Goal: Task Accomplishment & Management: Use online tool/utility

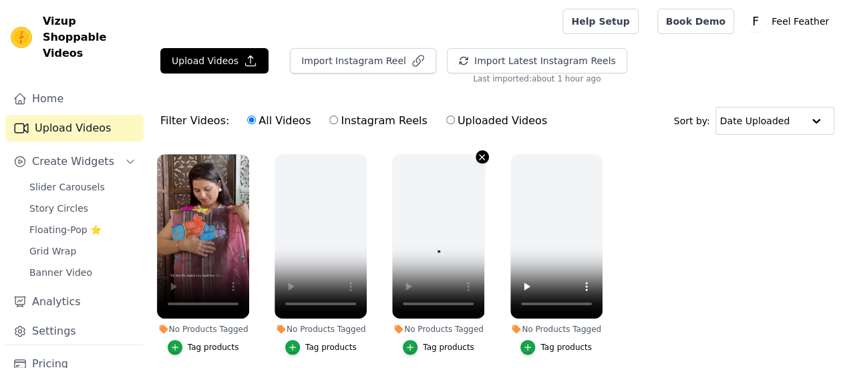
click at [480, 157] on icon "button" at bounding box center [482, 156] width 5 height 5
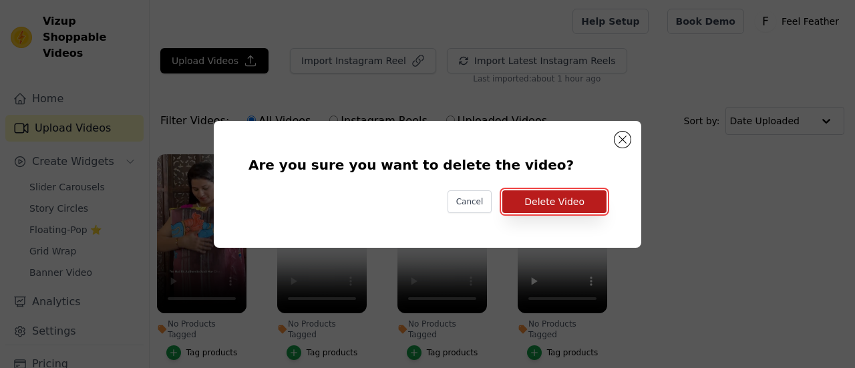
click at [547, 205] on button "Delete Video" at bounding box center [554, 201] width 104 height 23
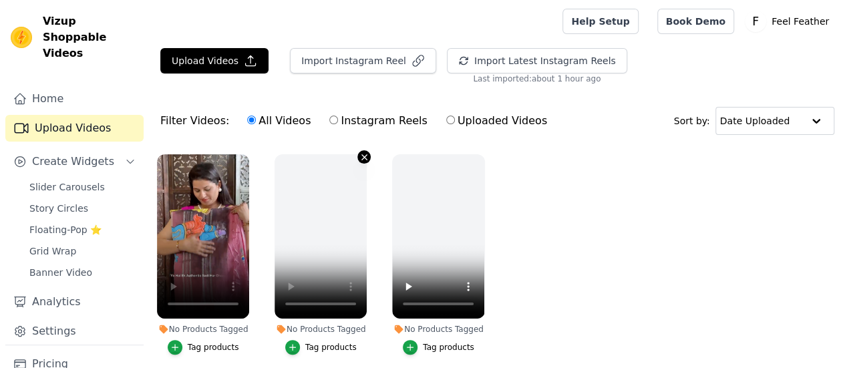
click at [362, 155] on icon "button" at bounding box center [364, 157] width 10 height 10
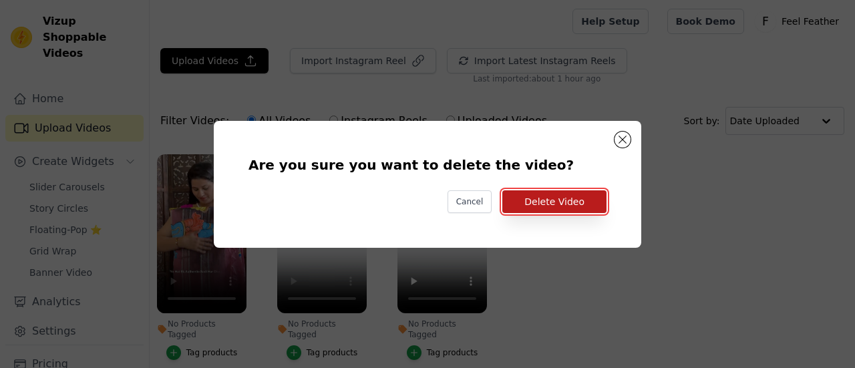
click at [531, 204] on button "Delete Video" at bounding box center [554, 201] width 104 height 23
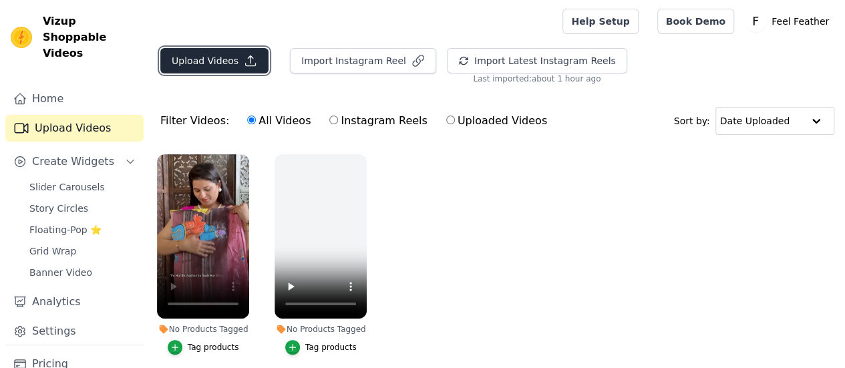
click at [214, 65] on button "Upload Videos" at bounding box center [214, 60] width 108 height 25
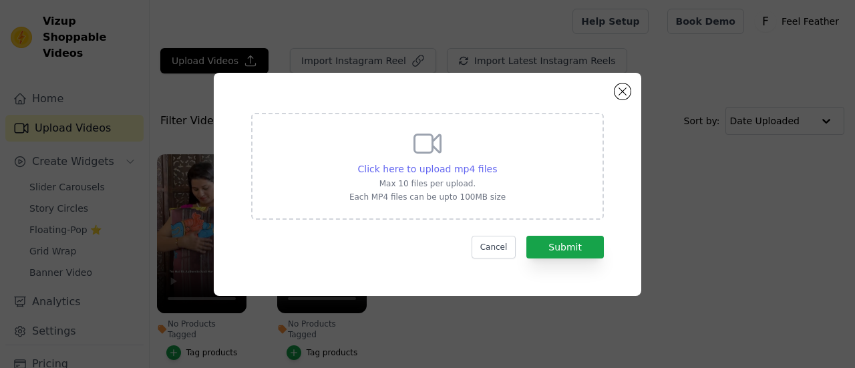
click at [461, 166] on span "Click here to upload mp4 files" at bounding box center [428, 169] width 140 height 11
click at [496, 162] on input "Click here to upload mp4 files Max 10 files per upload. Each MP4 files can be u…" at bounding box center [496, 162] width 1 height 1
type input "C:\fakepath\IMG_0999.MOV"
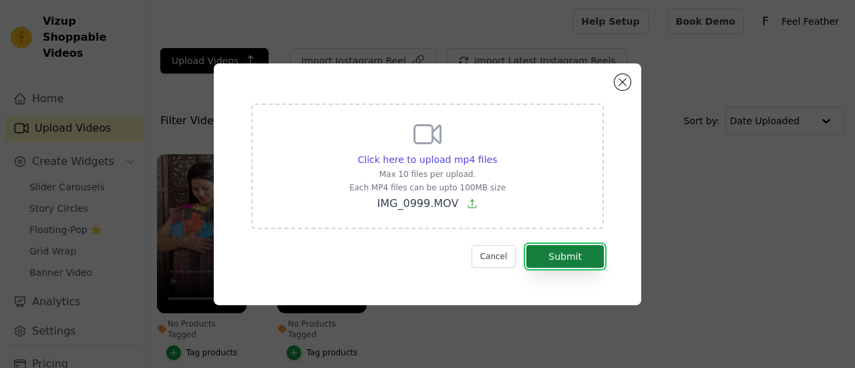
click at [562, 257] on button "Submit" at bounding box center [564, 256] width 77 height 23
click at [570, 261] on button "Submit" at bounding box center [564, 256] width 77 height 23
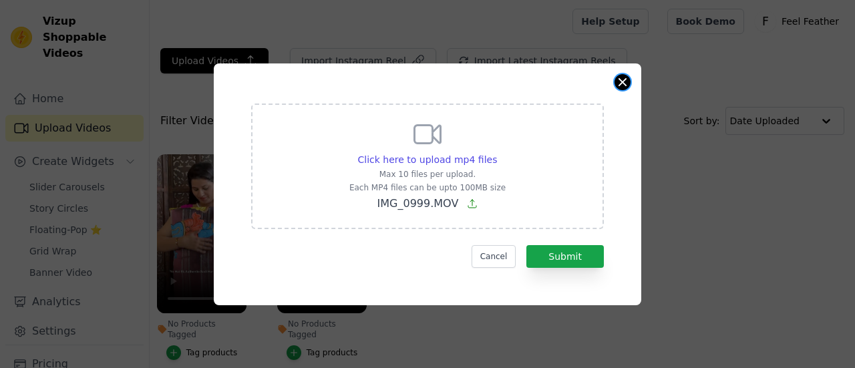
click at [621, 81] on button "Close modal" at bounding box center [623, 82] width 16 height 16
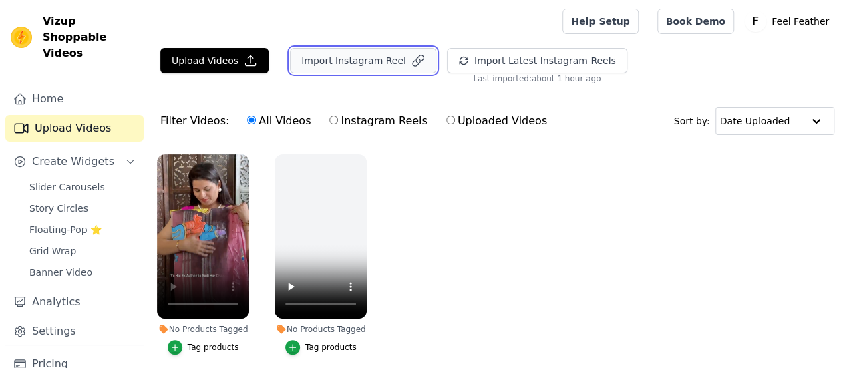
click at [329, 65] on button "Import Instagram Reel" at bounding box center [363, 60] width 146 height 25
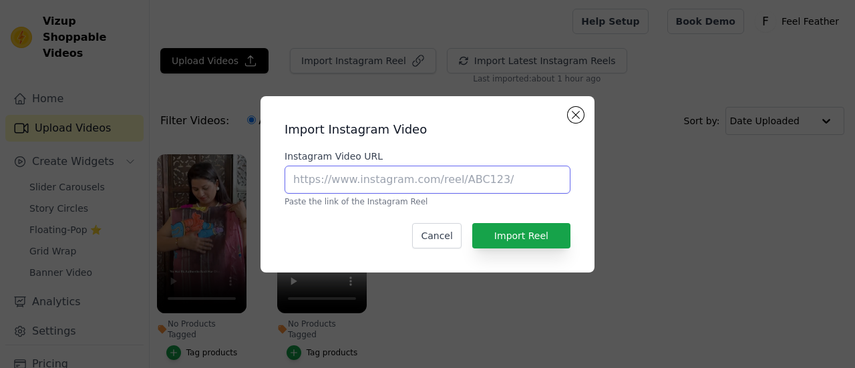
click at [442, 186] on input "Instagram Video URL" at bounding box center [428, 180] width 286 height 28
paste input "https://www.instagram.com/reel/DNItMVOT2ZG/?igsh=b2ZidzBpZTA2eHhy"
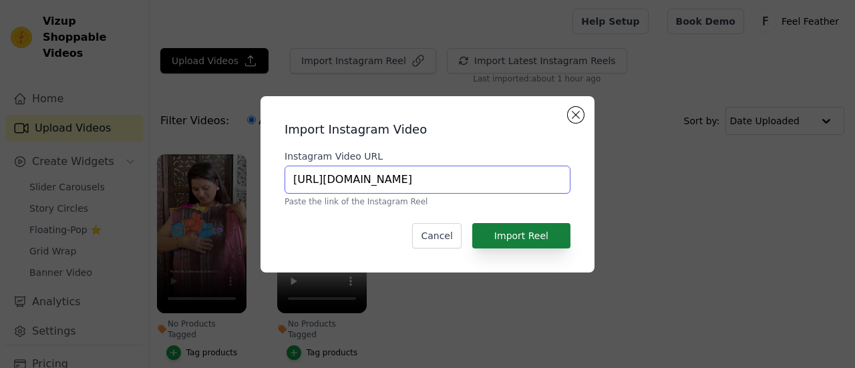
type input "https://www.instagram.com/reel/DNItMVOT2ZG/?igsh=b2ZidzBpZTA2eHhy"
click at [527, 238] on button "Import Reel" at bounding box center [521, 235] width 98 height 25
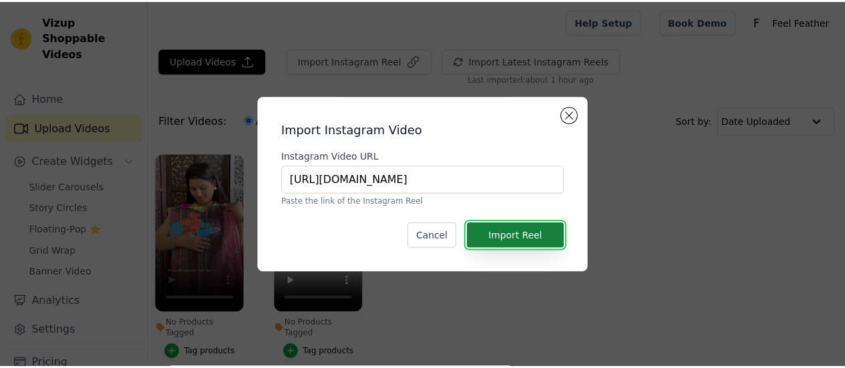
scroll to position [0, 0]
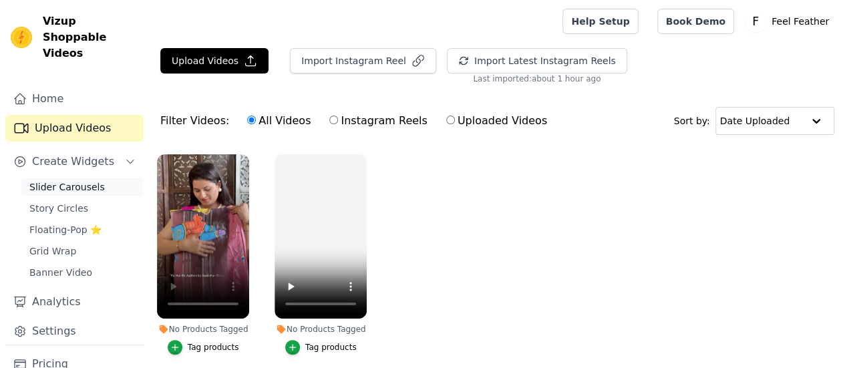
click at [47, 180] on span "Slider Carousels" at bounding box center [66, 186] width 75 height 13
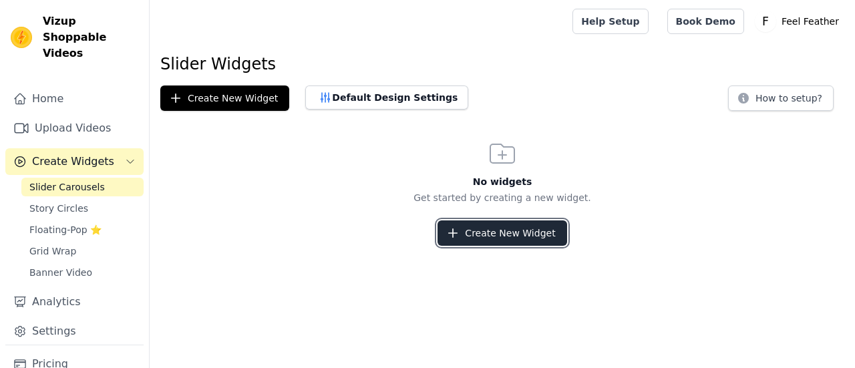
click at [489, 231] on button "Create New Widget" at bounding box center [502, 232] width 129 height 25
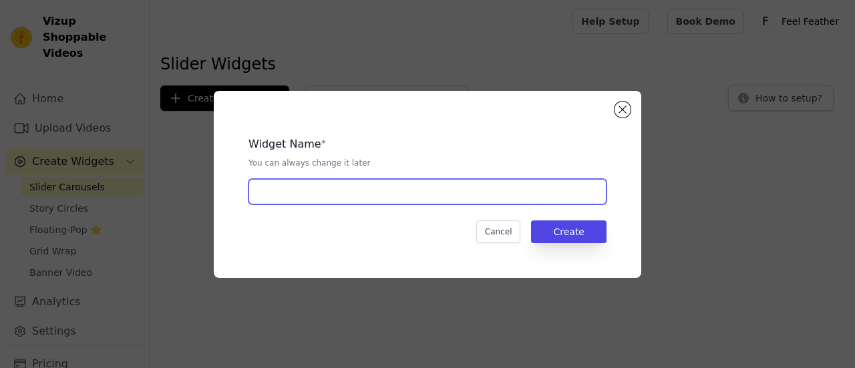
click at [478, 192] on input "text" at bounding box center [427, 191] width 358 height 25
type input "Saree"
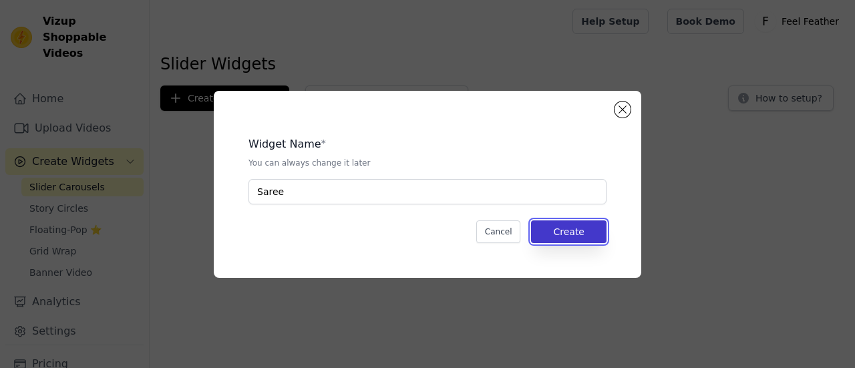
click at [569, 232] on button "Create" at bounding box center [568, 231] width 75 height 23
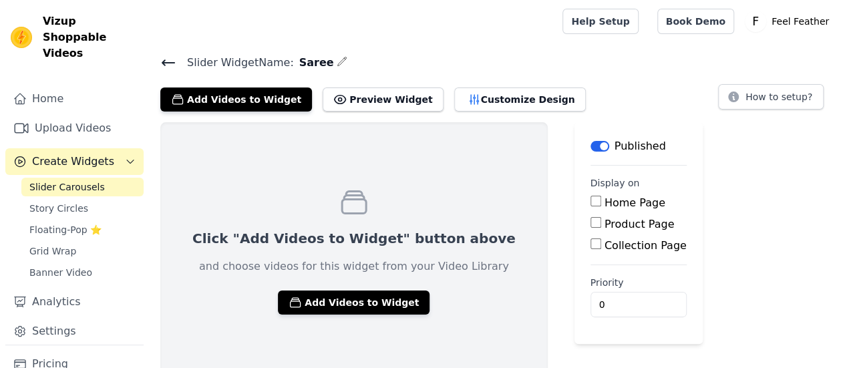
click at [590, 200] on input "Home Page" at bounding box center [595, 201] width 11 height 11
checkbox input "true"
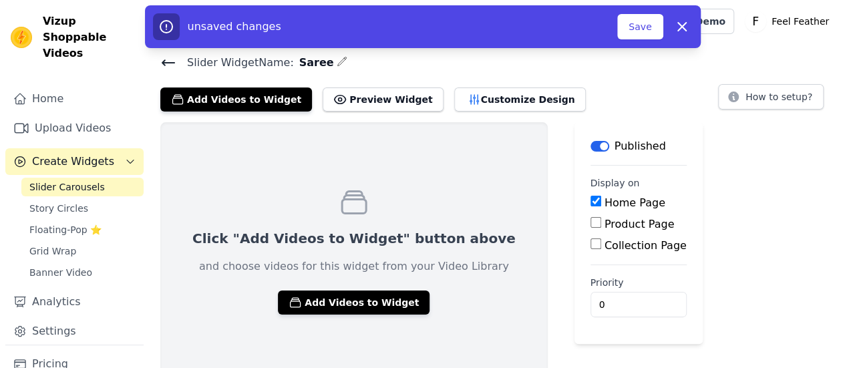
scroll to position [9, 0]
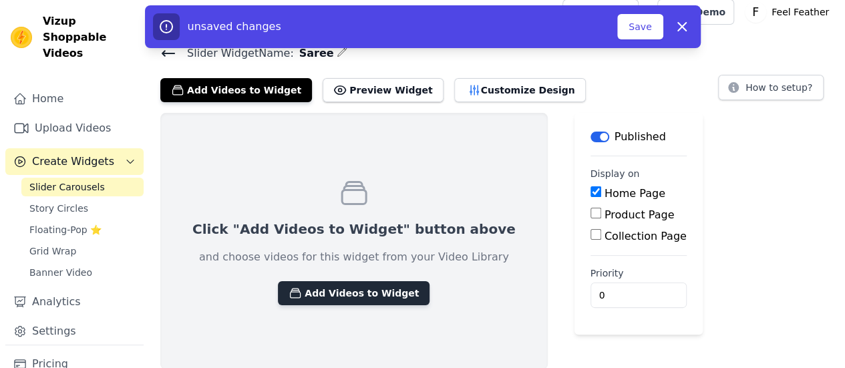
click at [351, 295] on button "Add Videos to Widget" at bounding box center [354, 293] width 152 height 24
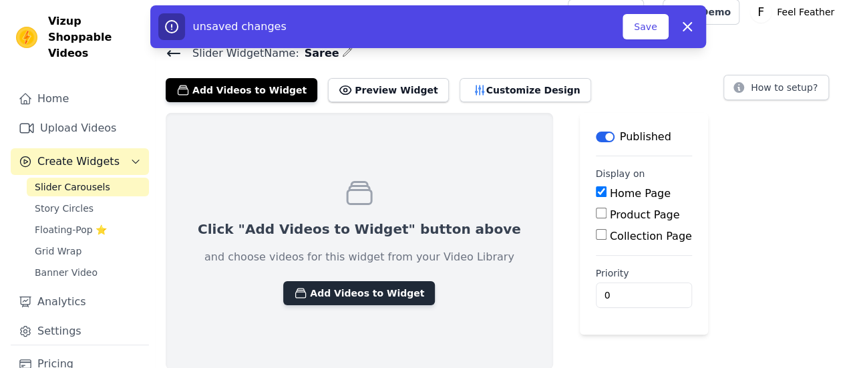
scroll to position [0, 0]
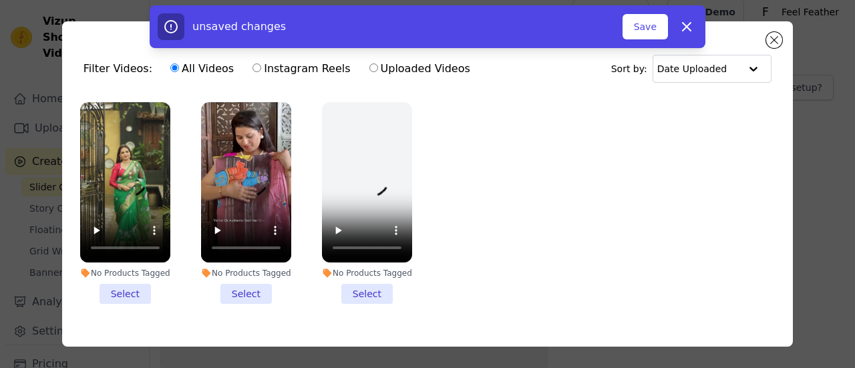
click at [123, 294] on li "No Products Tagged Select" at bounding box center [125, 203] width 90 height 202
click at [0, 0] on input "No Products Tagged Select" at bounding box center [0, 0] width 0 height 0
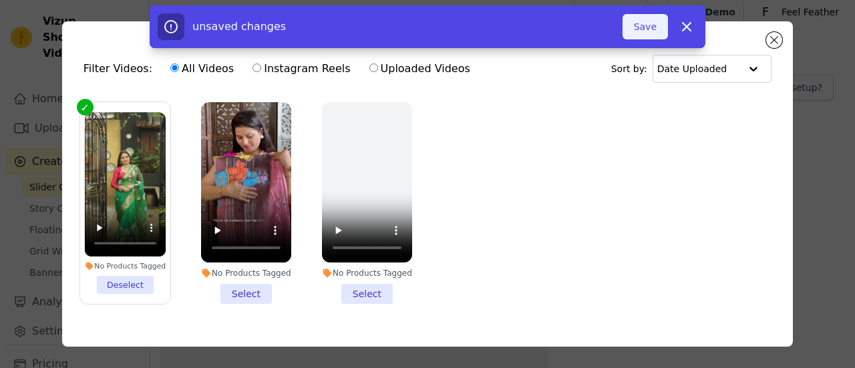
click at [656, 30] on button "Save" at bounding box center [645, 26] width 45 height 25
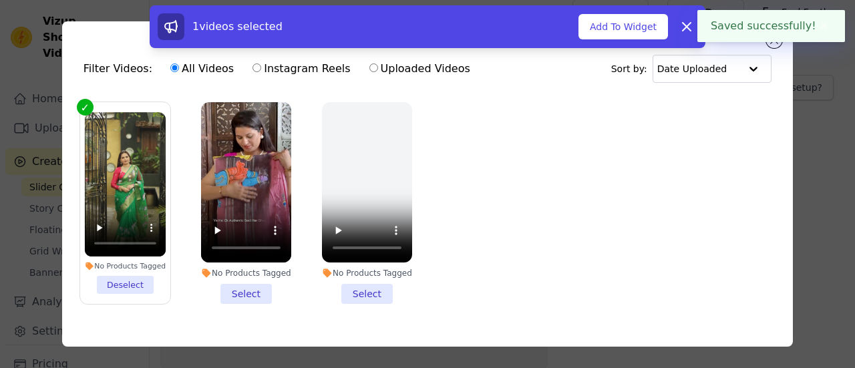
click at [656, 30] on button "Add To Widget" at bounding box center [623, 26] width 90 height 25
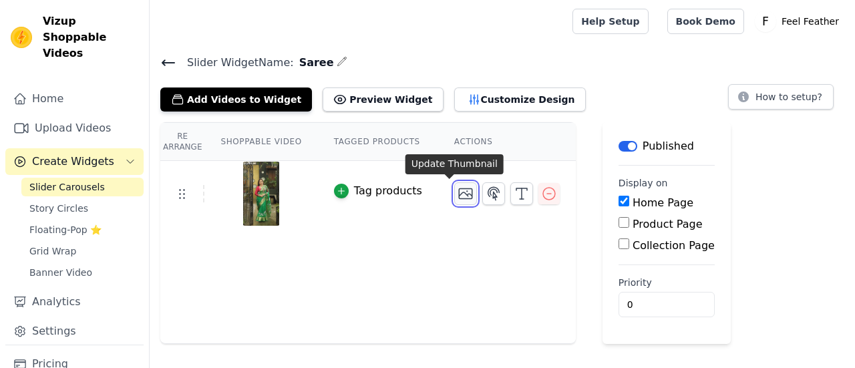
click at [458, 196] on icon "button" at bounding box center [466, 194] width 16 height 16
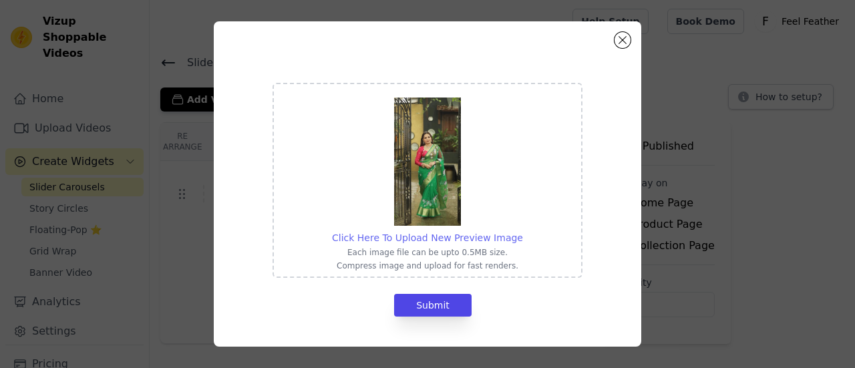
click at [442, 239] on span "Click Here To Upload New Preview Image" at bounding box center [427, 237] width 191 height 11
click at [522, 231] on input "Click Here To Upload New Preview Image Each image file can be upto 0.5MB size. …" at bounding box center [522, 230] width 1 height 1
type input "C:\fakepath\WhatsApp Image 2025-08-13 at 21.24.03_9ab6c6e1.jpg"
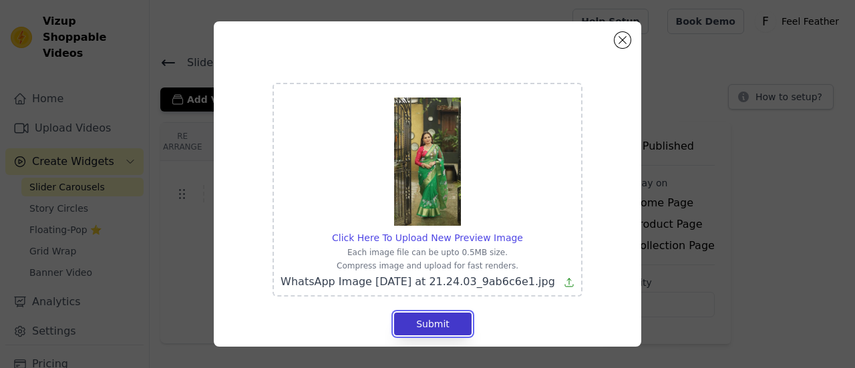
click at [426, 325] on button "Submit" at bounding box center [432, 324] width 77 height 23
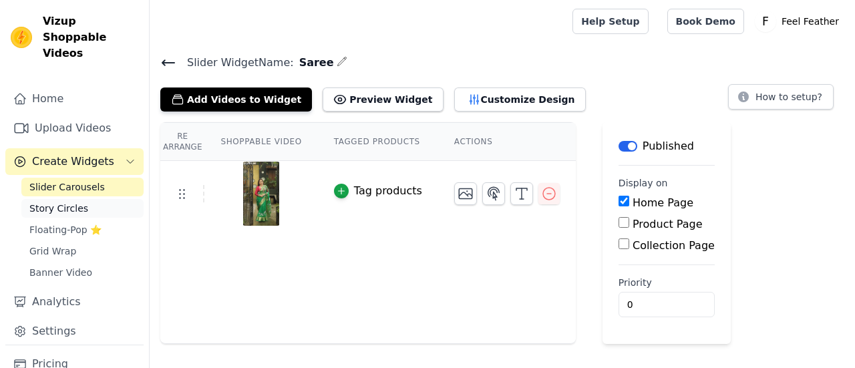
click at [67, 202] on span "Story Circles" at bounding box center [58, 208] width 59 height 13
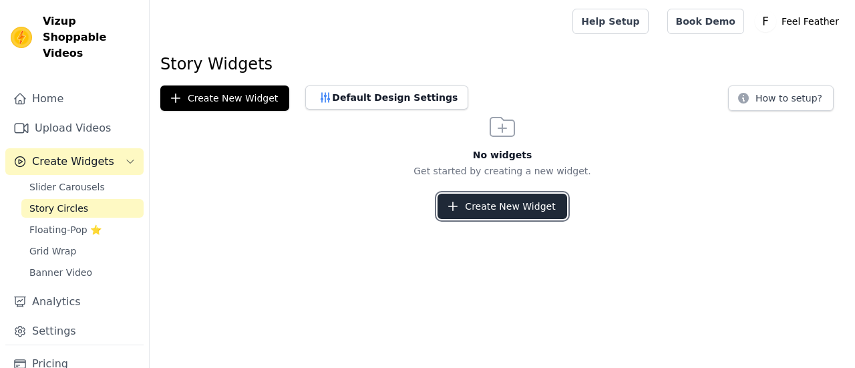
click at [489, 198] on button "Create New Widget" at bounding box center [502, 206] width 129 height 25
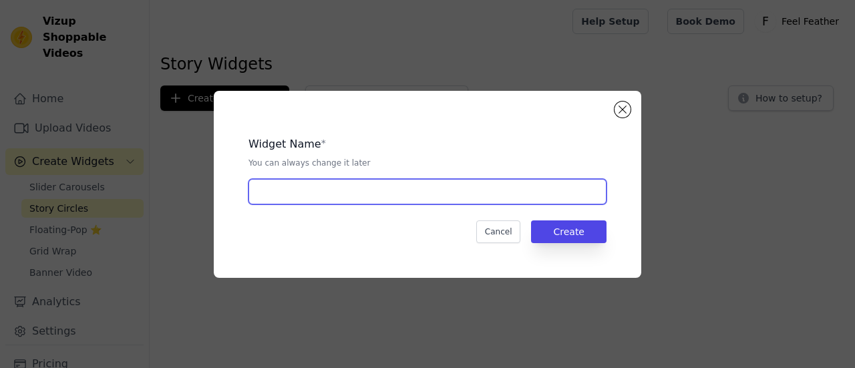
click at [491, 201] on input "text" at bounding box center [427, 191] width 358 height 25
type input "Saree"
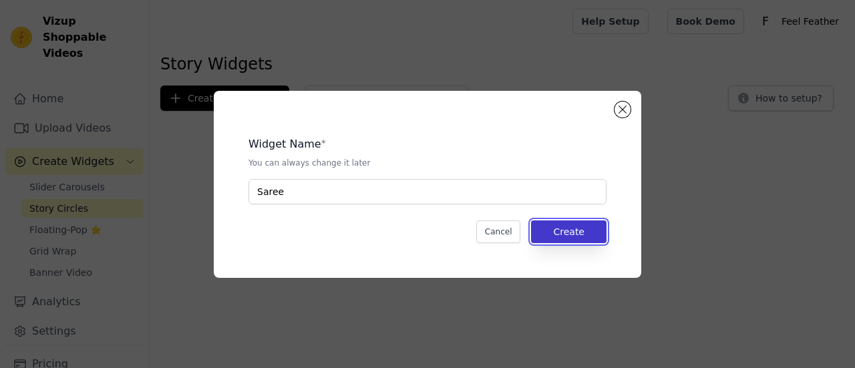
click at [573, 228] on button "Create" at bounding box center [568, 231] width 75 height 23
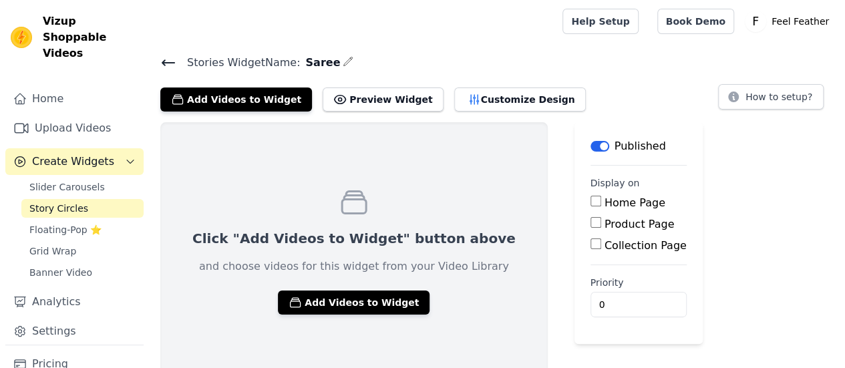
click at [590, 244] on input "Collection Page" at bounding box center [595, 243] width 11 height 11
checkbox input "true"
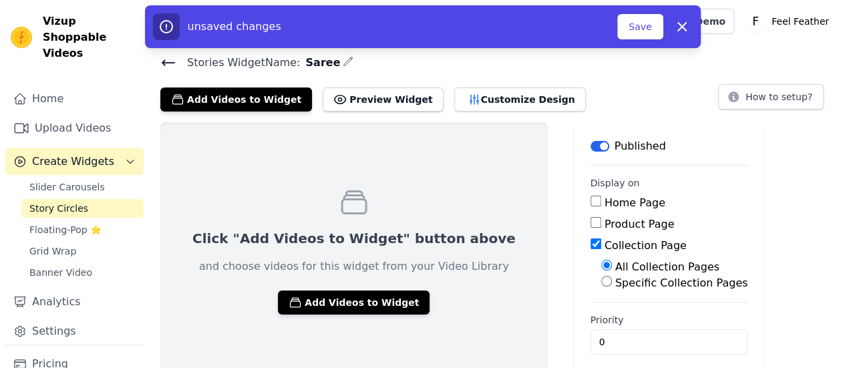
click at [601, 283] on input "Specific Collection Pages" at bounding box center [606, 281] width 11 height 11
radio input "true"
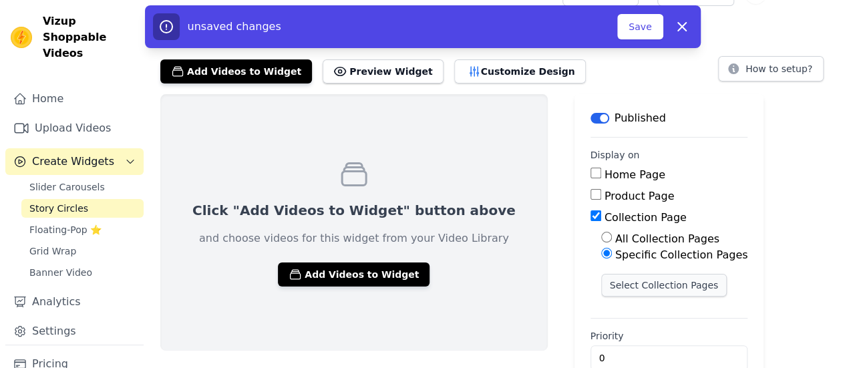
scroll to position [55, 0]
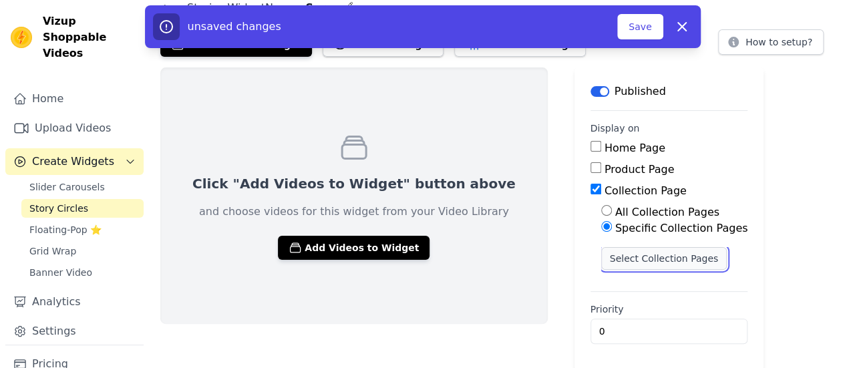
click at [653, 261] on button "Select Collection Pages" at bounding box center [664, 258] width 126 height 23
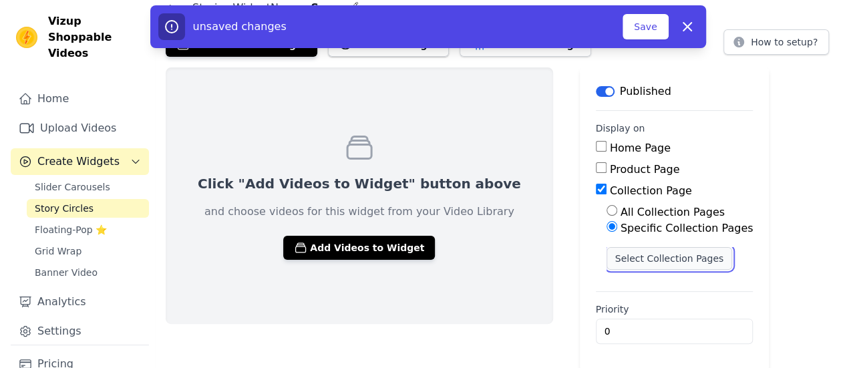
scroll to position [0, 0]
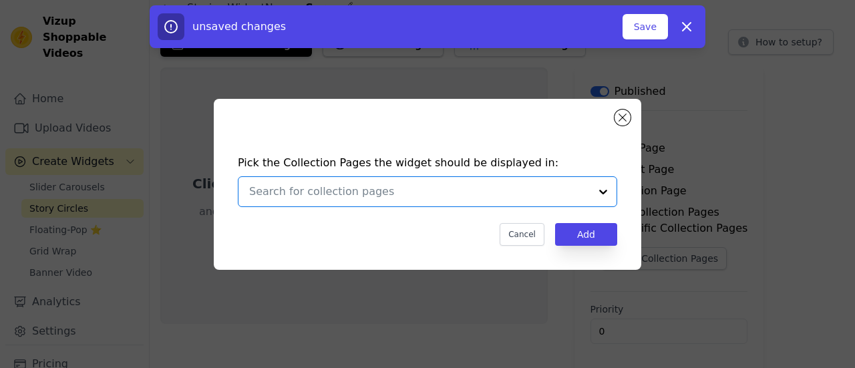
click at [476, 190] on input "text" at bounding box center [419, 192] width 341 height 16
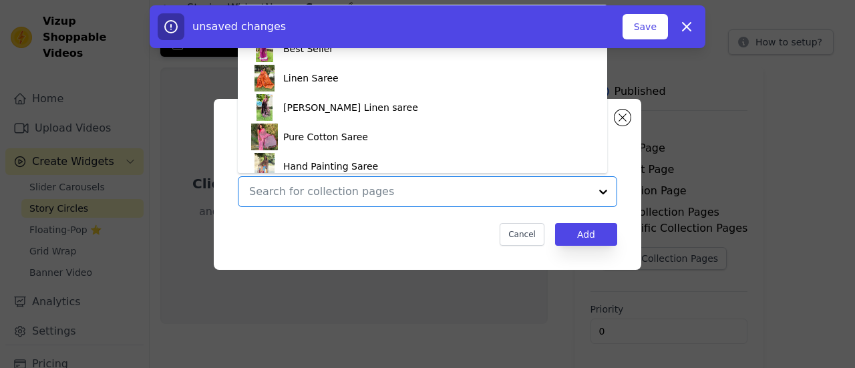
click at [335, 112] on div "Jayshree Linen saree" at bounding box center [350, 107] width 135 height 29
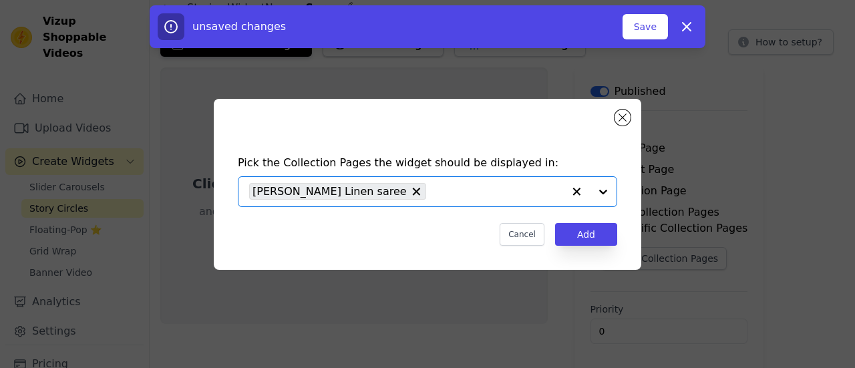
click at [433, 198] on input "text" at bounding box center [498, 192] width 130 height 16
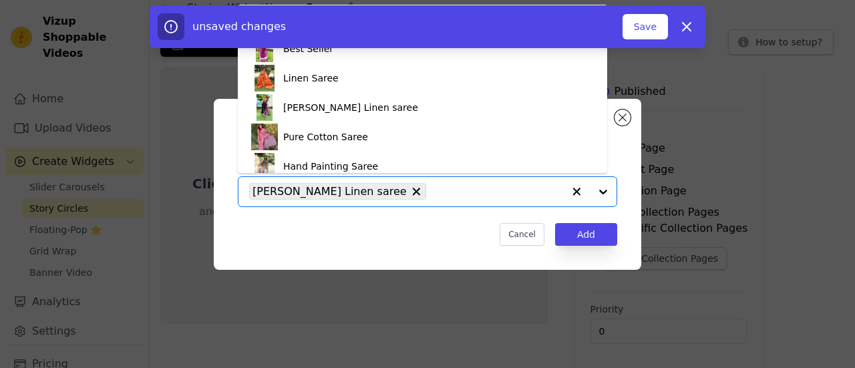
click at [343, 172] on div "Hand Painting Saree" at bounding box center [330, 166] width 95 height 29
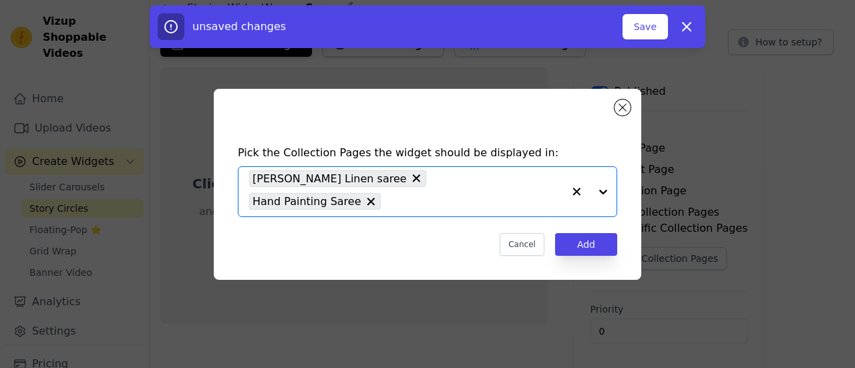
click at [506, 196] on input "text" at bounding box center [475, 202] width 176 height 16
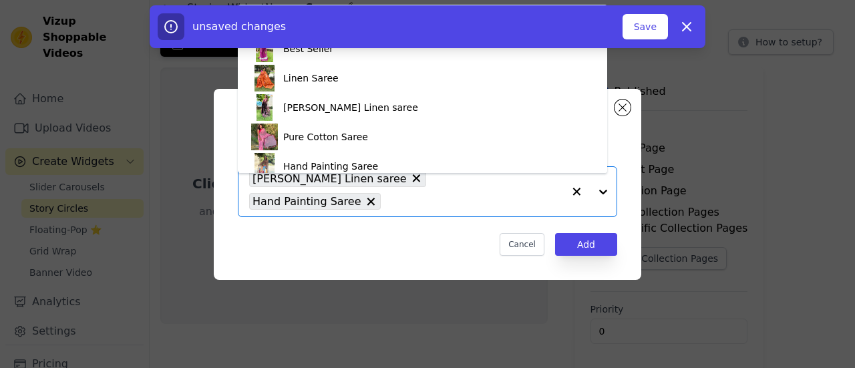
click at [315, 84] on div "Linen Saree" at bounding box center [310, 77] width 55 height 29
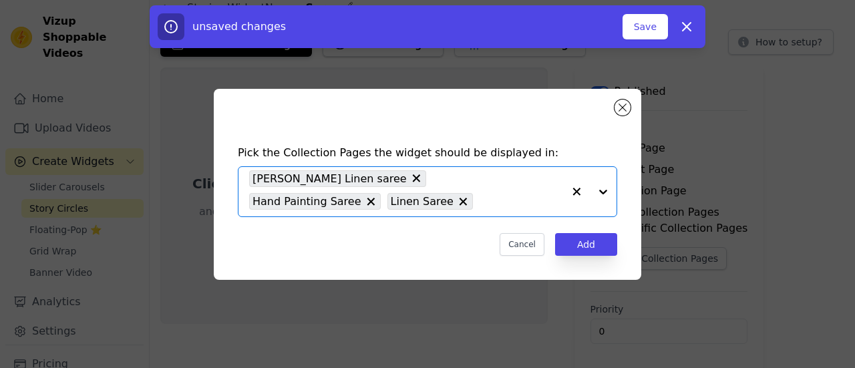
click at [480, 206] on input "text" at bounding box center [521, 202] width 83 height 16
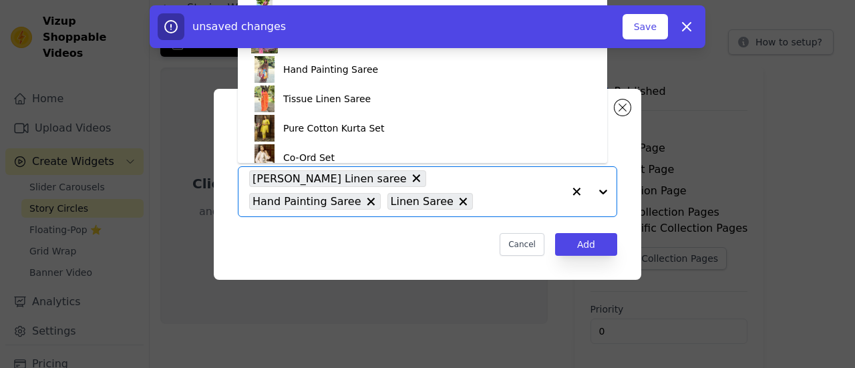
scroll to position [88, 0]
click at [352, 102] on div "Tissue Linen Saree" at bounding box center [327, 97] width 88 height 29
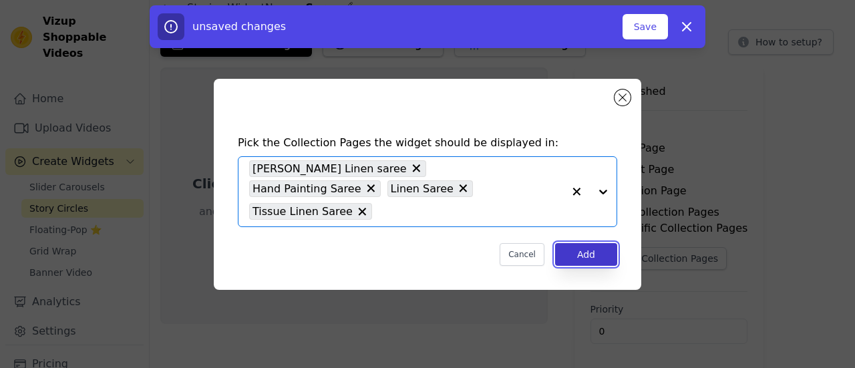
click at [580, 243] on button "Add" at bounding box center [586, 254] width 62 height 23
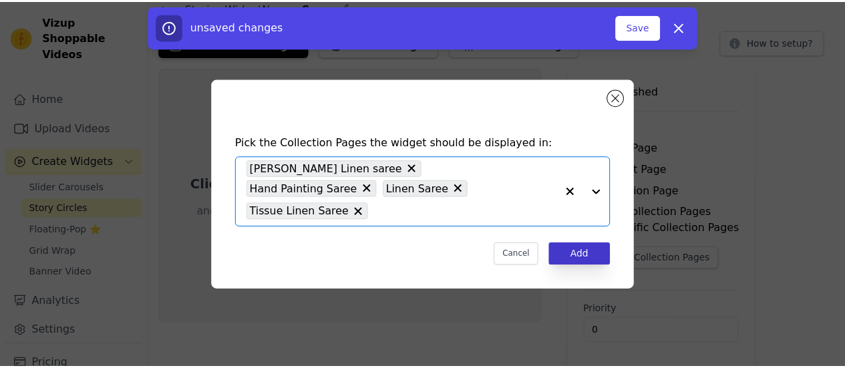
scroll to position [55, 0]
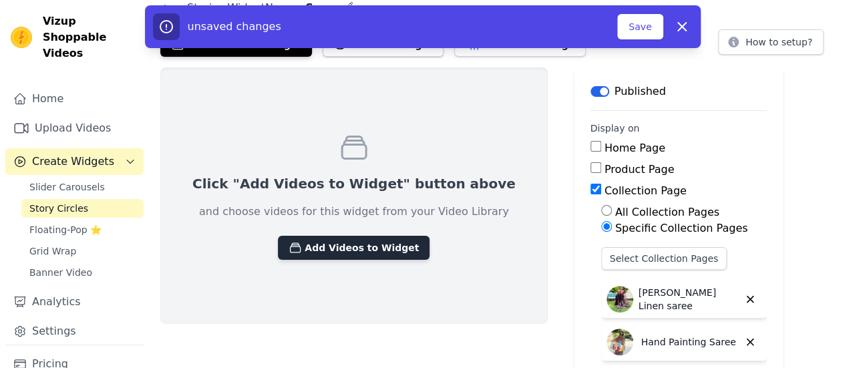
click at [336, 246] on button "Add Videos to Widget" at bounding box center [354, 248] width 152 height 24
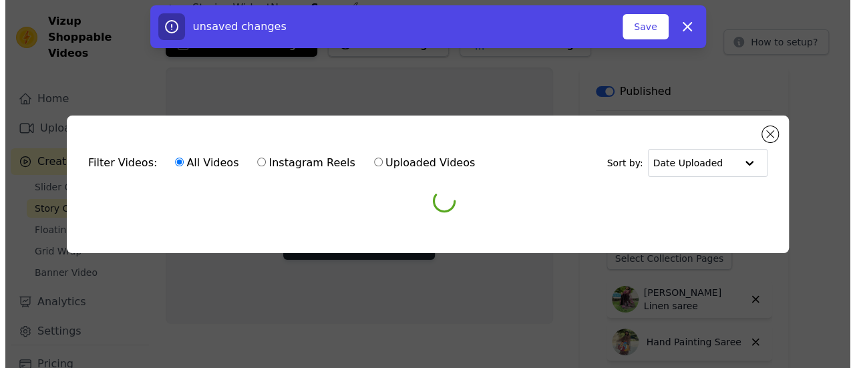
scroll to position [0, 0]
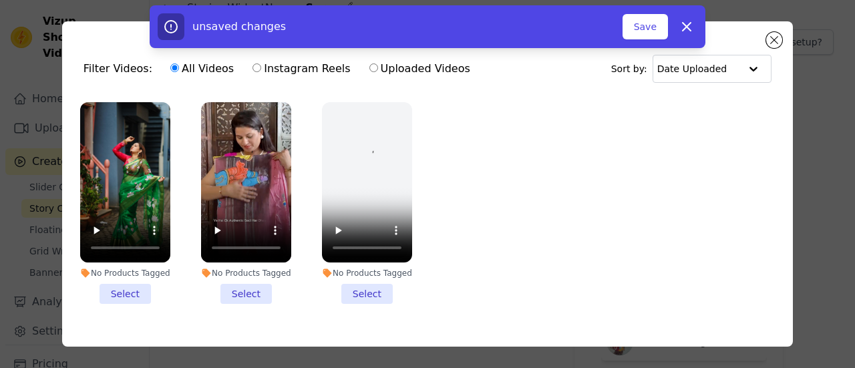
click at [236, 294] on li "No Products Tagged Select" at bounding box center [246, 203] width 90 height 202
click at [0, 0] on input "No Products Tagged Select" at bounding box center [0, 0] width 0 height 0
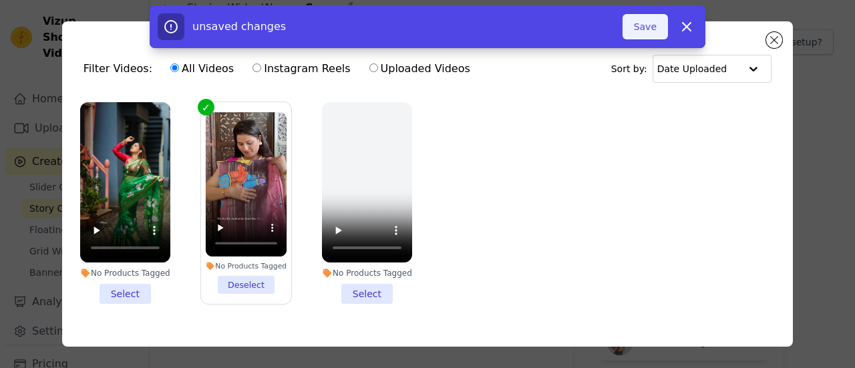
click at [647, 32] on button "Save" at bounding box center [645, 26] width 45 height 25
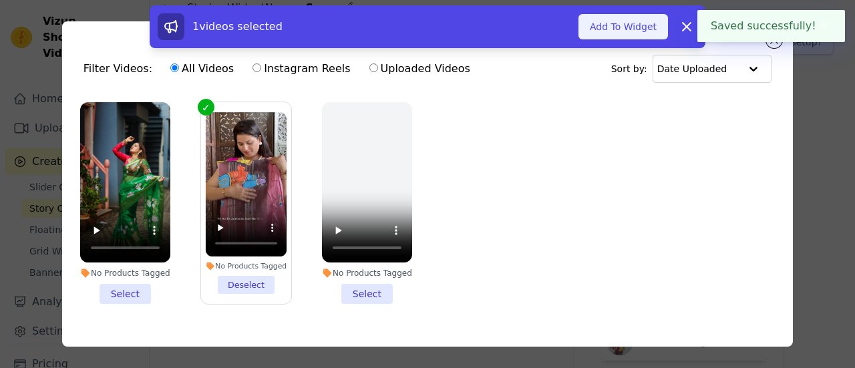
click at [615, 30] on button "Add To Widget" at bounding box center [623, 26] width 90 height 25
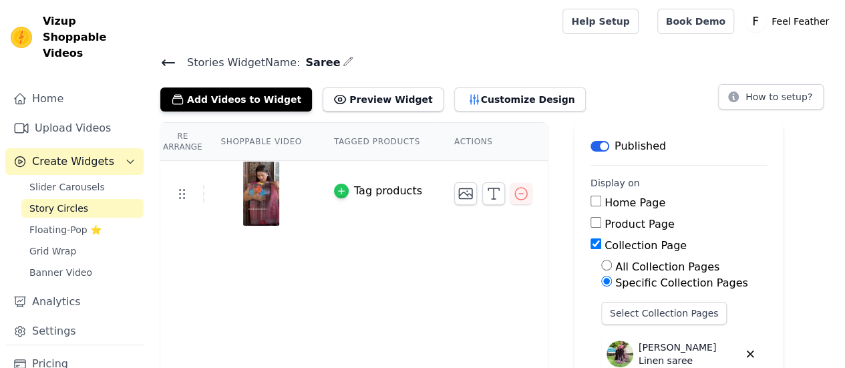
click at [339, 189] on div "button" at bounding box center [341, 191] width 15 height 15
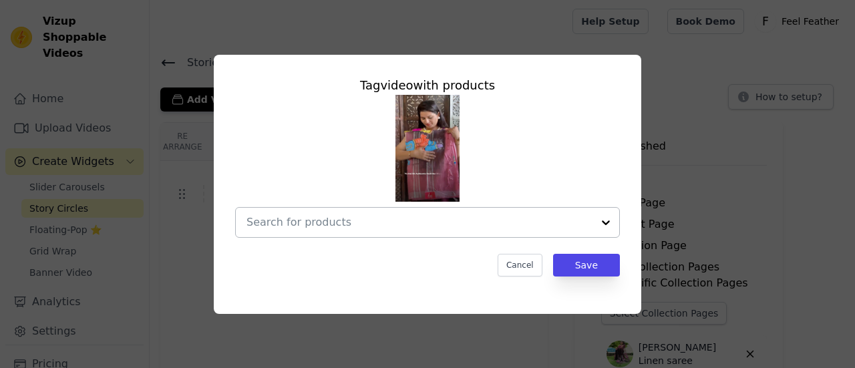
click at [591, 221] on input "text" at bounding box center [419, 222] width 346 height 16
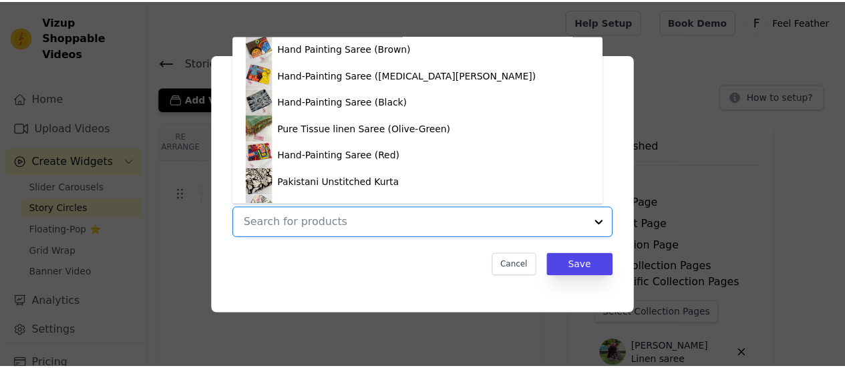
scroll to position [779, 0]
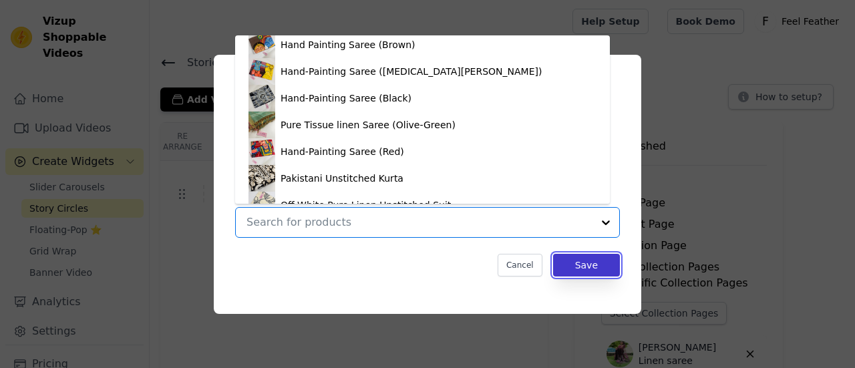
click at [593, 268] on button "Save" at bounding box center [586, 265] width 67 height 23
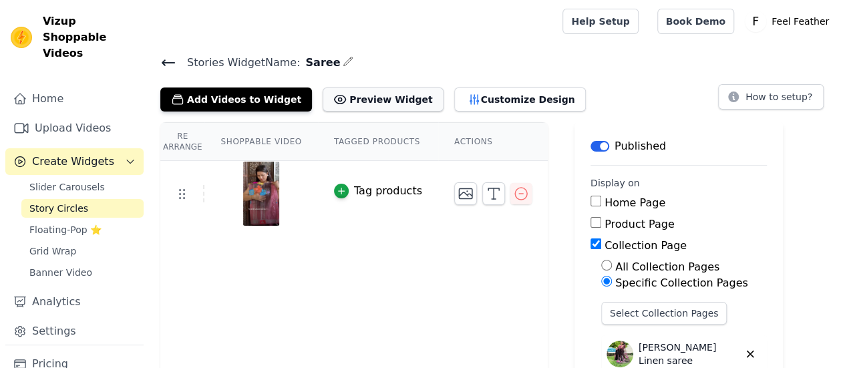
click at [358, 106] on button "Preview Widget" at bounding box center [383, 100] width 120 height 24
click at [590, 205] on input "Home Page" at bounding box center [595, 201] width 11 height 11
checkbox input "true"
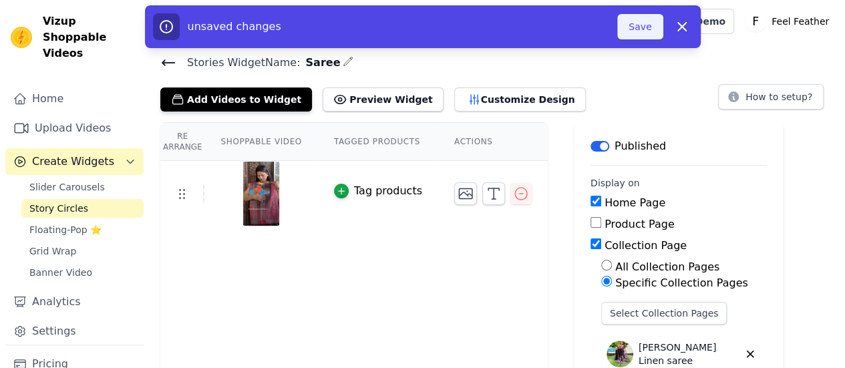
click at [643, 30] on button "Save" at bounding box center [639, 26] width 45 height 25
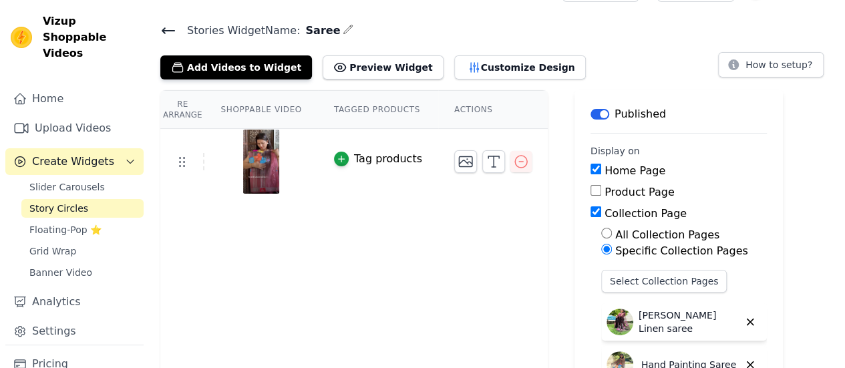
scroll to position [31, 0]
click at [88, 180] on span "Slider Carousels" at bounding box center [66, 186] width 75 height 13
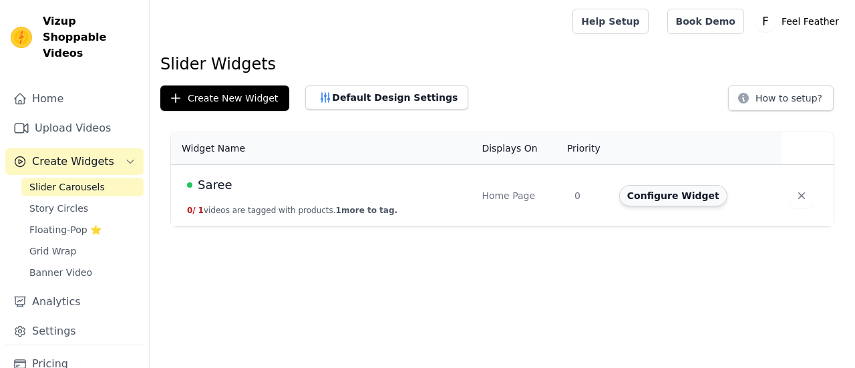
click at [671, 199] on button "Configure Widget" at bounding box center [673, 195] width 108 height 21
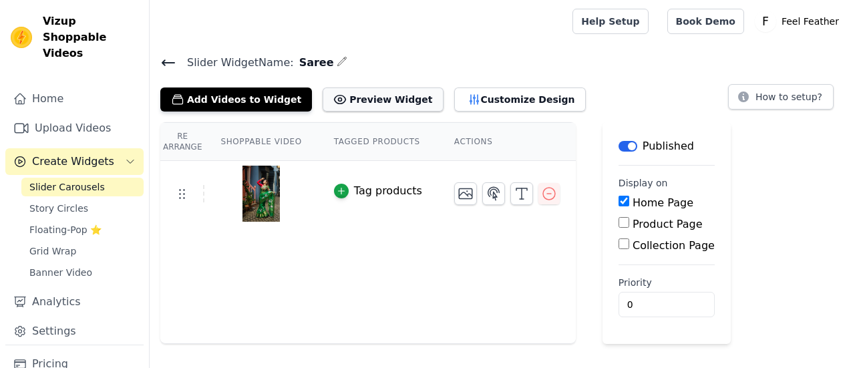
click at [371, 100] on button "Preview Widget" at bounding box center [383, 100] width 120 height 24
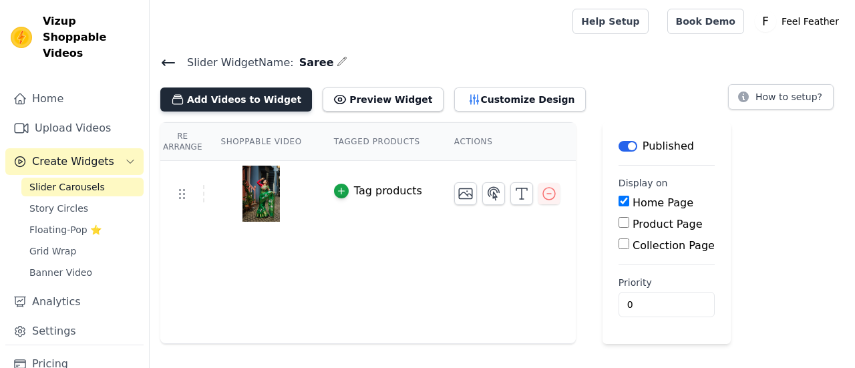
click at [259, 101] on button "Add Videos to Widget" at bounding box center [236, 100] width 152 height 24
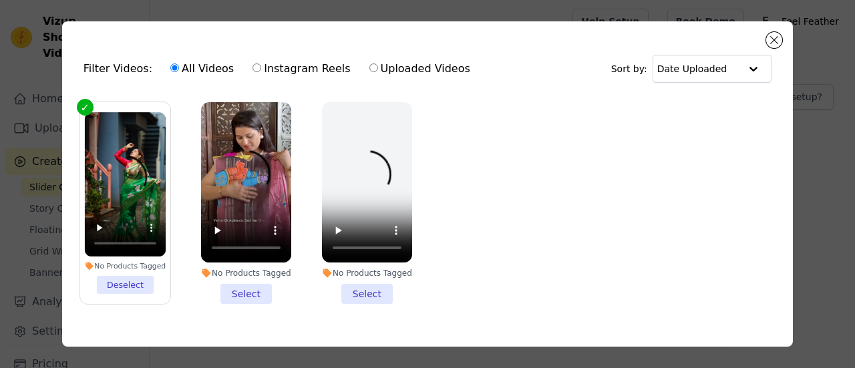
click at [242, 295] on li "No Products Tagged Select" at bounding box center [246, 203] width 90 height 202
click at [0, 0] on input "No Products Tagged Select" at bounding box center [0, 0] width 0 height 0
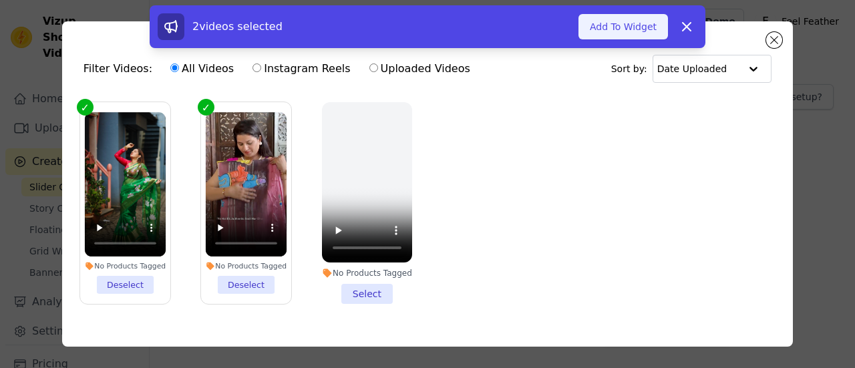
click at [653, 29] on button "Add To Widget" at bounding box center [623, 26] width 90 height 25
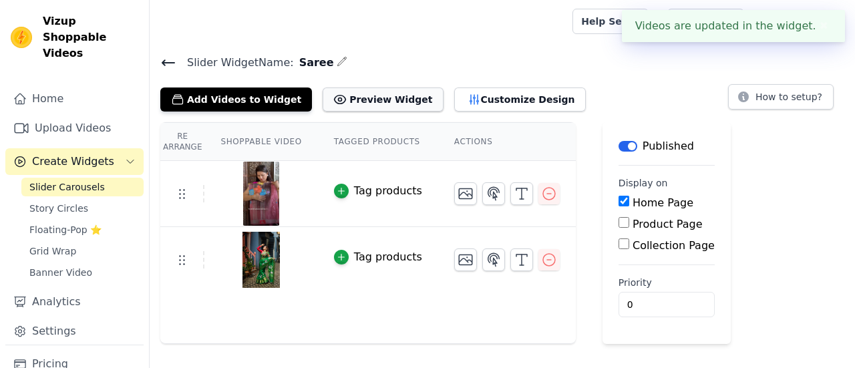
click at [380, 101] on button "Preview Widget" at bounding box center [383, 100] width 120 height 24
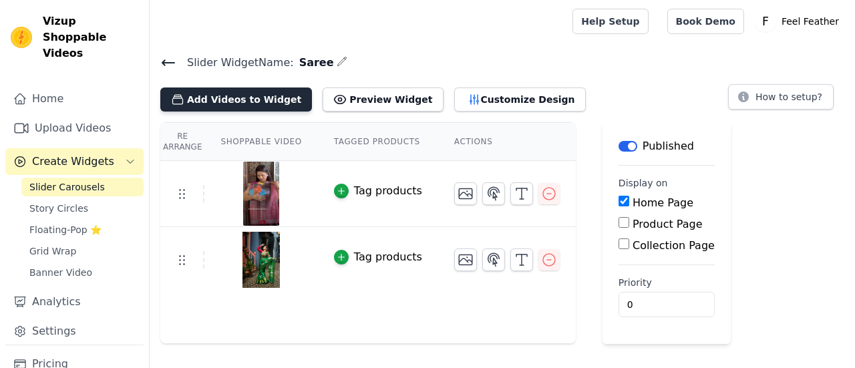
click at [242, 96] on button "Add Videos to Widget" at bounding box center [236, 100] width 152 height 24
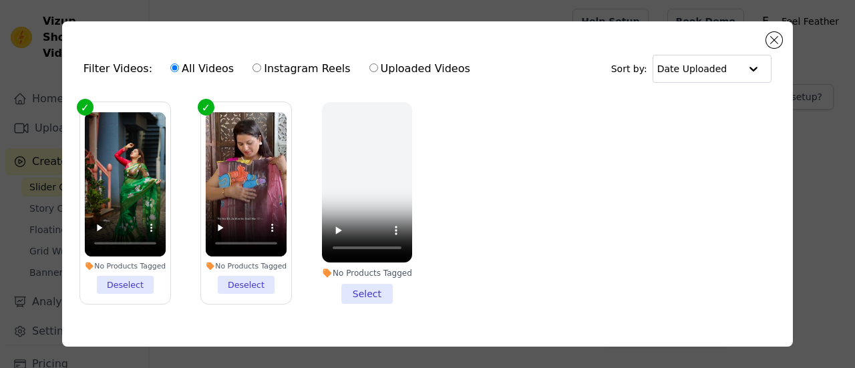
click at [369, 69] on input "Uploaded Videos" at bounding box center [373, 67] width 9 height 9
radio input "true"
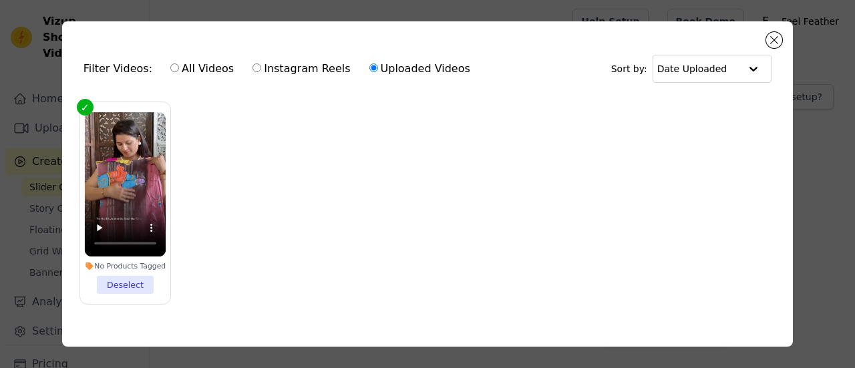
click at [170, 70] on input "All Videos" at bounding box center [174, 67] width 9 height 9
radio input "true"
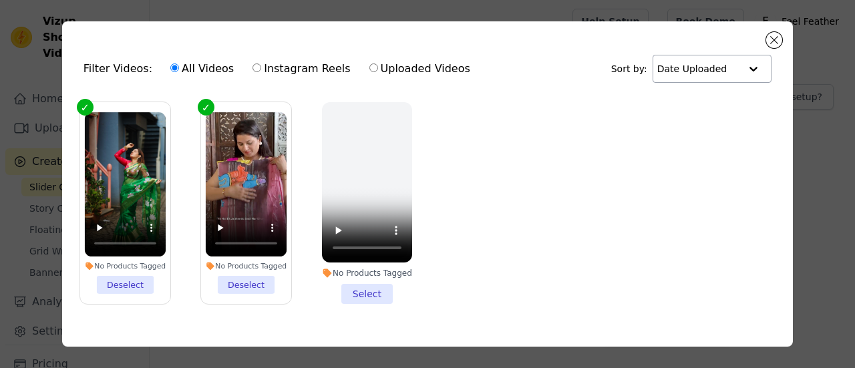
click at [741, 69] on div at bounding box center [753, 68] width 27 height 27
click at [774, 38] on button "Close modal" at bounding box center [774, 40] width 16 height 16
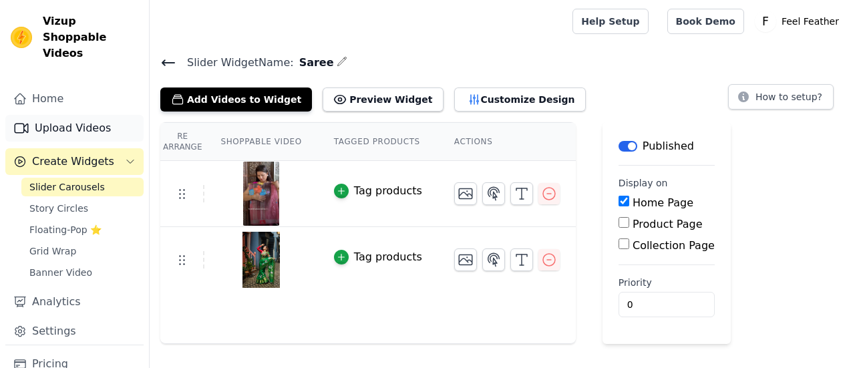
click at [96, 120] on link "Upload Videos" at bounding box center [74, 128] width 138 height 27
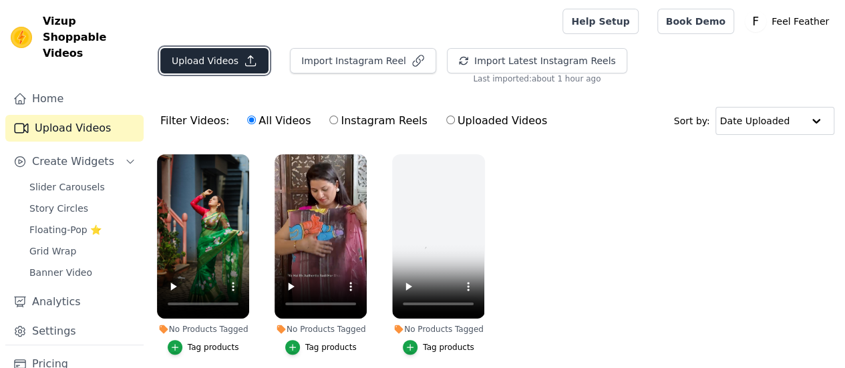
click at [208, 63] on button "Upload Videos" at bounding box center [214, 60] width 108 height 25
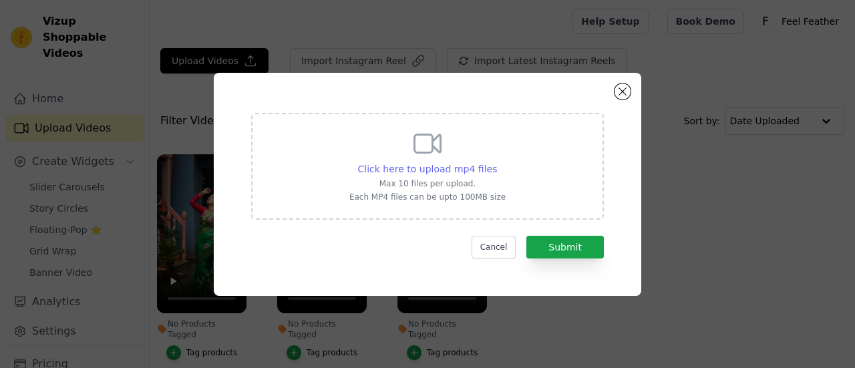
click at [425, 166] on span "Click here to upload mp4 files" at bounding box center [428, 169] width 140 height 11
click at [496, 162] on input "Click here to upload mp4 files Max 10 files per upload. Each MP4 files can be u…" at bounding box center [496, 162] width 1 height 1
type input "C:\fakepath\WhatsApp Video 2025-07-20 at 07.09.36_2a53106a.mp4"
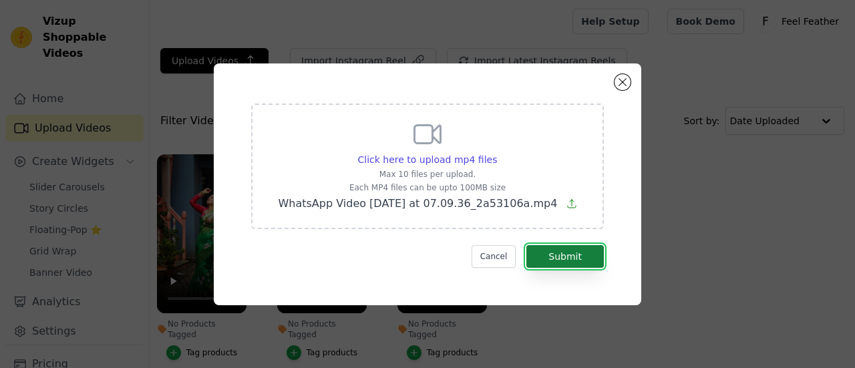
click at [579, 258] on button "Submit" at bounding box center [564, 256] width 77 height 23
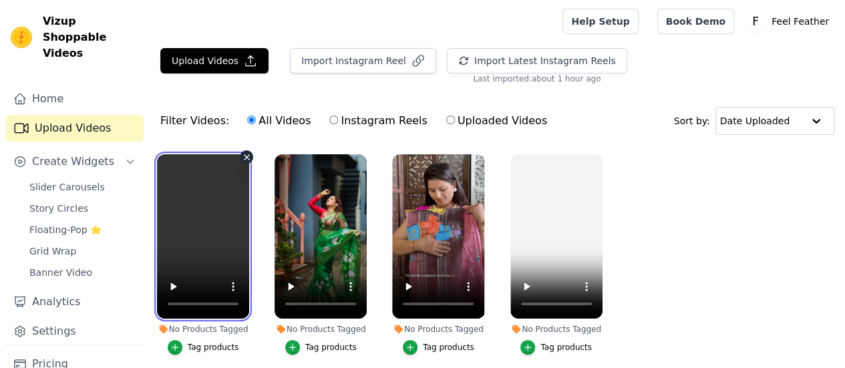
click at [172, 249] on video at bounding box center [203, 236] width 92 height 164
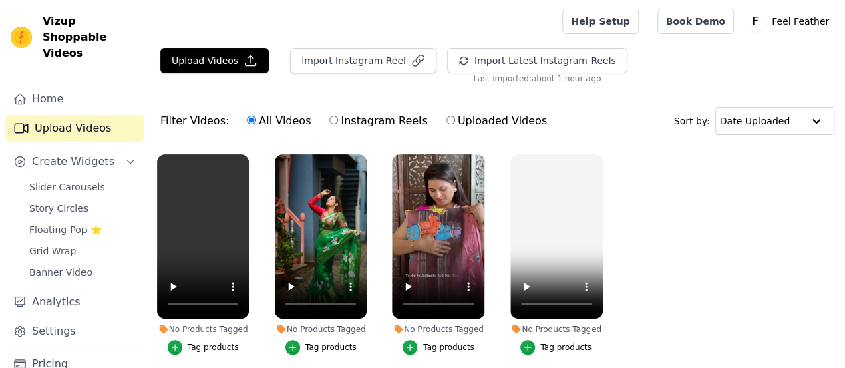
click at [188, 342] on div "Tag products" at bounding box center [213, 347] width 51 height 11
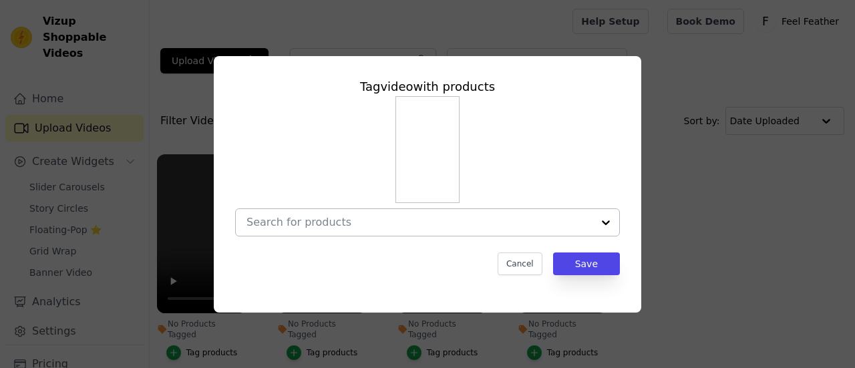
click at [608, 224] on div at bounding box center [605, 222] width 27 height 27
click at [581, 262] on button "Save" at bounding box center [586, 263] width 67 height 23
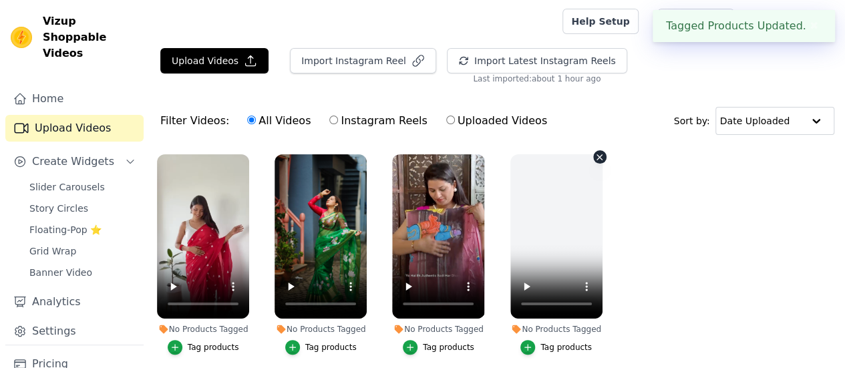
click at [329, 120] on input "Instagram Reels" at bounding box center [333, 120] width 9 height 9
radio input "true"
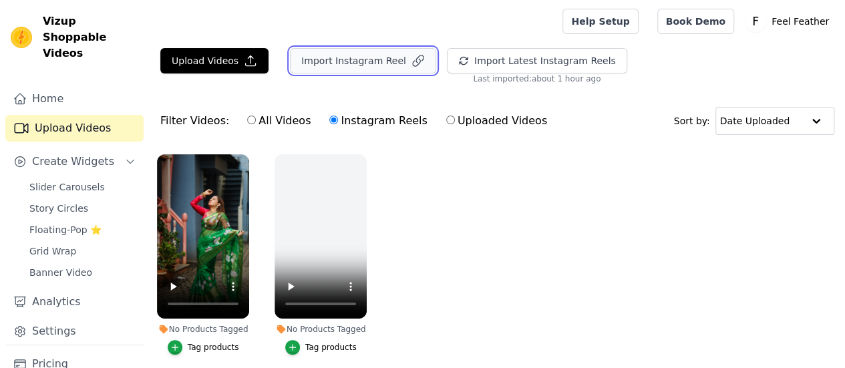
click at [350, 64] on button "Import Instagram Reel" at bounding box center [363, 60] width 146 height 25
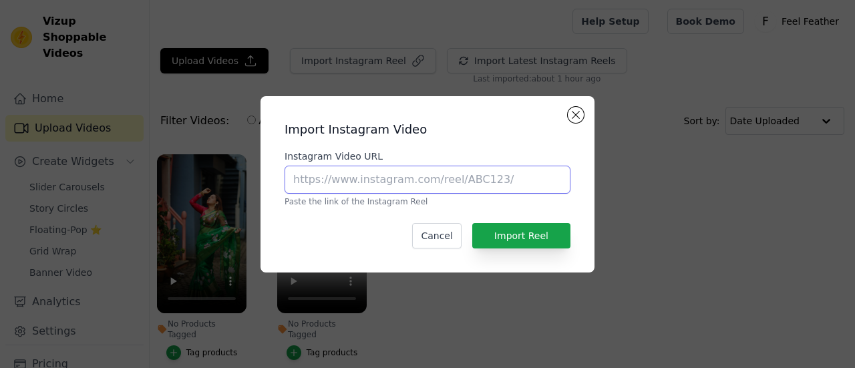
click at [511, 184] on input "Instagram Video URL" at bounding box center [428, 180] width 286 height 28
click at [576, 115] on button "Close modal" at bounding box center [576, 115] width 16 height 16
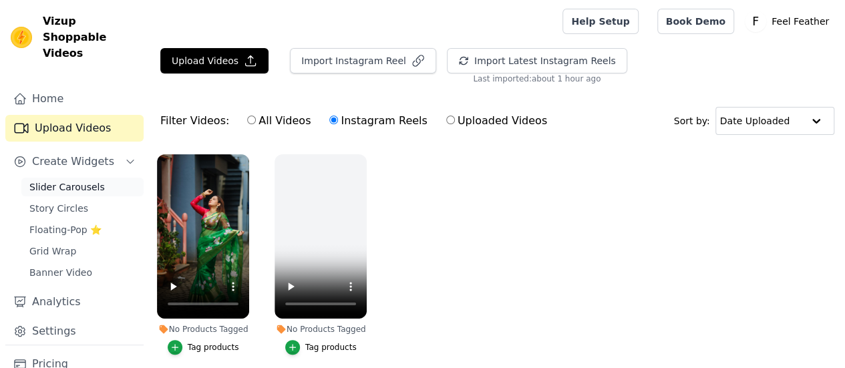
click at [89, 180] on span "Slider Carousels" at bounding box center [66, 186] width 75 height 13
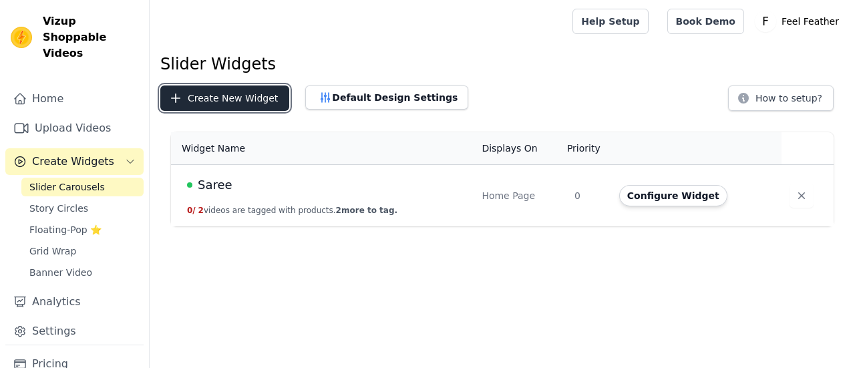
click at [239, 102] on button "Create New Widget" at bounding box center [224, 98] width 129 height 25
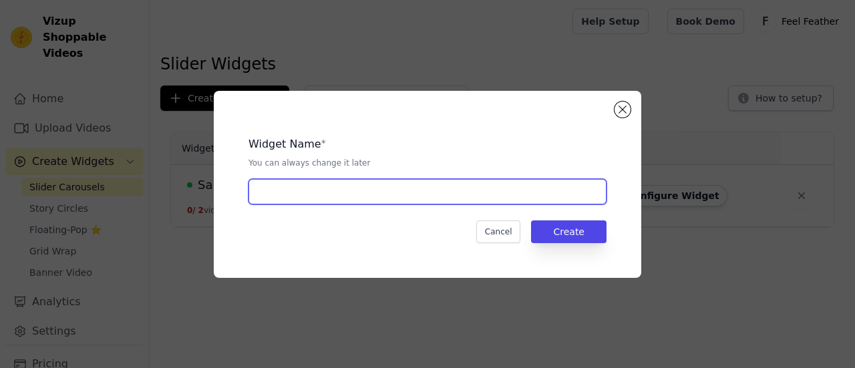
click at [548, 193] on input "text" at bounding box center [427, 191] width 358 height 25
type input "saree"
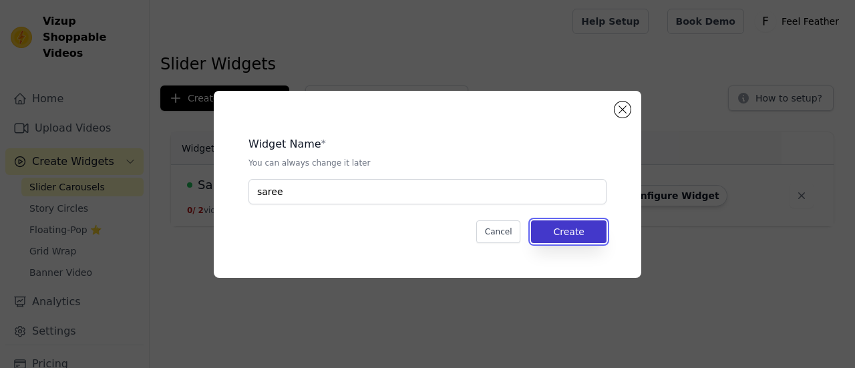
click at [578, 222] on button "Create" at bounding box center [568, 231] width 75 height 23
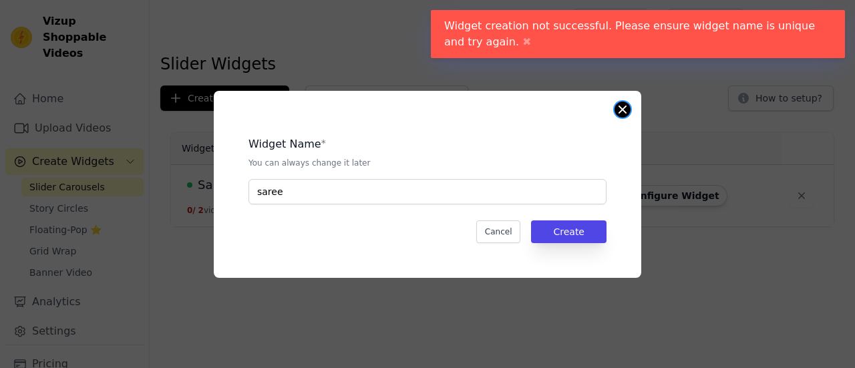
click at [624, 112] on button "Close modal" at bounding box center [623, 110] width 16 height 16
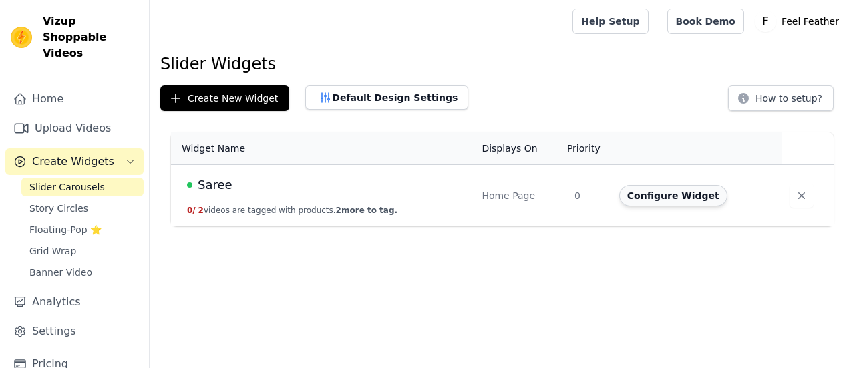
click at [637, 194] on button "Configure Widget" at bounding box center [673, 195] width 108 height 21
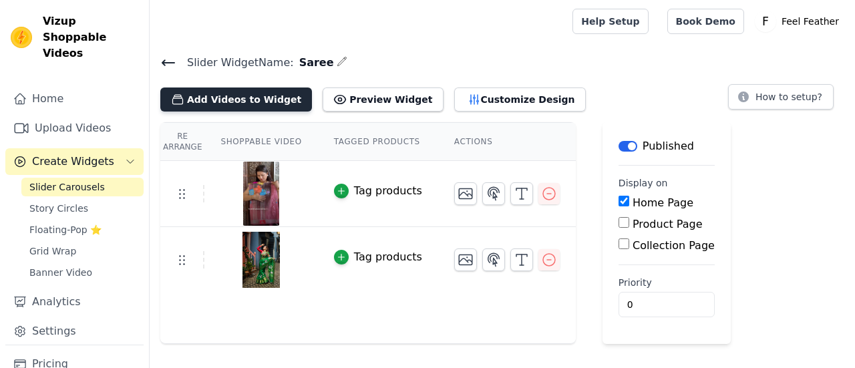
click at [262, 100] on button "Add Videos to Widget" at bounding box center [236, 100] width 152 height 24
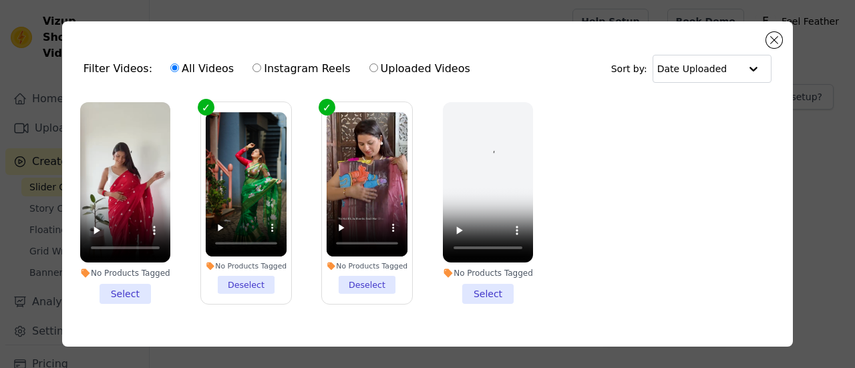
click at [119, 290] on li "No Products Tagged Select" at bounding box center [125, 203] width 90 height 202
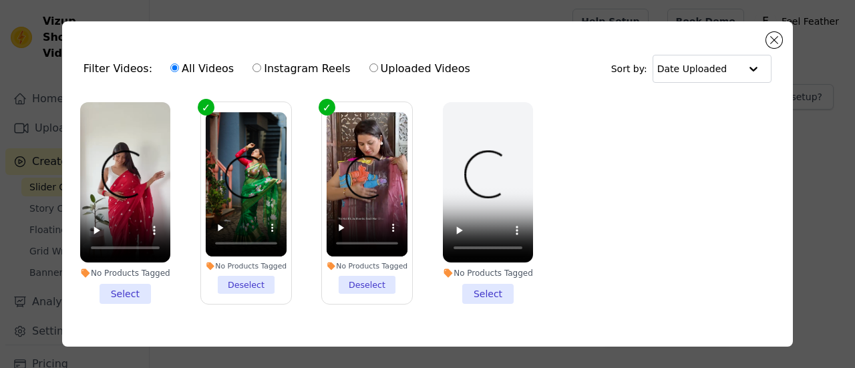
click at [0, 0] on input "No Products Tagged Select" at bounding box center [0, 0] width 0 height 0
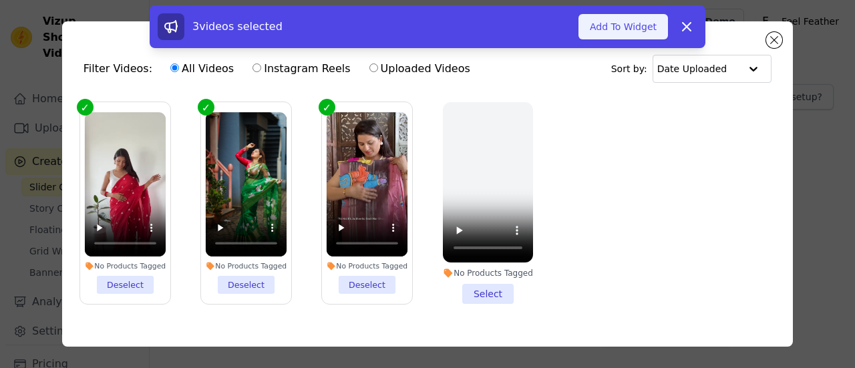
click at [634, 23] on button "Add To Widget" at bounding box center [623, 26] width 90 height 25
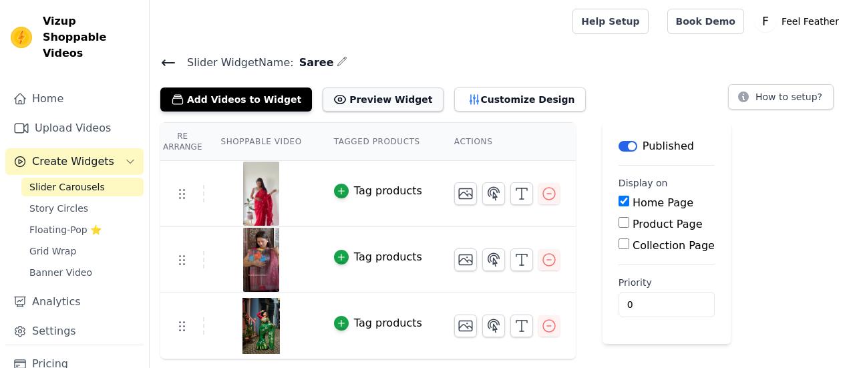
click at [381, 98] on button "Preview Widget" at bounding box center [383, 100] width 120 height 24
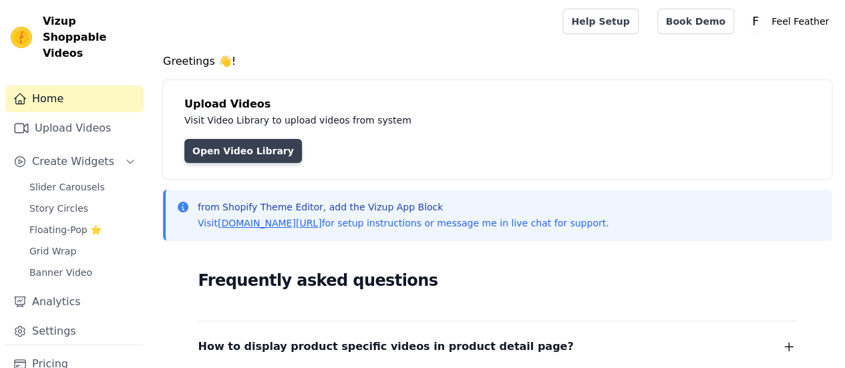
click at [246, 156] on link "Open Video Library" at bounding box center [243, 151] width 118 height 24
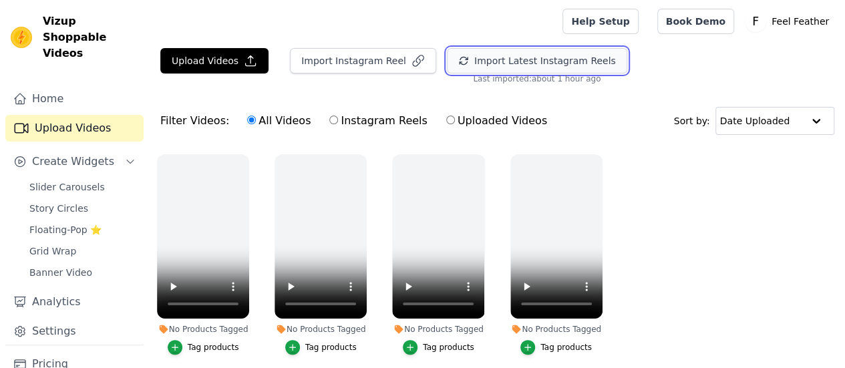
click at [522, 63] on button "Import Latest Instagram Reels" at bounding box center [537, 60] width 180 height 25
click at [600, 154] on icon "button" at bounding box center [599, 156] width 5 height 5
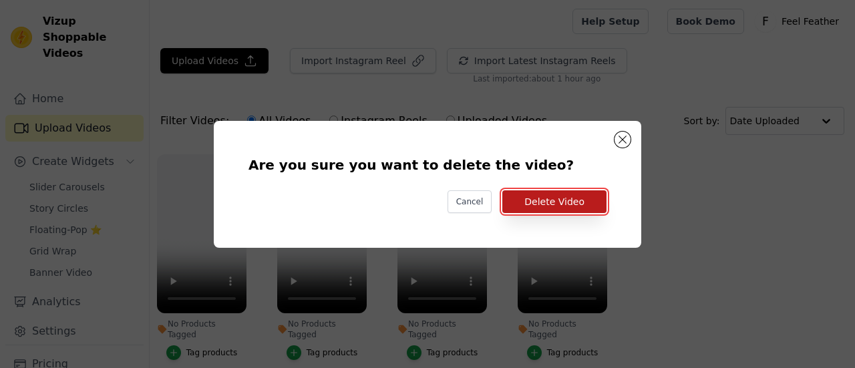
click at [580, 202] on button "Delete Video" at bounding box center [554, 201] width 104 height 23
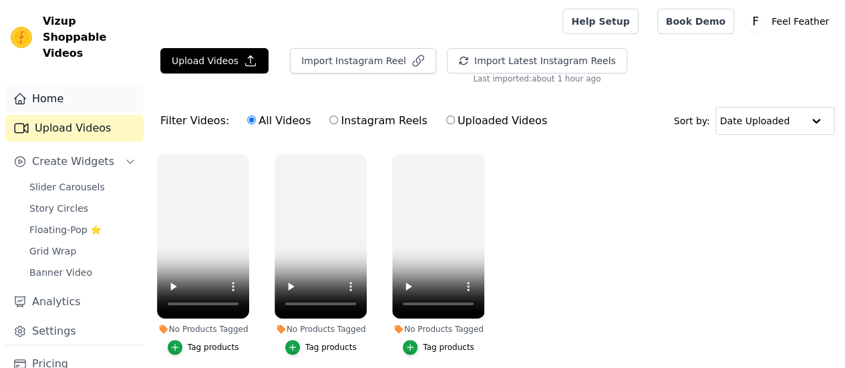
click at [45, 86] on link "Home" at bounding box center [74, 99] width 138 height 27
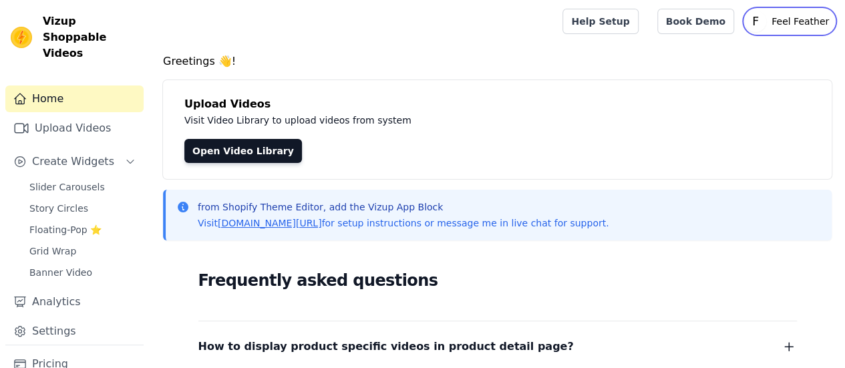
click at [759, 23] on text "F" at bounding box center [755, 21] width 7 height 13
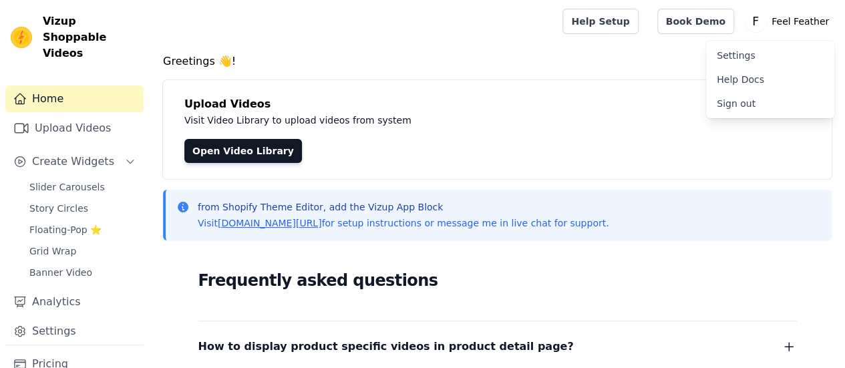
click at [681, 59] on h4 "Greetings 👋!" at bounding box center [497, 61] width 669 height 16
click at [709, 26] on link "Book Demo" at bounding box center [695, 21] width 77 height 25
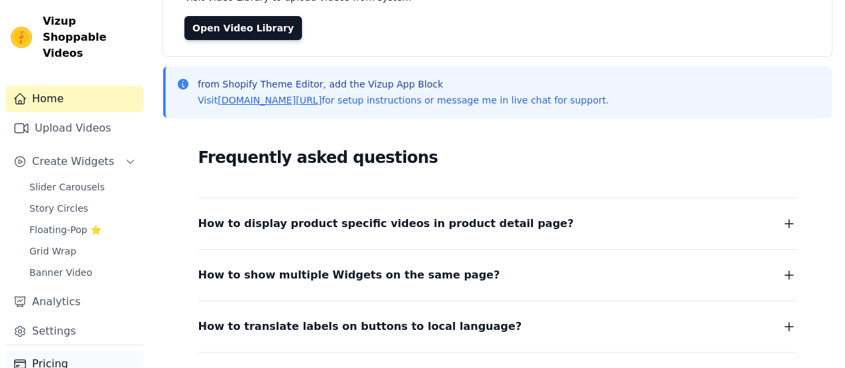
click at [52, 351] on link "Pricing" at bounding box center [74, 364] width 138 height 27
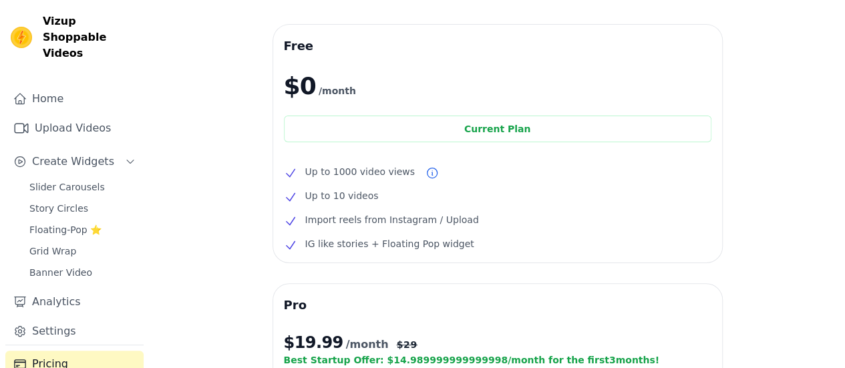
scroll to position [51, 0]
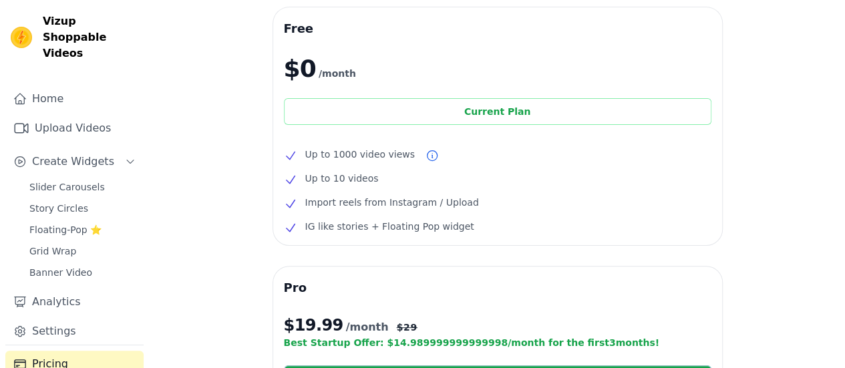
click at [513, 110] on div "Current Plan" at bounding box center [498, 111] width 428 height 27
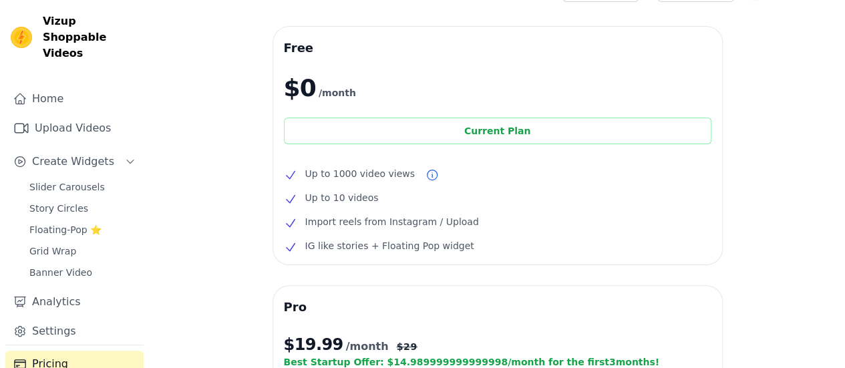
scroll to position [31, 0]
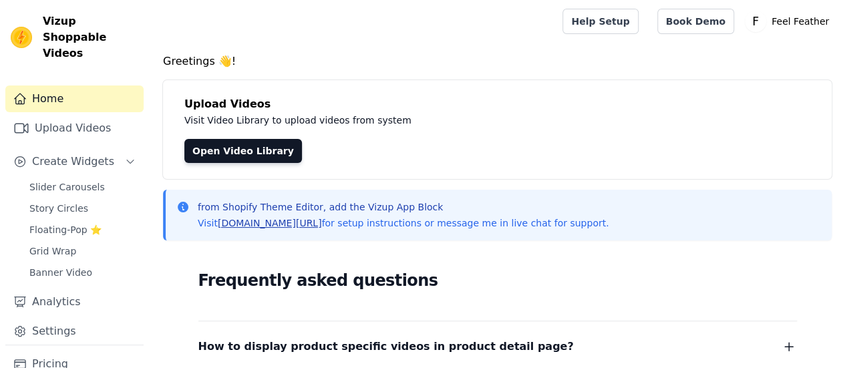
click at [269, 220] on link "[DOMAIN_NAME][URL]" at bounding box center [270, 223] width 104 height 11
click at [93, 180] on span "Slider Carousels" at bounding box center [66, 186] width 75 height 13
click at [301, 222] on link "[DOMAIN_NAME][URL]" at bounding box center [270, 223] width 104 height 11
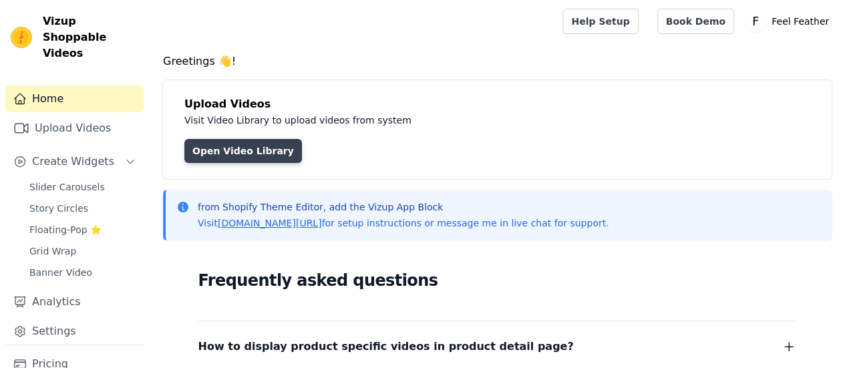
click at [235, 154] on link "Open Video Library" at bounding box center [243, 151] width 118 height 24
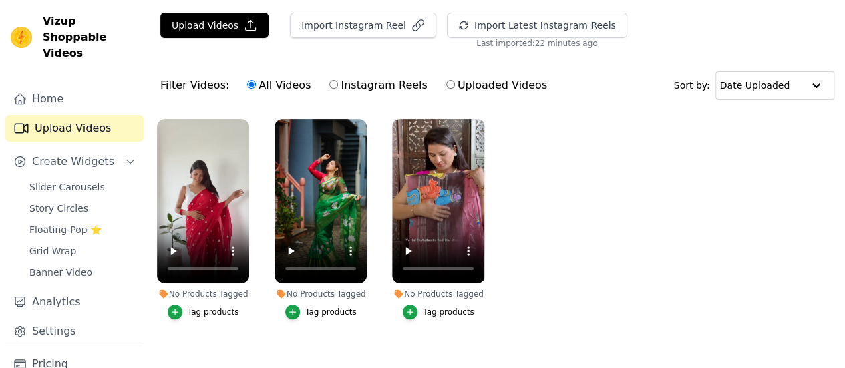
scroll to position [50, 0]
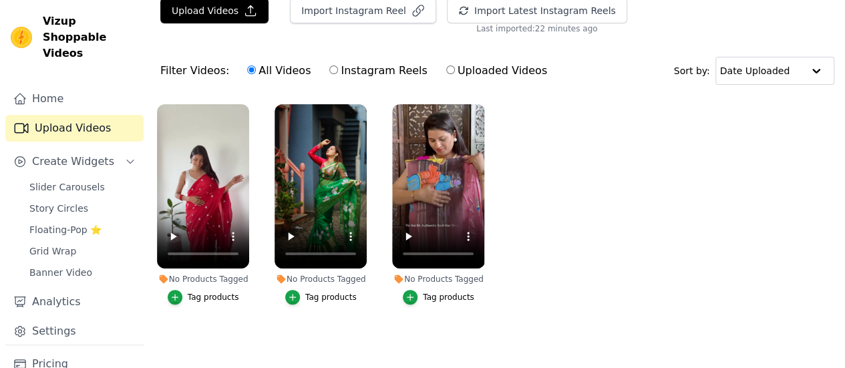
click at [646, 272] on ul "No Products Tagged Tag products No Products Tagged Tag products No Products Tag…" at bounding box center [497, 218] width 695 height 242
click at [88, 180] on span "Slider Carousels" at bounding box center [66, 186] width 75 height 13
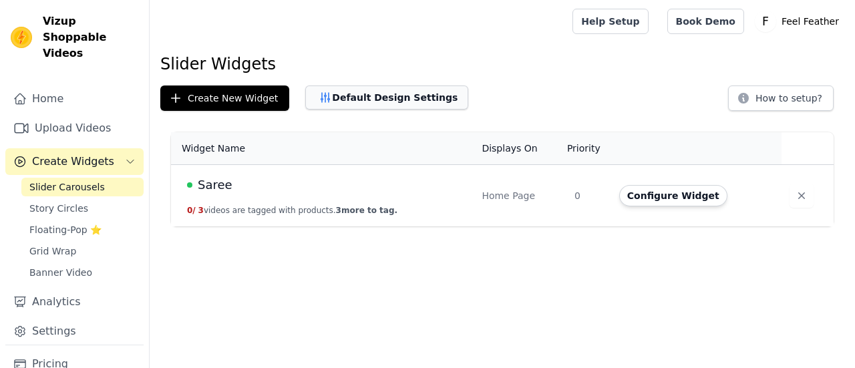
click at [349, 96] on button "Default Design Settings" at bounding box center [386, 98] width 163 height 24
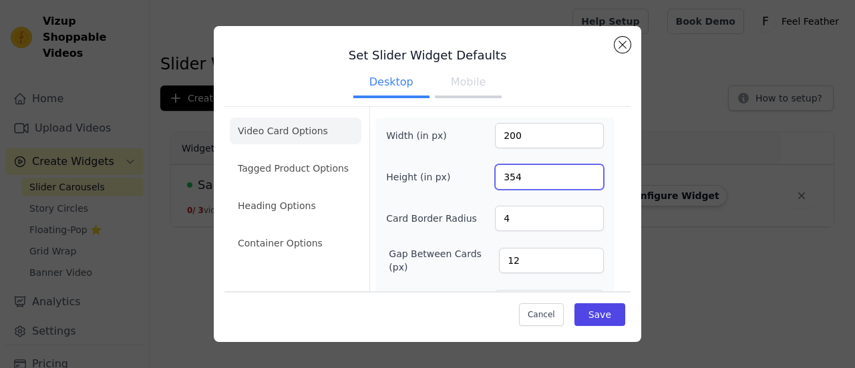
click at [579, 182] on input "354" at bounding box center [549, 176] width 109 height 25
click at [579, 182] on input "353" at bounding box center [549, 176] width 109 height 25
click at [579, 182] on input "352" at bounding box center [549, 176] width 109 height 25
click at [579, 182] on input "351" at bounding box center [549, 176] width 109 height 25
click at [579, 182] on input "350" at bounding box center [549, 176] width 109 height 25
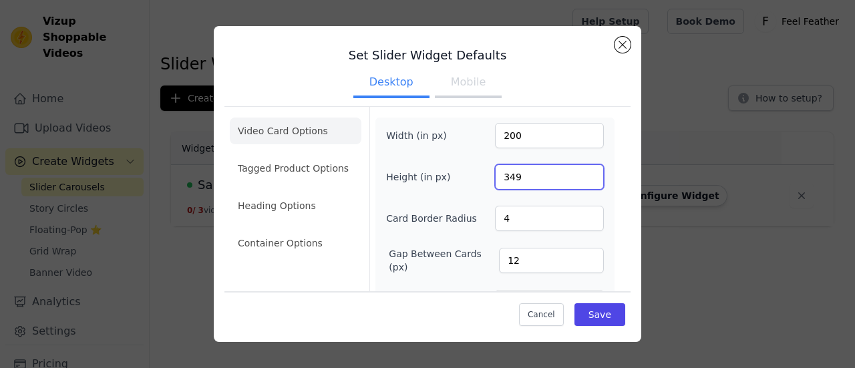
click at [579, 182] on input "349" at bounding box center [549, 176] width 109 height 25
click at [579, 182] on input "348" at bounding box center [549, 176] width 109 height 25
click at [579, 182] on input "347" at bounding box center [549, 176] width 109 height 25
click at [579, 182] on input "346" at bounding box center [549, 176] width 109 height 25
click at [578, 183] on input "346" at bounding box center [549, 176] width 109 height 25
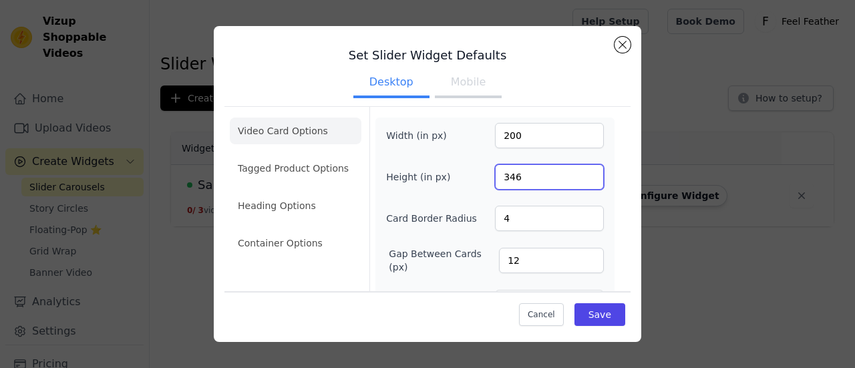
click at [578, 183] on input "346" at bounding box center [549, 176] width 109 height 25
click at [580, 180] on input "345" at bounding box center [549, 176] width 109 height 25
click at [580, 180] on input "344" at bounding box center [549, 176] width 109 height 25
click at [578, 180] on input "343" at bounding box center [549, 176] width 109 height 25
click at [578, 180] on input "342" at bounding box center [549, 176] width 109 height 25
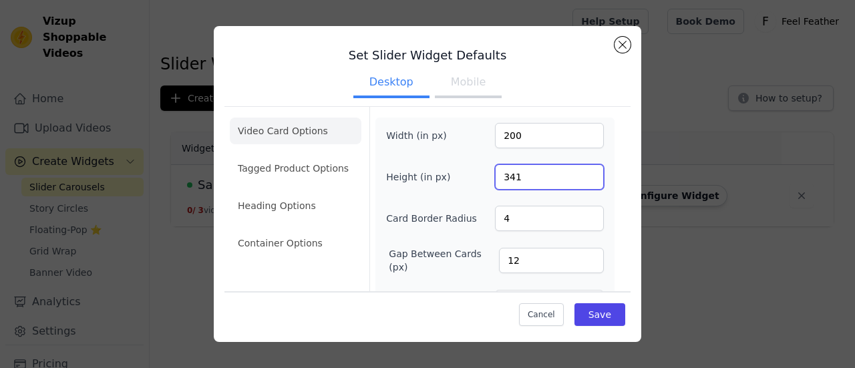
click at [578, 181] on input "341" at bounding box center [549, 176] width 109 height 25
click at [578, 181] on input "340" at bounding box center [549, 176] width 109 height 25
click at [578, 181] on input "339" at bounding box center [549, 176] width 109 height 25
click at [578, 181] on input "338" at bounding box center [549, 176] width 109 height 25
click at [577, 182] on input "337" at bounding box center [549, 176] width 109 height 25
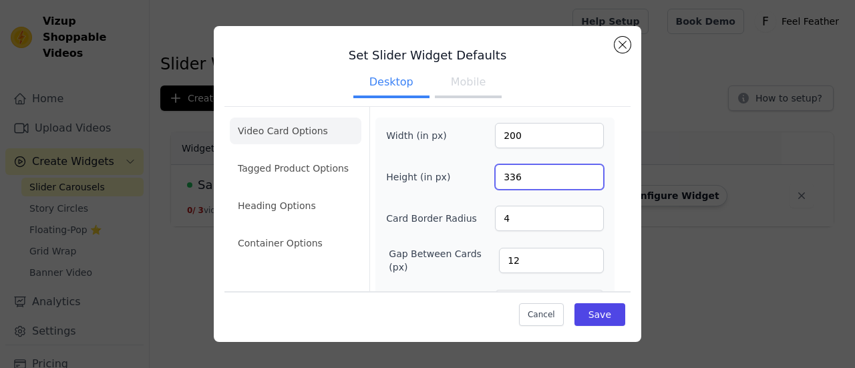
click at [577, 182] on input "336" at bounding box center [549, 176] width 109 height 25
click at [577, 182] on input "335" at bounding box center [549, 176] width 109 height 25
click at [577, 182] on input "334" at bounding box center [549, 176] width 109 height 25
click at [576, 184] on input "334" at bounding box center [549, 176] width 109 height 25
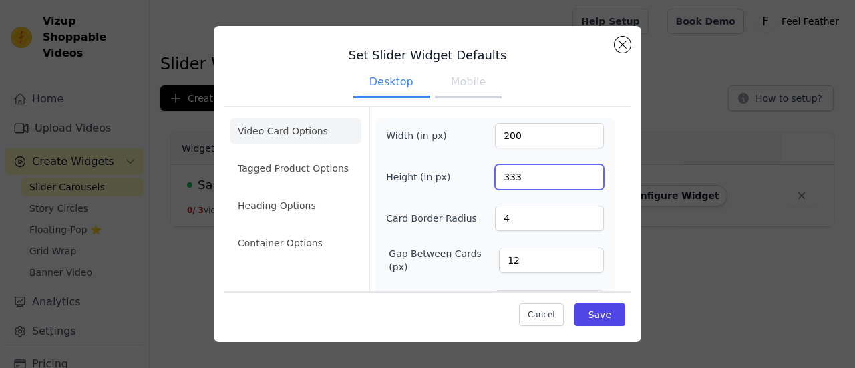
click at [580, 180] on input "333" at bounding box center [549, 176] width 109 height 25
click at [580, 180] on input "332" at bounding box center [549, 176] width 109 height 25
click at [580, 180] on input "331" at bounding box center [549, 176] width 109 height 25
click at [580, 180] on input "330" at bounding box center [549, 176] width 109 height 25
click at [580, 180] on input "329" at bounding box center [549, 176] width 109 height 25
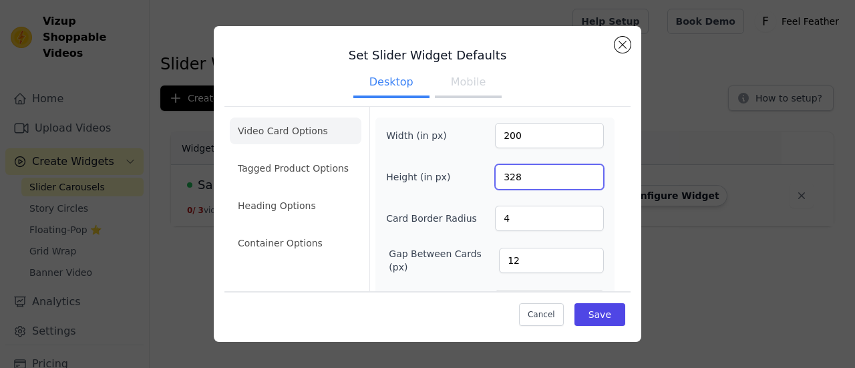
click at [580, 180] on input "328" at bounding box center [549, 176] width 109 height 25
click at [580, 180] on input "327" at bounding box center [549, 176] width 109 height 25
click at [580, 180] on input "326" at bounding box center [549, 176] width 109 height 25
click at [580, 180] on input "325" at bounding box center [549, 176] width 109 height 25
click at [580, 180] on input "324" at bounding box center [549, 176] width 109 height 25
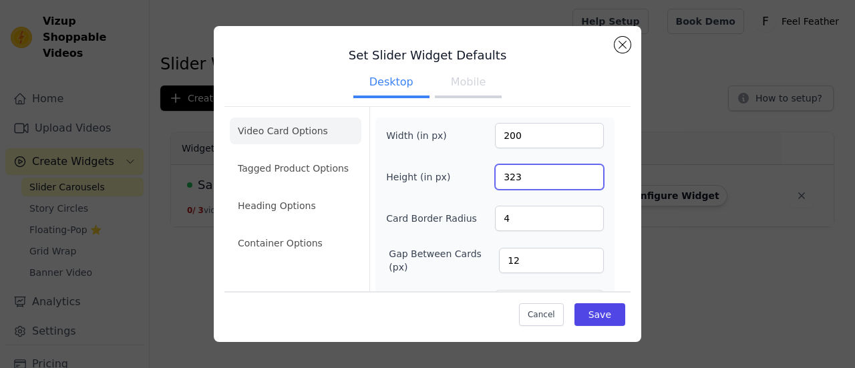
click at [579, 180] on input "323" at bounding box center [549, 176] width 109 height 25
click at [579, 180] on input "322" at bounding box center [549, 176] width 109 height 25
click at [579, 180] on input "321" at bounding box center [549, 176] width 109 height 25
click at [579, 180] on input "320" at bounding box center [549, 176] width 109 height 25
click at [578, 182] on input "319" at bounding box center [549, 176] width 109 height 25
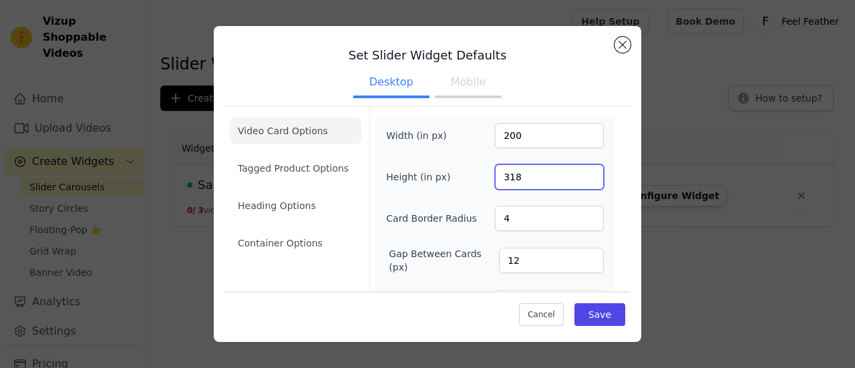
click at [578, 182] on input "318" at bounding box center [549, 176] width 109 height 25
click at [578, 182] on input "317" at bounding box center [549, 176] width 109 height 25
click at [578, 182] on input "316" at bounding box center [549, 176] width 109 height 25
click at [578, 182] on input "315" at bounding box center [549, 176] width 109 height 25
click at [578, 182] on input "314" at bounding box center [549, 176] width 109 height 25
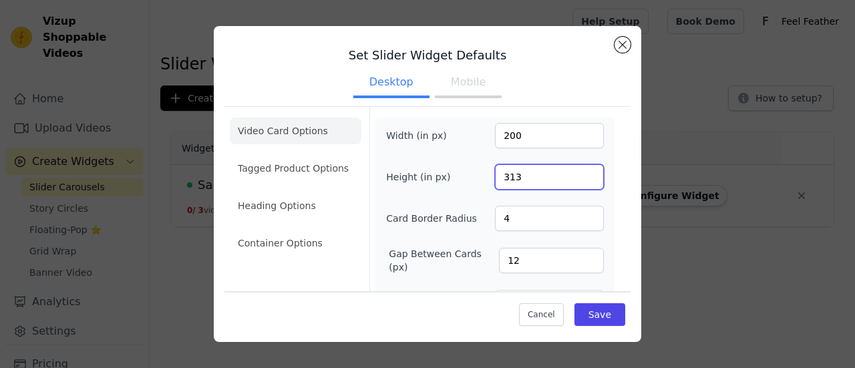
click at [578, 182] on input "313" at bounding box center [549, 176] width 109 height 25
click at [578, 182] on input "312" at bounding box center [549, 176] width 109 height 25
click at [578, 182] on input "311" at bounding box center [549, 176] width 109 height 25
click at [578, 182] on input "310" at bounding box center [549, 176] width 109 height 25
click at [578, 182] on input "309" at bounding box center [549, 176] width 109 height 25
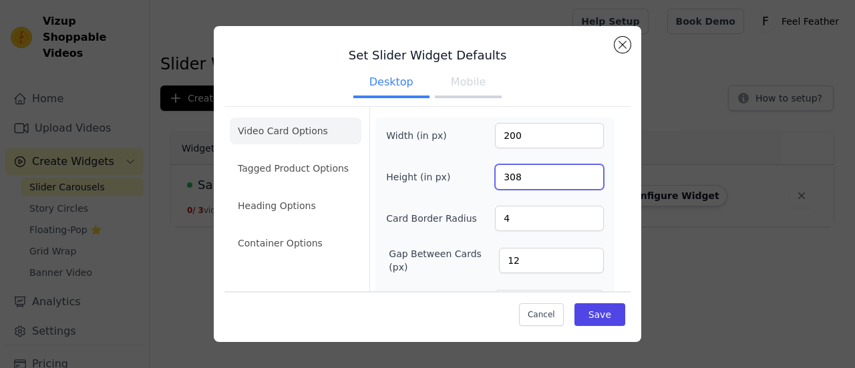
click at [578, 182] on input "308" at bounding box center [549, 176] width 109 height 25
click at [578, 182] on input "307" at bounding box center [549, 176] width 109 height 25
click at [577, 182] on input "306" at bounding box center [549, 176] width 109 height 25
click at [577, 182] on input "305" at bounding box center [549, 176] width 109 height 25
click at [577, 182] on input "304" at bounding box center [549, 176] width 109 height 25
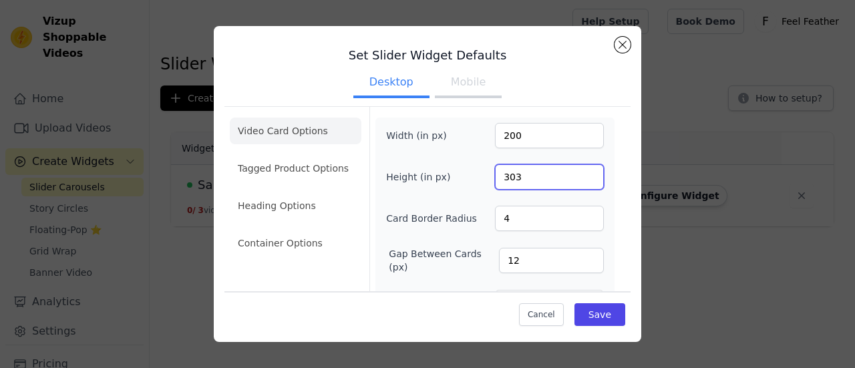
click at [577, 182] on input "303" at bounding box center [549, 176] width 109 height 25
click at [577, 182] on input "302" at bounding box center [549, 176] width 109 height 25
click at [577, 182] on input "301" at bounding box center [549, 176] width 109 height 25
type input "300"
click at [577, 182] on input "300" at bounding box center [549, 176] width 109 height 25
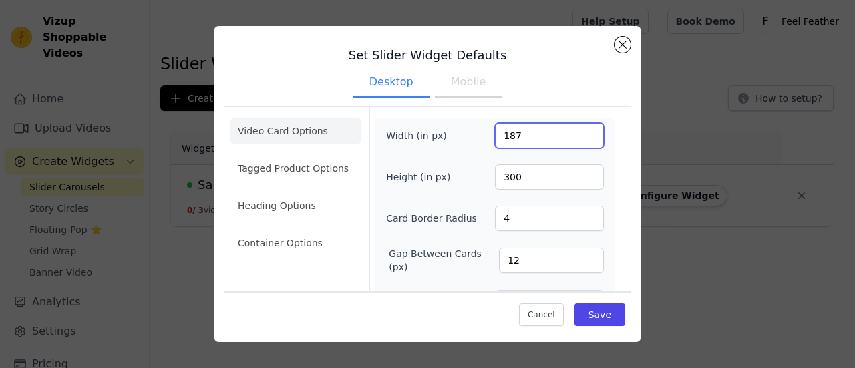
click at [581, 138] on input "187" at bounding box center [549, 135] width 109 height 25
click at [581, 138] on input "177" at bounding box center [549, 135] width 109 height 25
click at [581, 138] on input "170" at bounding box center [549, 135] width 109 height 25
click at [581, 138] on input "163" at bounding box center [549, 135] width 109 height 25
click at [581, 138] on input "154" at bounding box center [549, 135] width 109 height 25
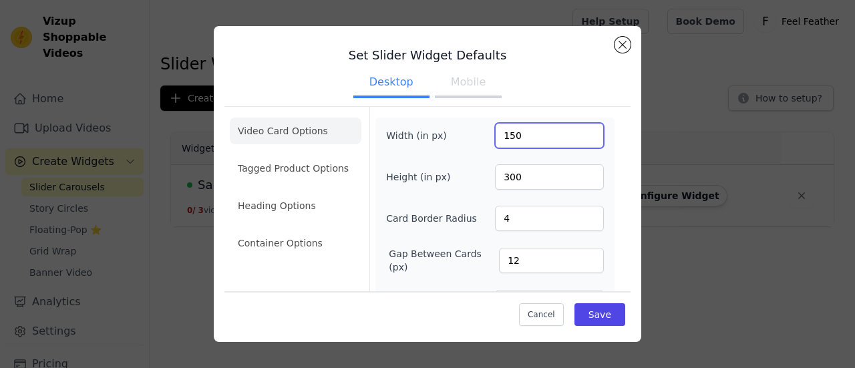
type input "150"
click at [581, 138] on input "150" at bounding box center [549, 135] width 109 height 25
click at [581, 316] on button "Save" at bounding box center [599, 314] width 51 height 23
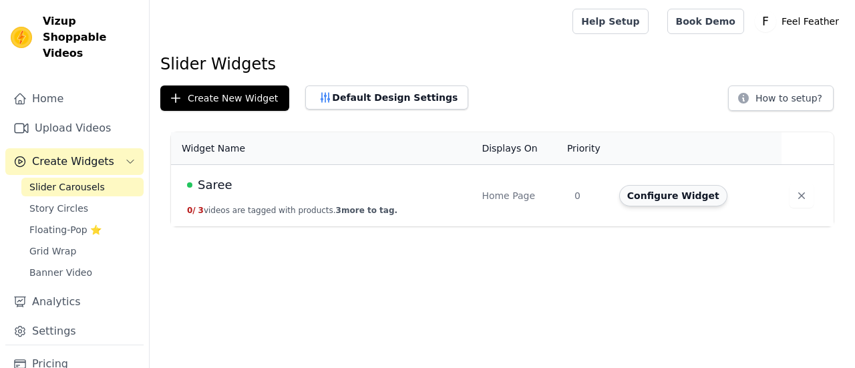
click at [681, 197] on button "Configure Widget" at bounding box center [673, 195] width 108 height 21
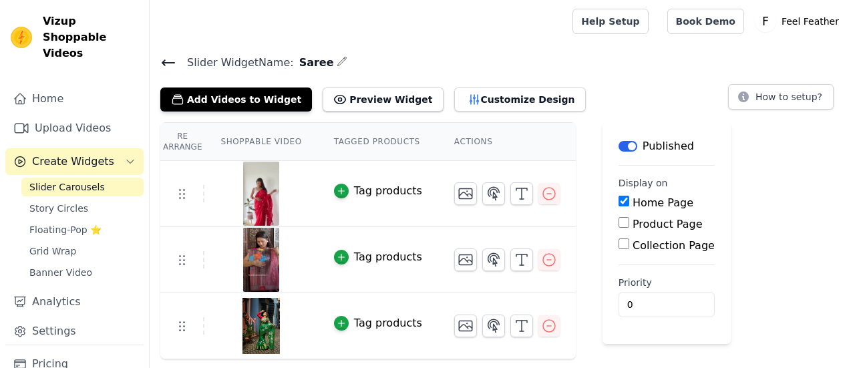
click at [619, 226] on input "Product Page" at bounding box center [624, 222] width 11 height 11
checkbox input "true"
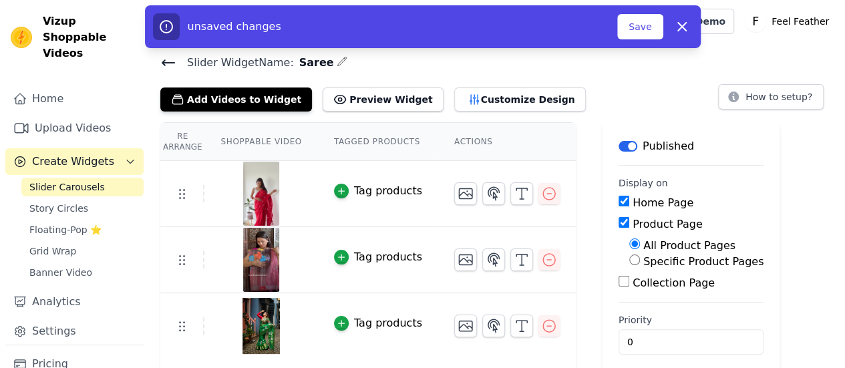
click at [629, 261] on input "Specific Product Pages" at bounding box center [634, 259] width 11 height 11
radio input "true"
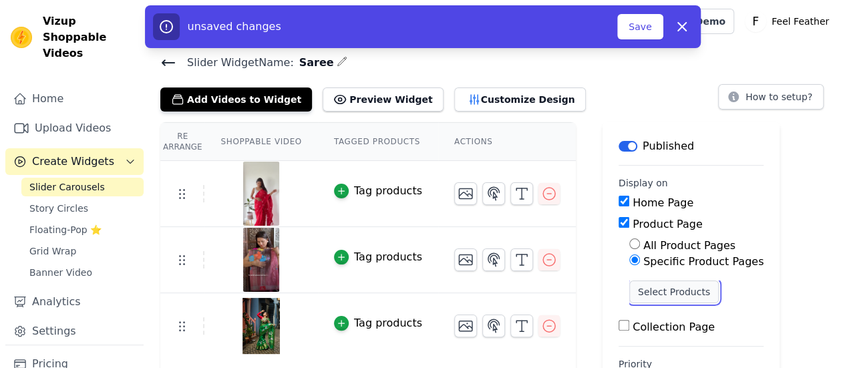
click at [643, 296] on button "Select Products" at bounding box center [674, 292] width 90 height 23
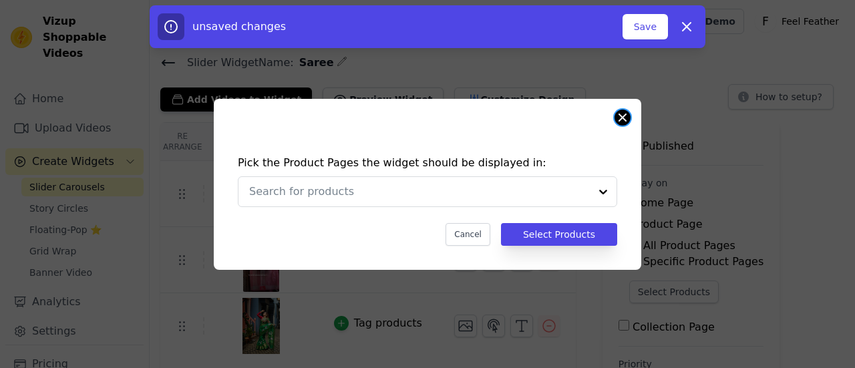
click at [622, 118] on button "Close modal" at bounding box center [623, 118] width 16 height 16
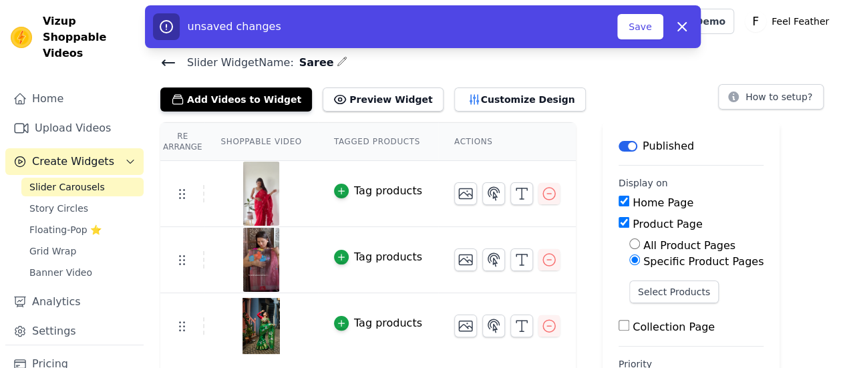
click at [619, 225] on input "Product Page" at bounding box center [624, 222] width 11 height 11
checkbox input "false"
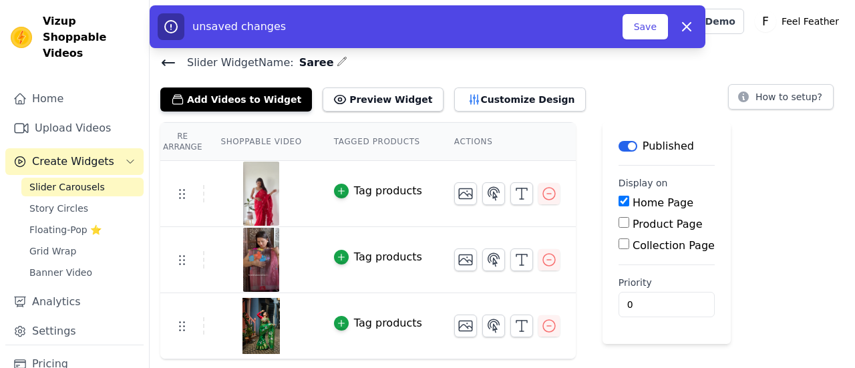
click at [619, 242] on input "Collection Page" at bounding box center [624, 243] width 11 height 11
checkbox input "true"
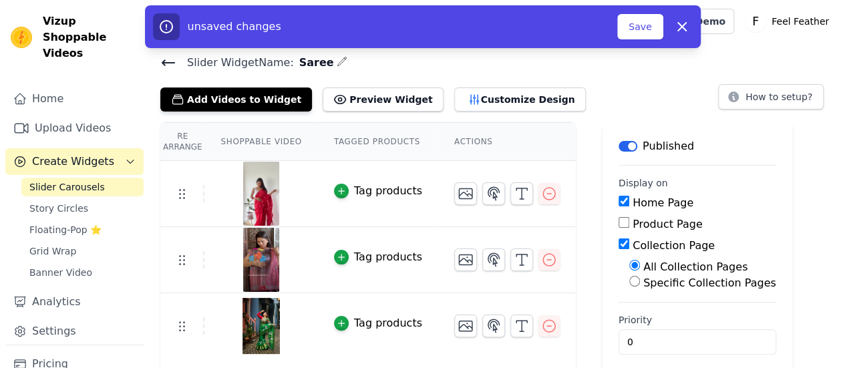
click at [629, 283] on input "Specific Collection Pages" at bounding box center [634, 281] width 11 height 11
radio input "true"
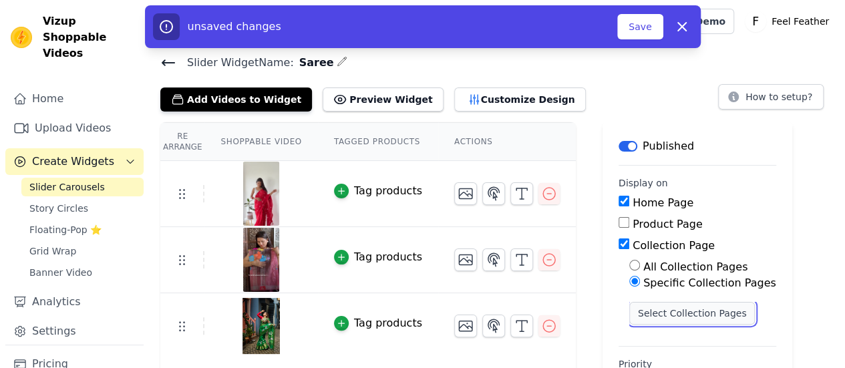
click at [636, 309] on button "Select Collection Pages" at bounding box center [692, 313] width 126 height 23
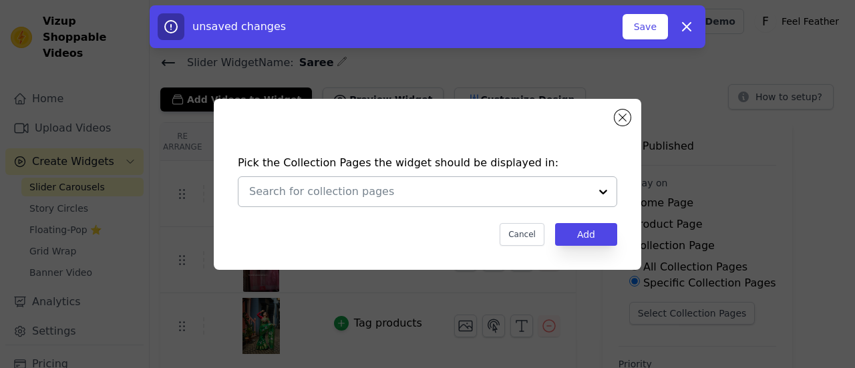
click at [607, 194] on div at bounding box center [603, 191] width 27 height 29
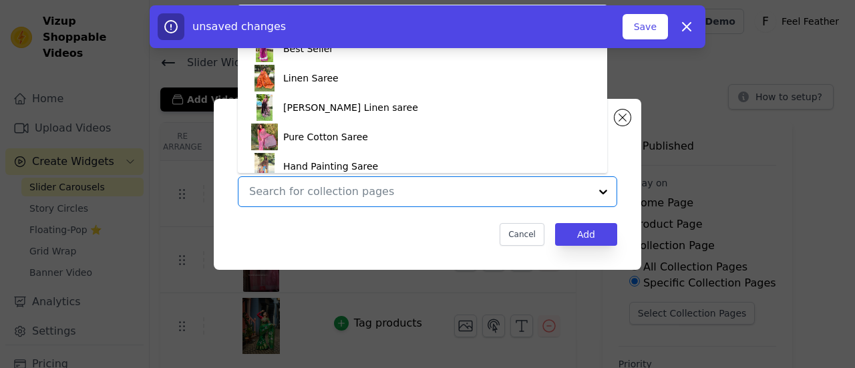
scroll to position [8, 0]
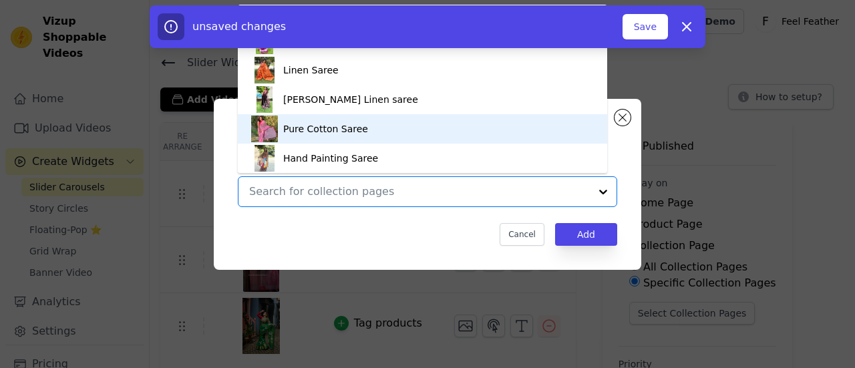
click at [338, 130] on div "Pure Cotton Saree" at bounding box center [325, 128] width 85 height 29
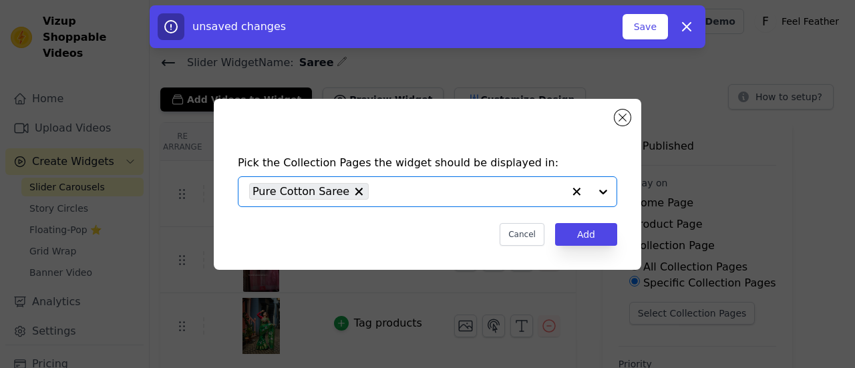
click at [405, 194] on input "text" at bounding box center [469, 192] width 188 height 16
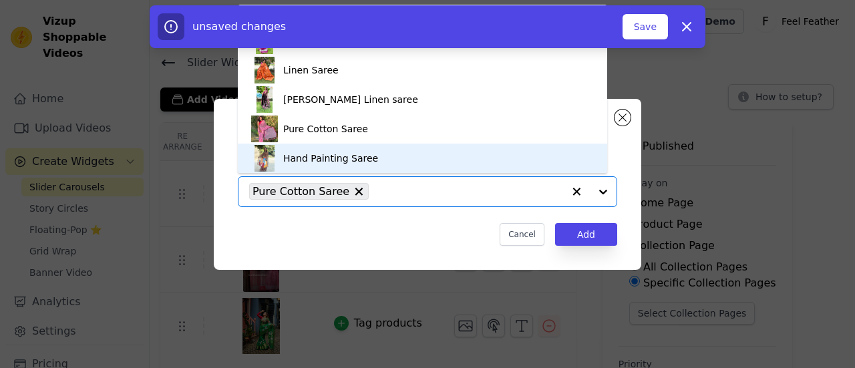
click at [357, 162] on div "Hand Painting Saree" at bounding box center [330, 158] width 95 height 29
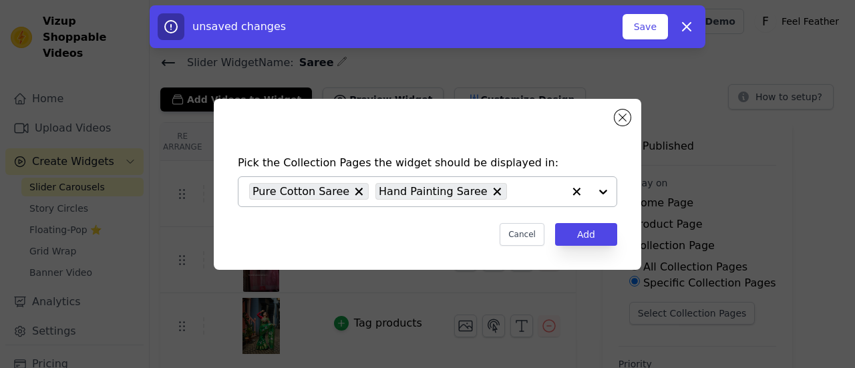
click at [487, 194] on div "Pure Cotton Saree Hand Painting Saree" at bounding box center [406, 191] width 314 height 29
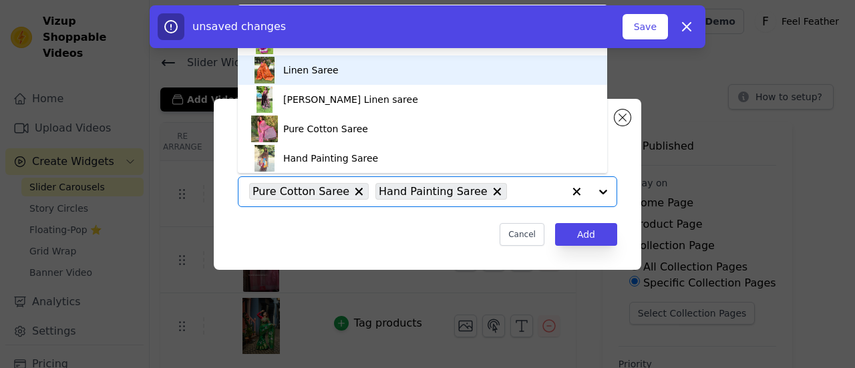
click at [347, 75] on div "Linen Saree" at bounding box center [422, 69] width 343 height 29
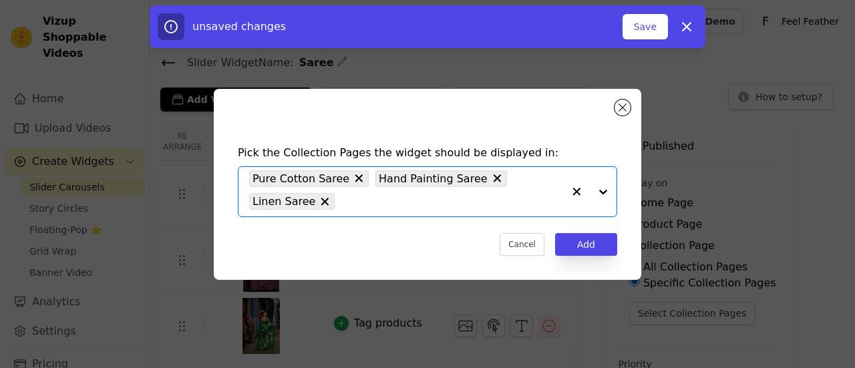
click at [434, 200] on input "text" at bounding box center [452, 202] width 222 height 16
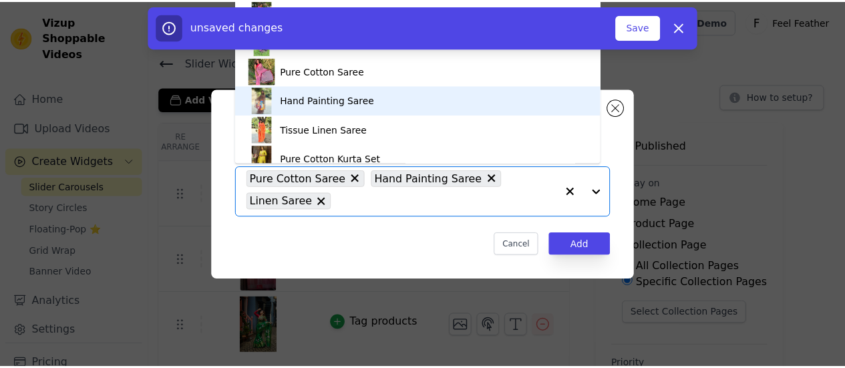
scroll to position [60, 0]
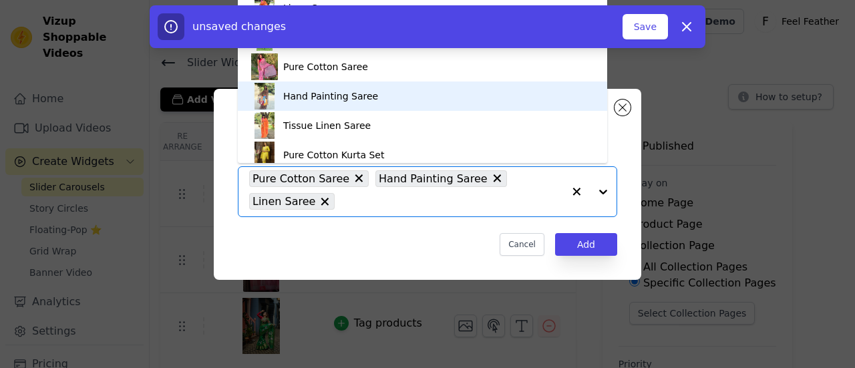
click at [346, 130] on div "Tissue Linen Saree" at bounding box center [327, 125] width 88 height 29
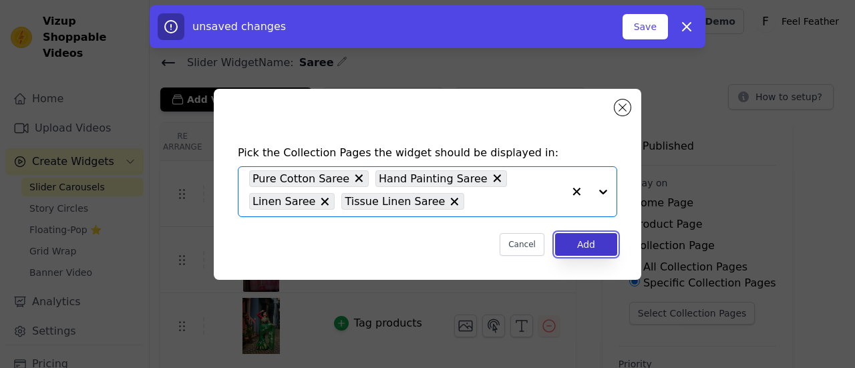
click at [593, 244] on button "Add" at bounding box center [586, 244] width 62 height 23
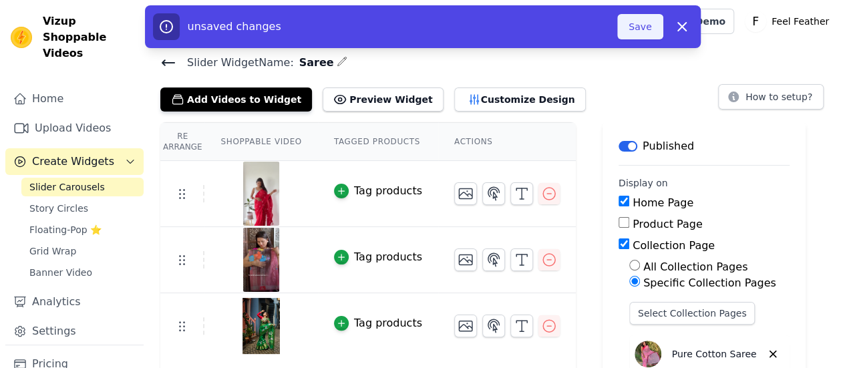
click at [640, 29] on button "Save" at bounding box center [639, 26] width 45 height 25
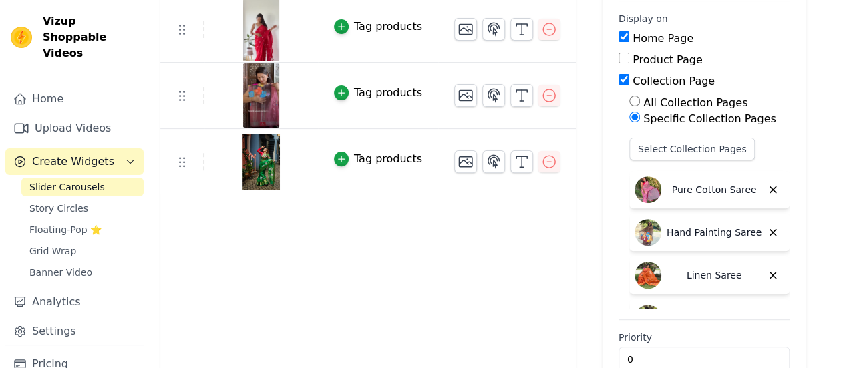
scroll to position [192, 0]
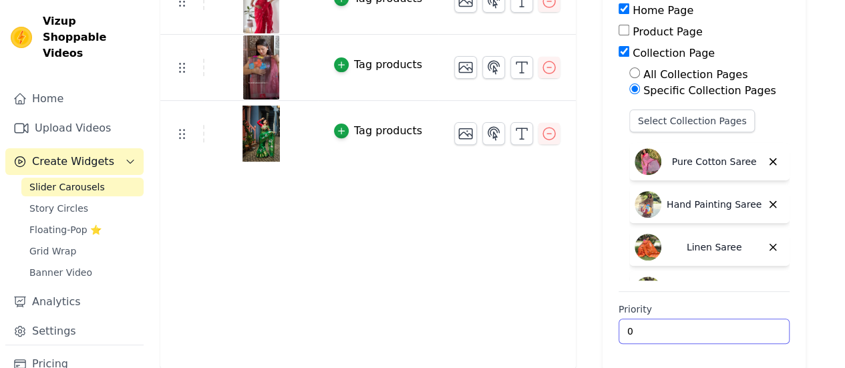
click at [729, 335] on input "0" at bounding box center [704, 331] width 171 height 25
click at [64, 202] on span "Story Circles" at bounding box center [58, 208] width 59 height 13
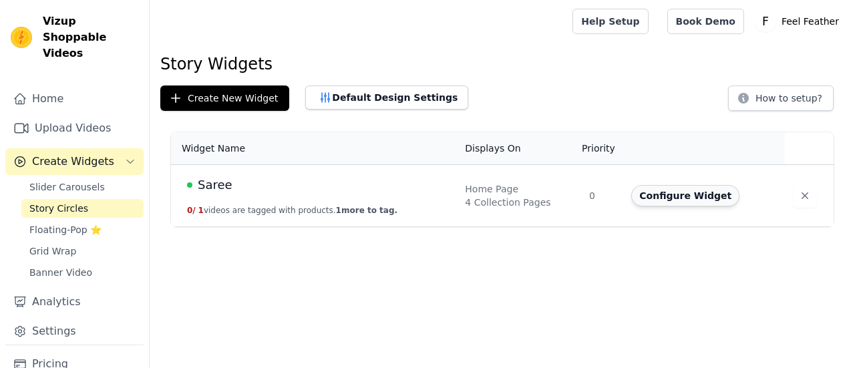
click at [663, 196] on button "Configure Widget" at bounding box center [685, 195] width 108 height 21
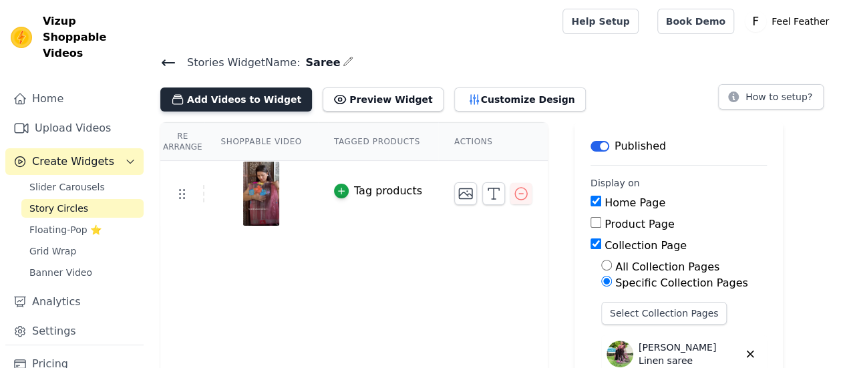
click at [214, 100] on button "Add Videos to Widget" at bounding box center [236, 100] width 152 height 24
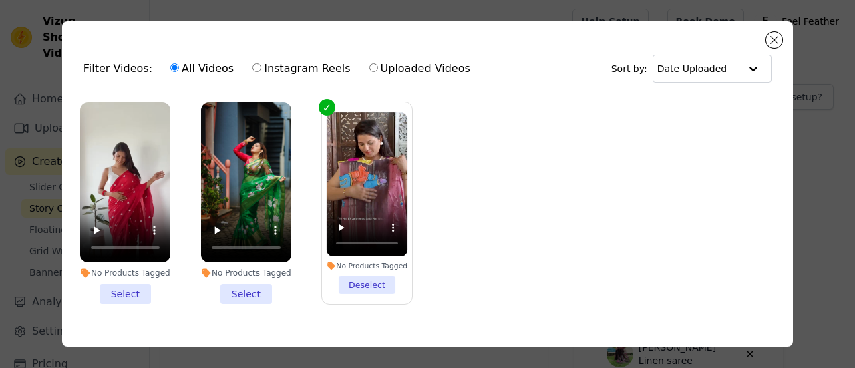
click at [252, 71] on input "Instagram Reels" at bounding box center [256, 67] width 9 height 9
radio input "true"
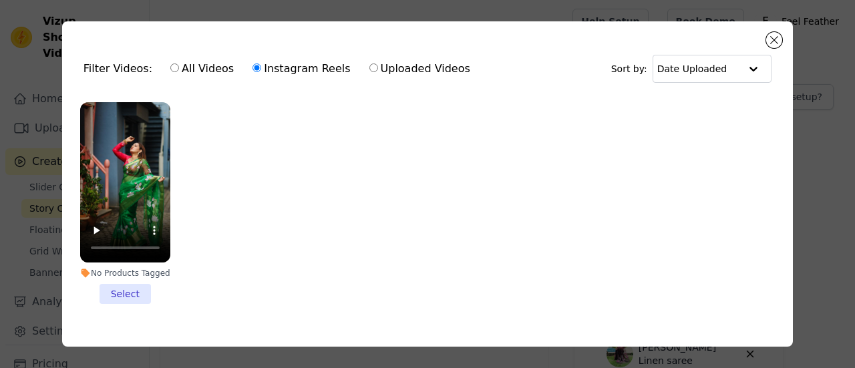
click at [369, 71] on input "Uploaded Videos" at bounding box center [373, 67] width 9 height 9
radio input "true"
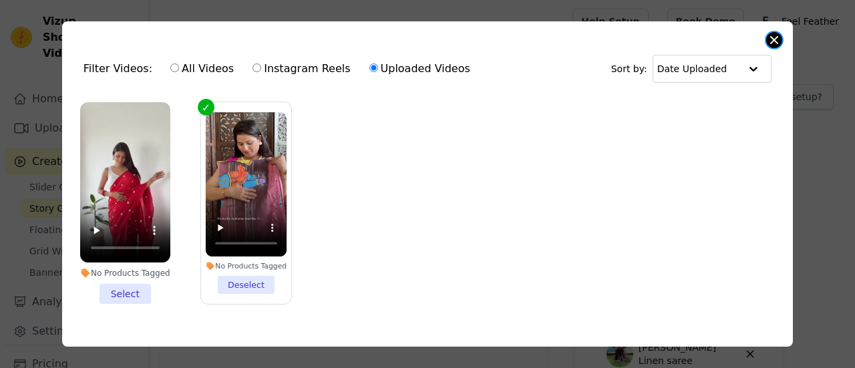
click at [774, 40] on button "Close modal" at bounding box center [774, 40] width 16 height 16
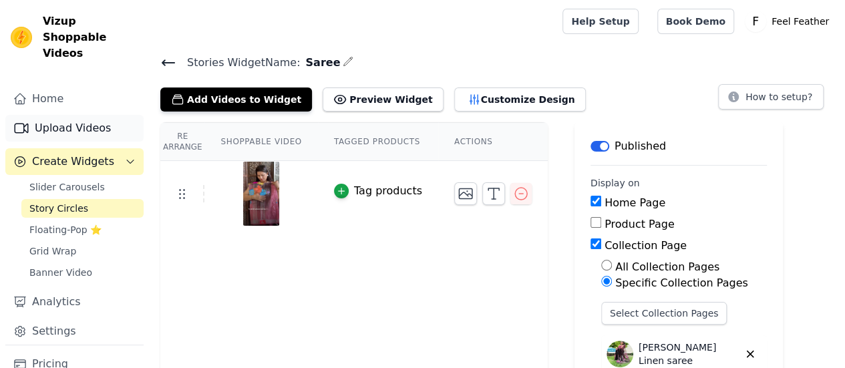
click at [90, 115] on link "Upload Videos" at bounding box center [74, 128] width 138 height 27
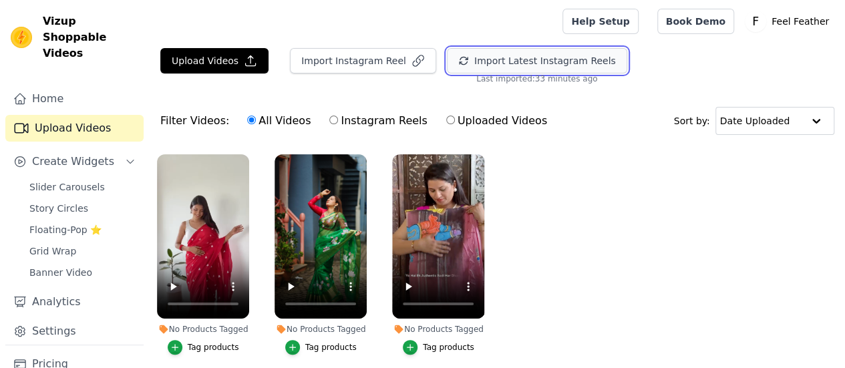
click at [547, 63] on button "Import Latest Instagram Reels" at bounding box center [537, 60] width 180 height 25
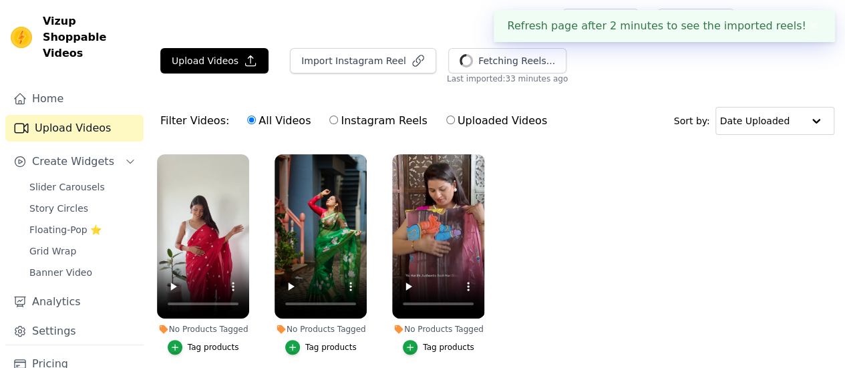
click at [813, 28] on button "✖" at bounding box center [813, 26] width 15 height 16
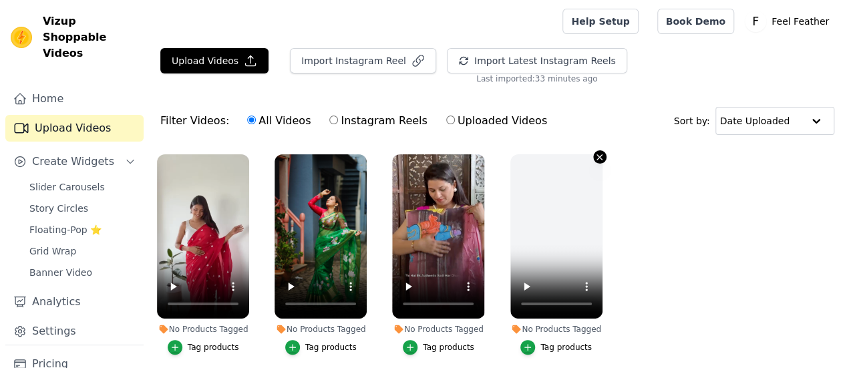
click at [597, 156] on icon "button" at bounding box center [599, 156] width 5 height 5
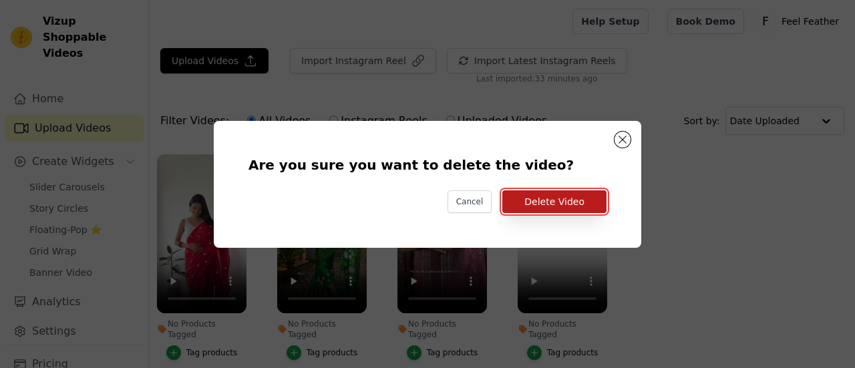
click at [578, 204] on button "Delete Video" at bounding box center [554, 201] width 104 height 23
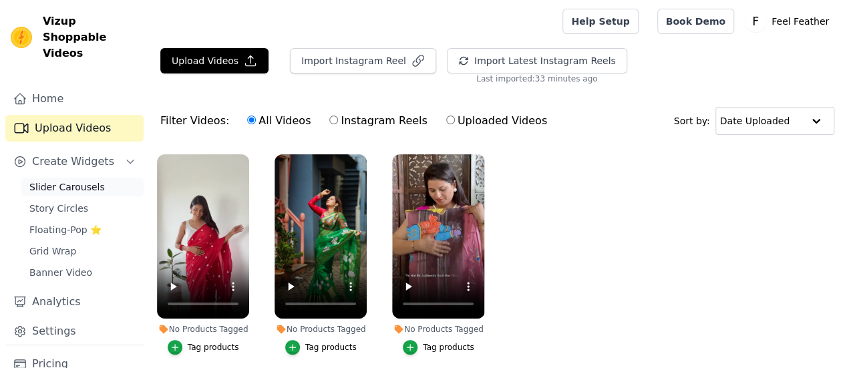
click at [76, 180] on span "Slider Carousels" at bounding box center [66, 186] width 75 height 13
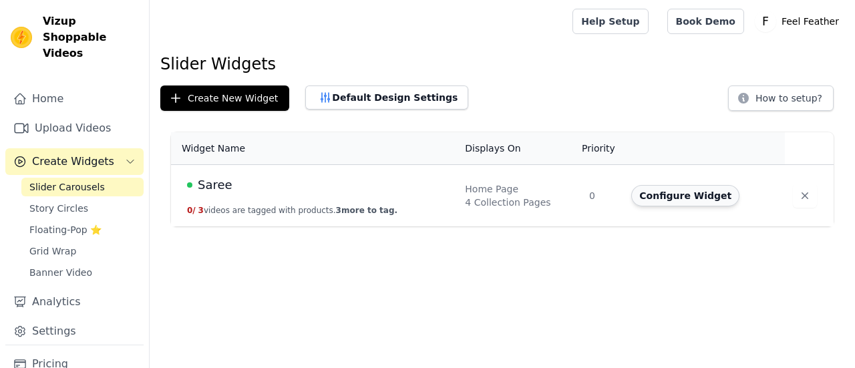
click at [658, 192] on button "Configure Widget" at bounding box center [685, 195] width 108 height 21
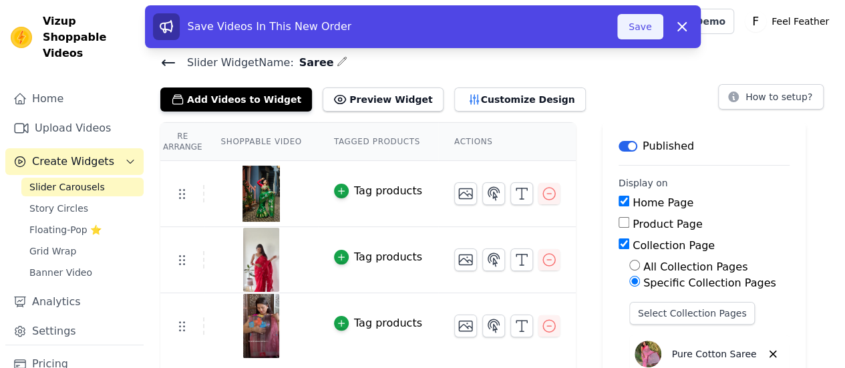
click at [641, 29] on button "Save" at bounding box center [639, 26] width 45 height 25
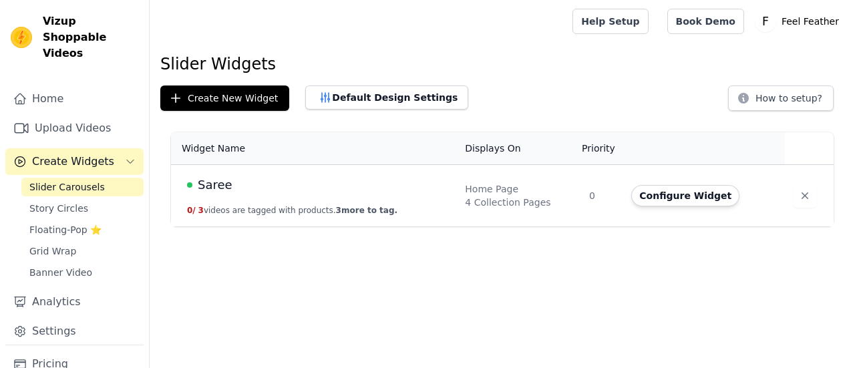
click at [96, 180] on link "Slider Carousels" at bounding box center [82, 187] width 122 height 19
click at [365, 186] on div "Saree" at bounding box center [318, 185] width 262 height 19
click at [679, 198] on button "Configure Widget" at bounding box center [685, 195] width 108 height 21
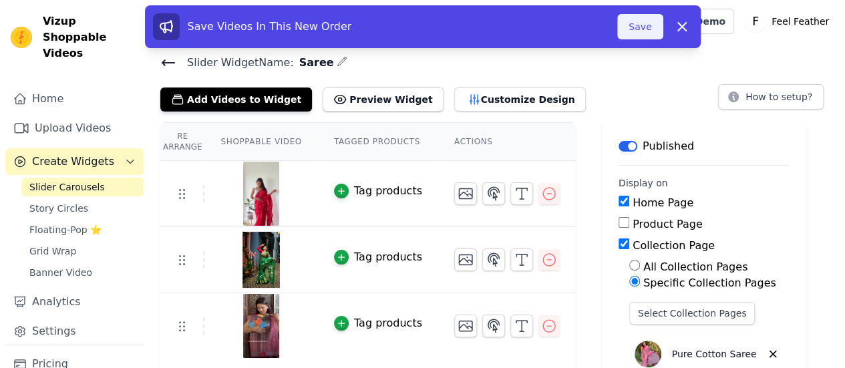
click at [635, 29] on button "Save" at bounding box center [639, 26] width 45 height 25
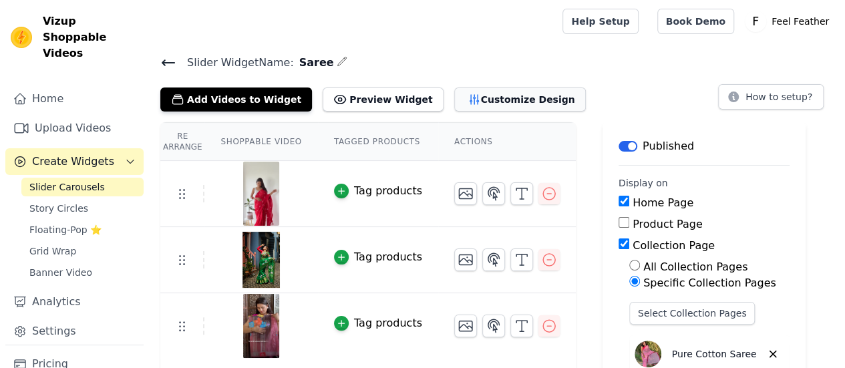
click at [456, 104] on button "Customize Design" at bounding box center [520, 100] width 132 height 24
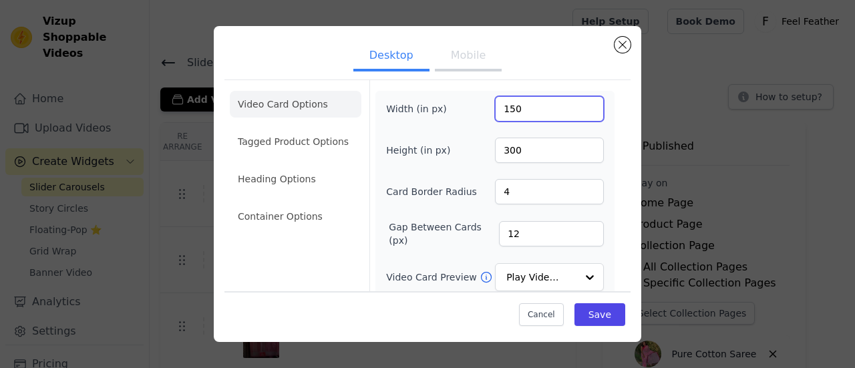
click at [542, 113] on input "150" at bounding box center [549, 108] width 109 height 25
type input "270"
click at [542, 148] on input "300" at bounding box center [549, 150] width 109 height 25
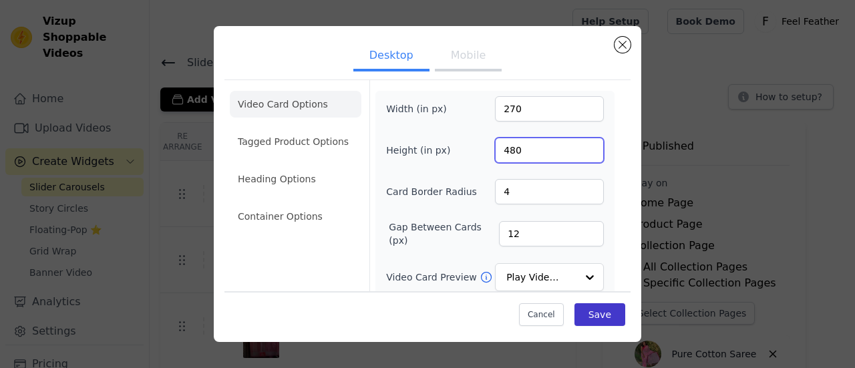
type input "480"
click at [586, 323] on button "Save" at bounding box center [599, 314] width 51 height 23
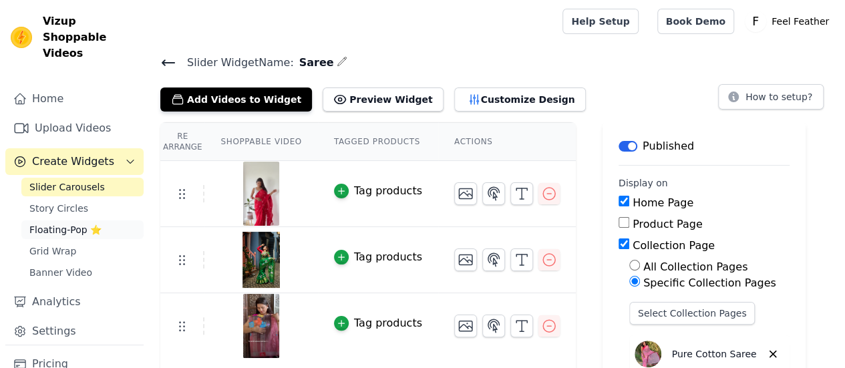
click at [67, 223] on span "Floating-Pop ⭐" at bounding box center [65, 229] width 72 height 13
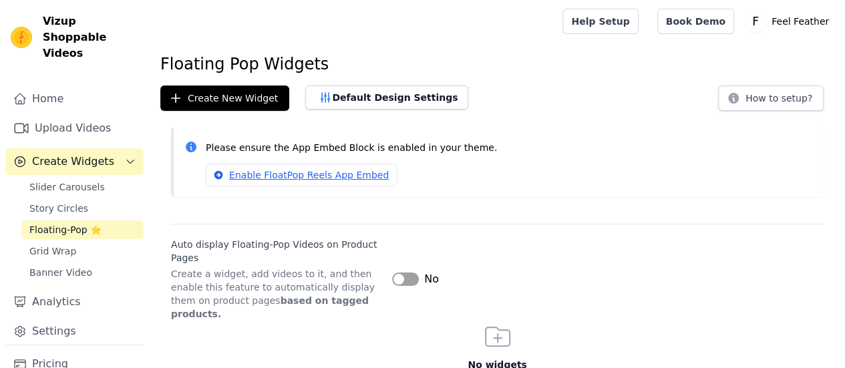
click at [410, 273] on button "Label" at bounding box center [405, 279] width 27 height 13
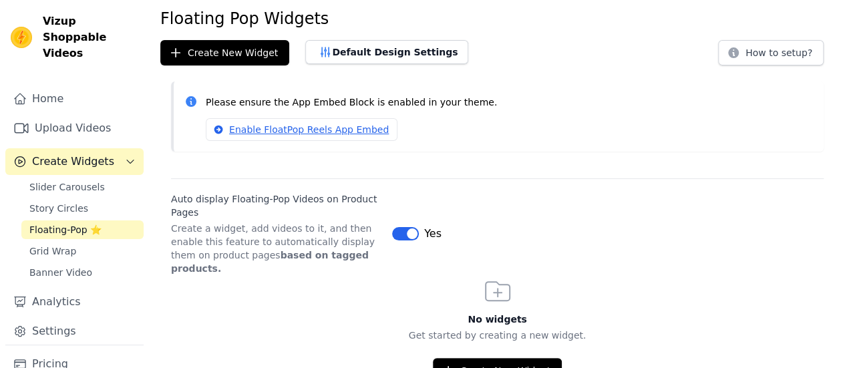
scroll to position [44, 0]
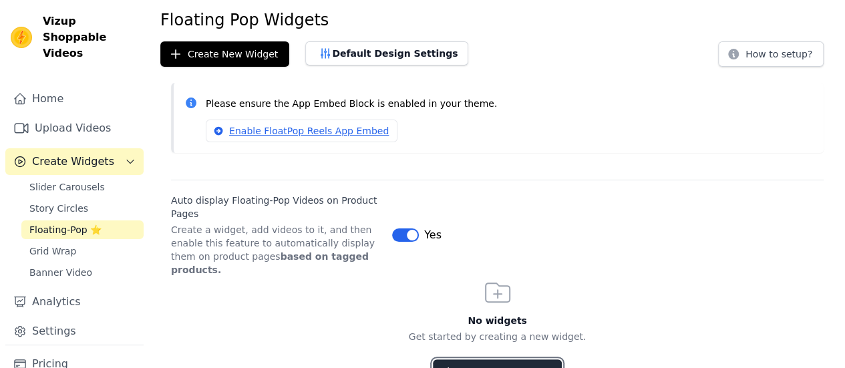
click at [518, 359] on button "Create New Widget" at bounding box center [497, 371] width 129 height 25
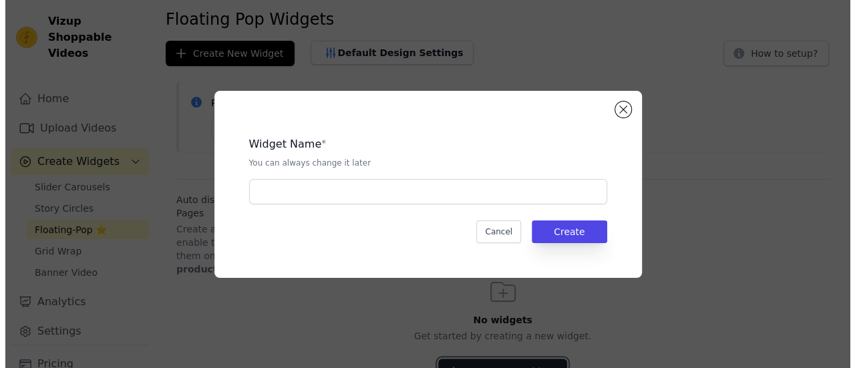
scroll to position [0, 0]
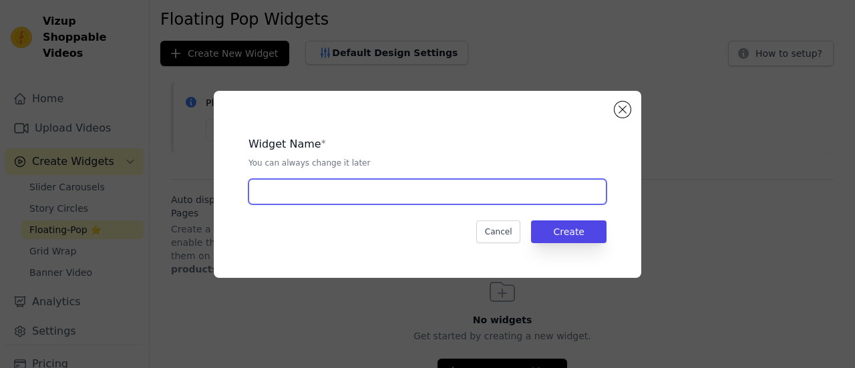
click at [437, 195] on input "text" at bounding box center [427, 191] width 358 height 25
type input "kurta"
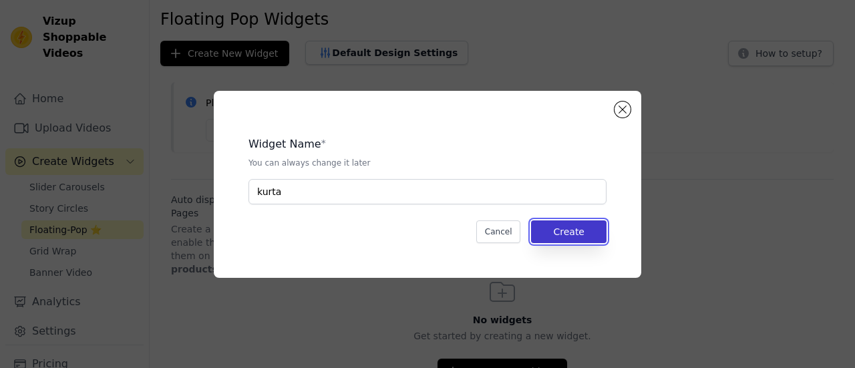
click at [572, 234] on button "Create" at bounding box center [568, 231] width 75 height 23
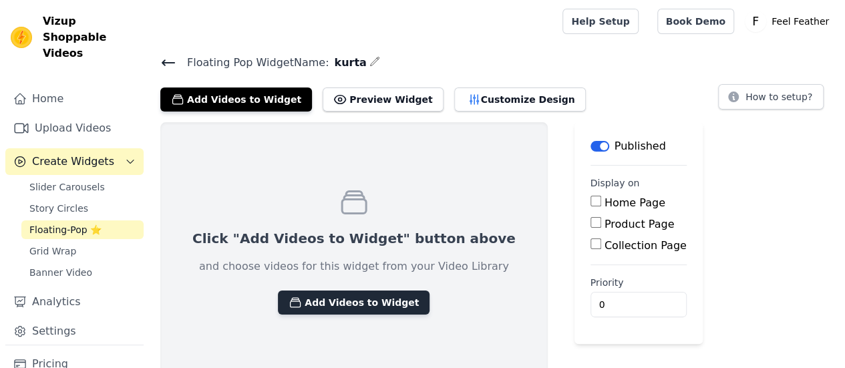
click at [351, 302] on button "Add Videos to Widget" at bounding box center [354, 303] width 152 height 24
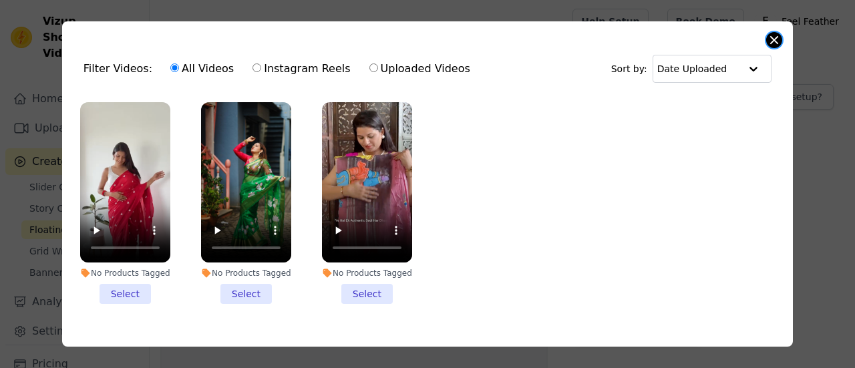
click at [779, 36] on button "Close modal" at bounding box center [774, 40] width 16 height 16
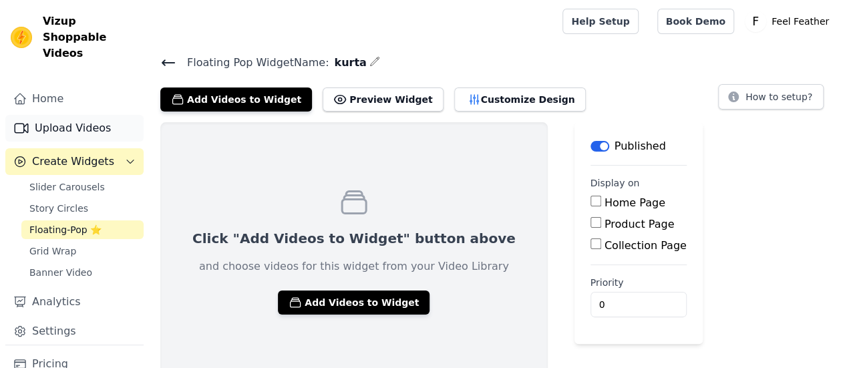
click at [94, 118] on link "Upload Videos" at bounding box center [74, 128] width 138 height 27
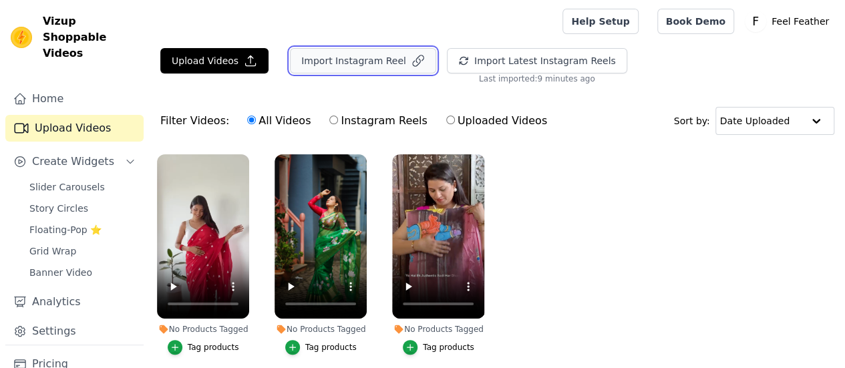
click at [369, 61] on button "Import Instagram Reel" at bounding box center [363, 60] width 146 height 25
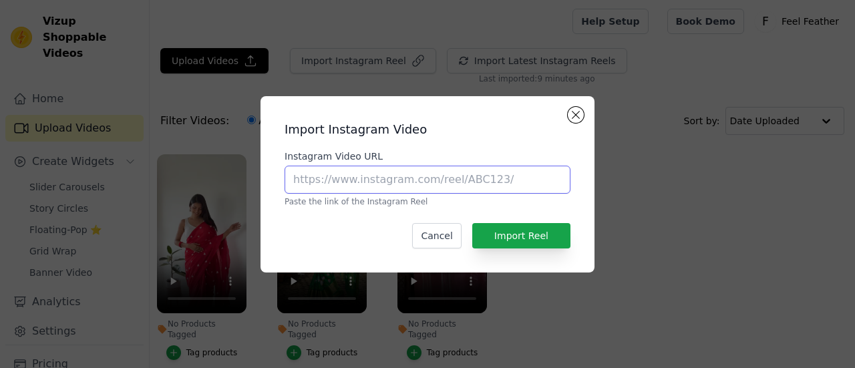
click at [501, 186] on input "Instagram Video URL" at bounding box center [428, 180] width 286 height 28
paste input "https://www.instagram.com/reel/DNUuYAOyQwX/?igsh=MWhkNGw1cDM4dnh2cg=="
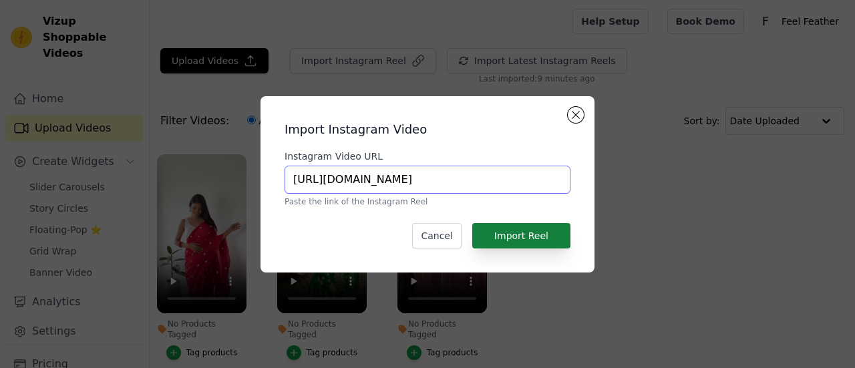
type input "https://www.instagram.com/reel/DNUuYAOyQwX/?igsh=MWhkNGw1cDM4dnh2cg=="
click at [521, 239] on button "Import Reel" at bounding box center [521, 235] width 98 height 25
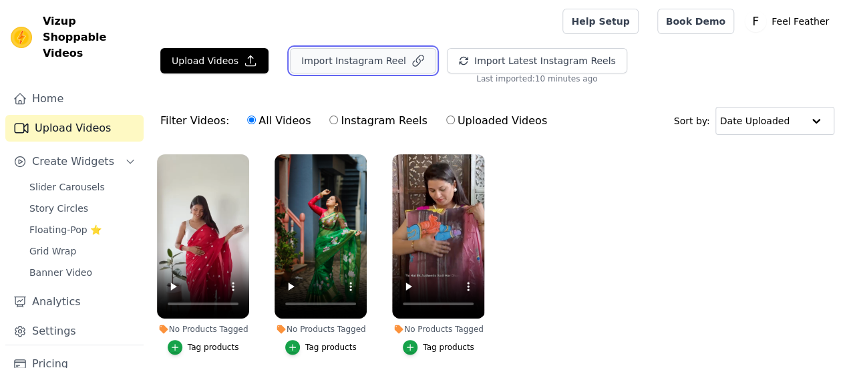
click at [345, 59] on button "Import Instagram Reel" at bounding box center [363, 60] width 146 height 25
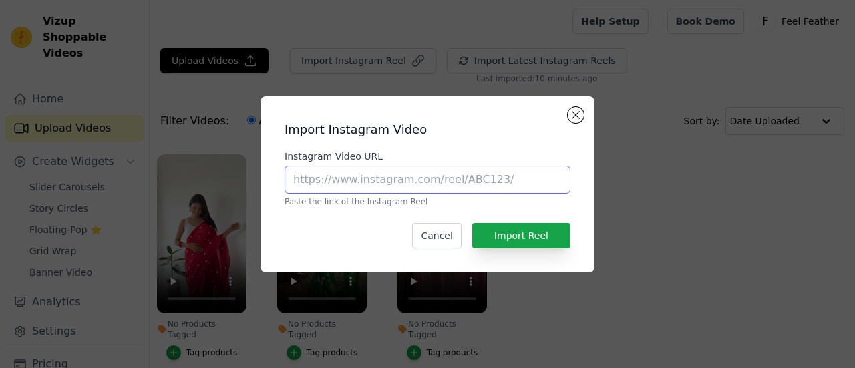
click at [421, 178] on input "Instagram Video URL" at bounding box center [428, 180] width 286 height 28
paste input "https://www.instagram.com/reel/DNUuYAOyQwX/?igsh=MWhkNGw1cDM4dnh2cg=="
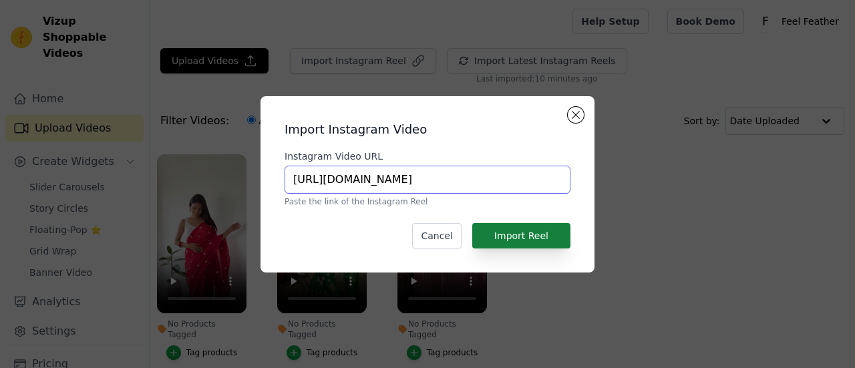
type input "https://www.instagram.com/reel/DNUuYAOyQwX/?igsh=MWhkNGw1cDM4dnh2cg=="
click at [529, 238] on button "Import Reel" at bounding box center [521, 235] width 98 height 25
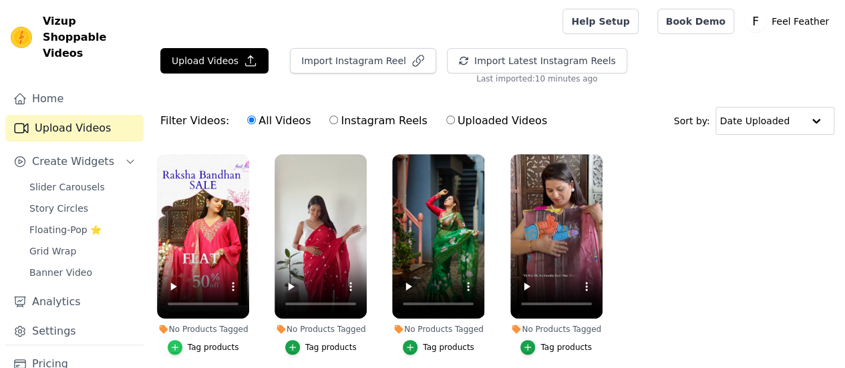
click at [176, 343] on icon "button" at bounding box center [174, 347] width 9 height 9
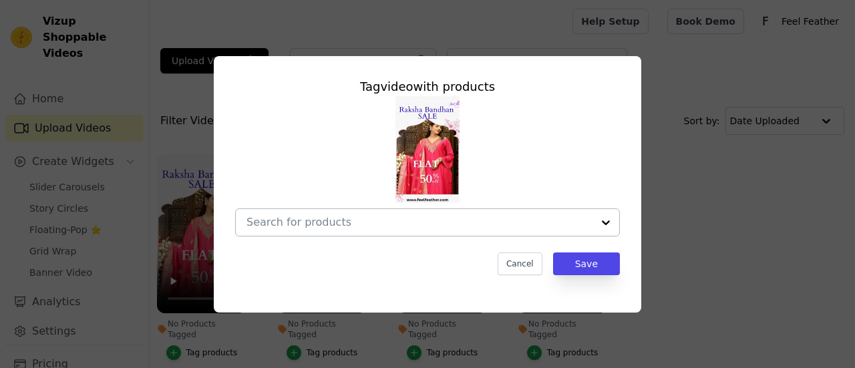
click at [606, 226] on div at bounding box center [605, 222] width 27 height 27
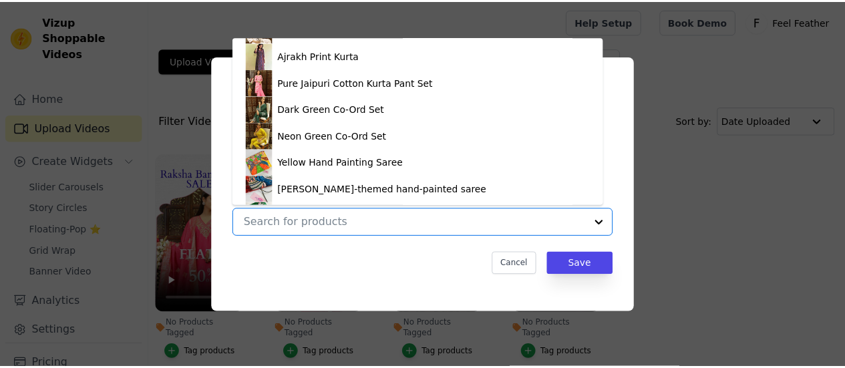
scroll to position [1733, 0]
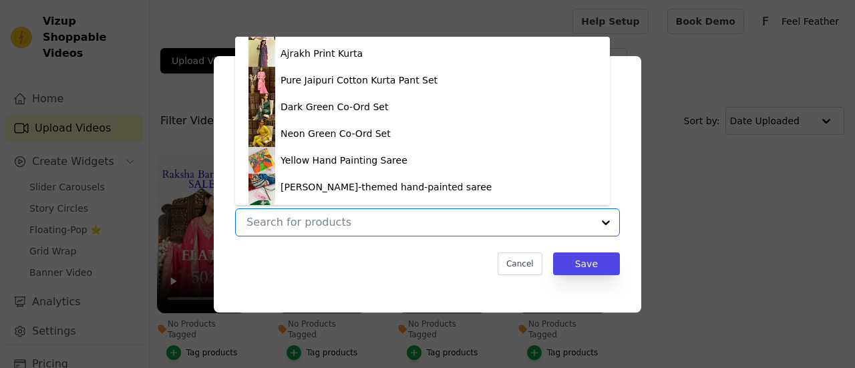
click at [409, 134] on div "Neon Green Co-Ord Set" at bounding box center [422, 133] width 348 height 27
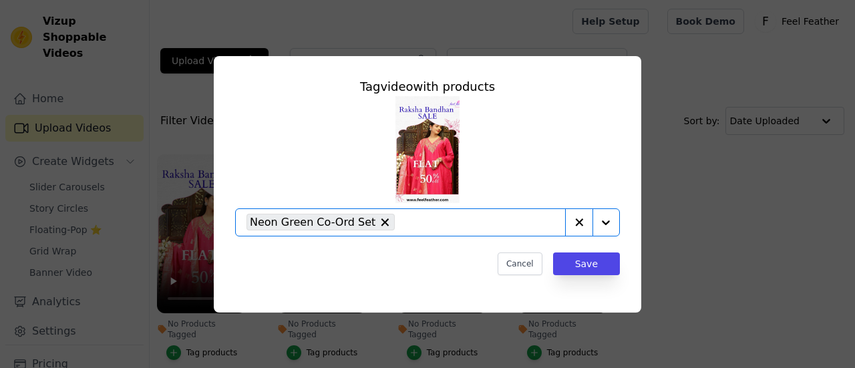
click at [575, 224] on icon "button" at bounding box center [578, 222] width 13 height 13
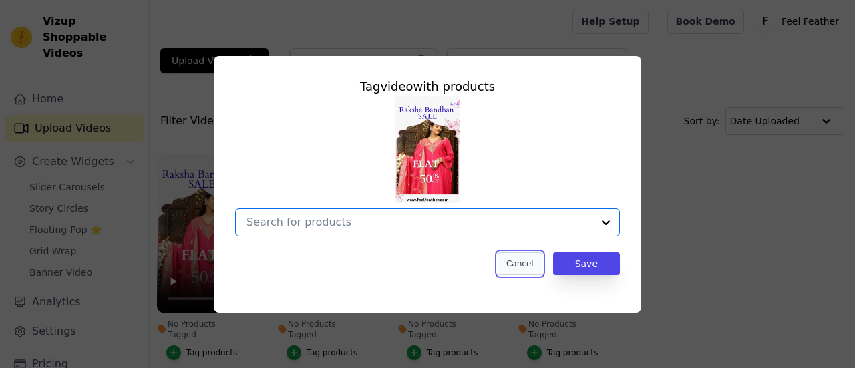
click at [529, 267] on button "Cancel" at bounding box center [520, 263] width 45 height 23
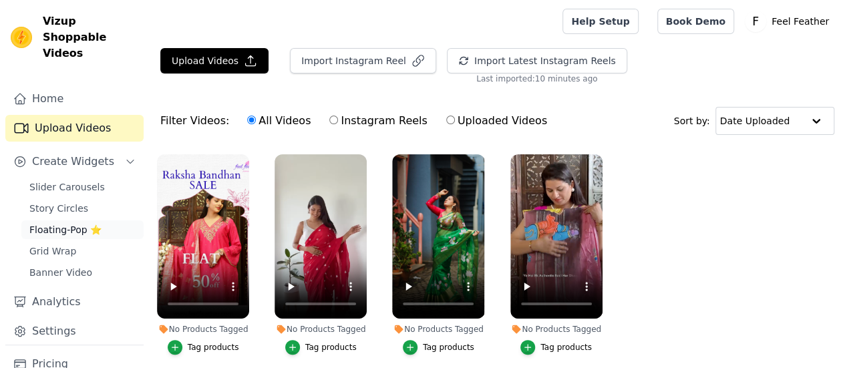
click at [73, 223] on span "Floating-Pop ⭐" at bounding box center [65, 229] width 72 height 13
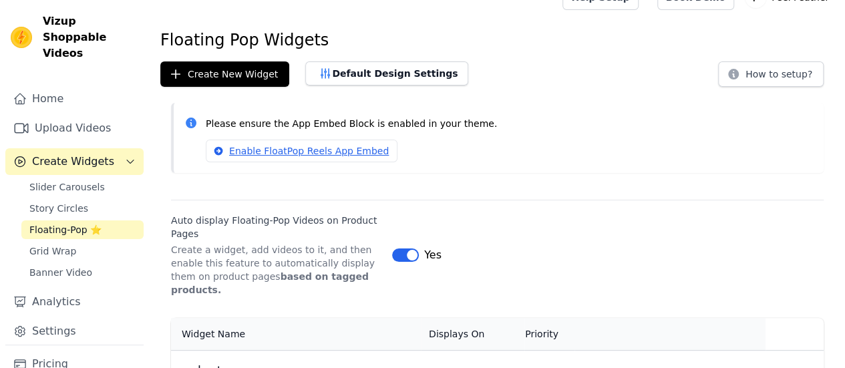
scroll to position [58, 0]
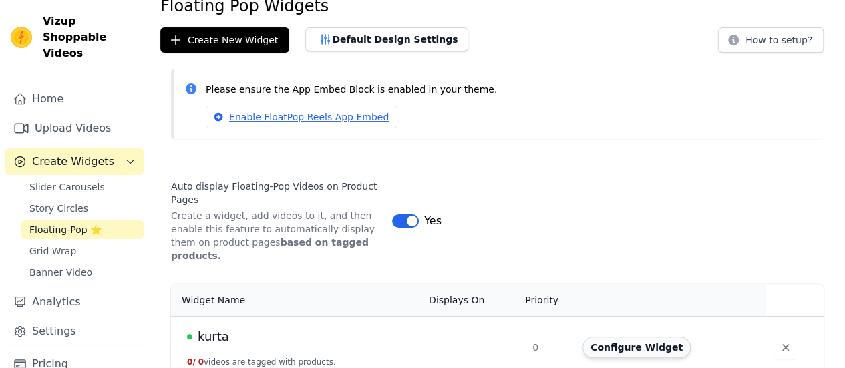
click at [625, 337] on button "Configure Widget" at bounding box center [636, 347] width 108 height 21
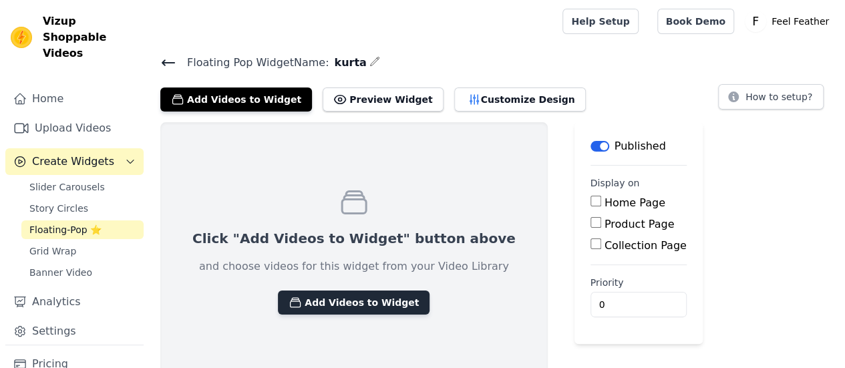
click at [331, 306] on button "Add Videos to Widget" at bounding box center [354, 303] width 152 height 24
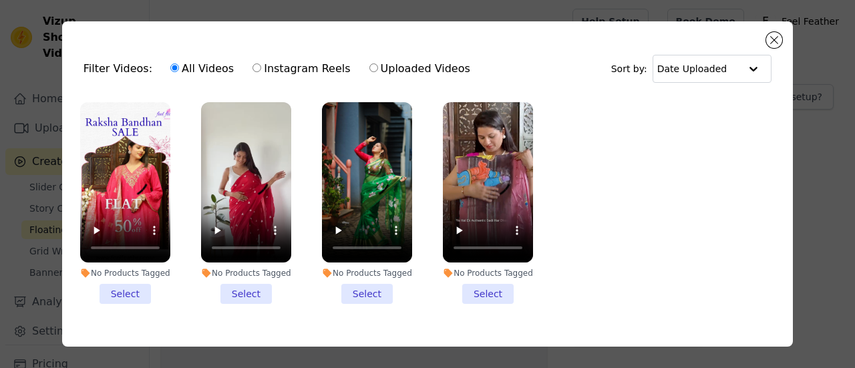
click at [114, 297] on li "No Products Tagged Select" at bounding box center [125, 203] width 90 height 202
click at [0, 0] on input "No Products Tagged Select" at bounding box center [0, 0] width 0 height 0
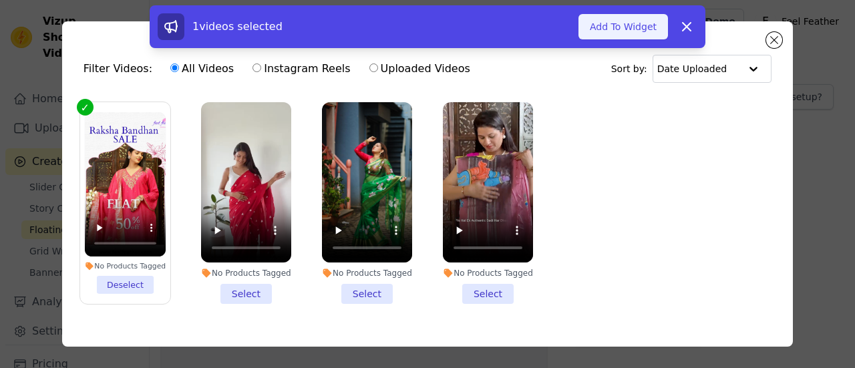
click at [621, 30] on button "Add To Widget" at bounding box center [623, 26] width 90 height 25
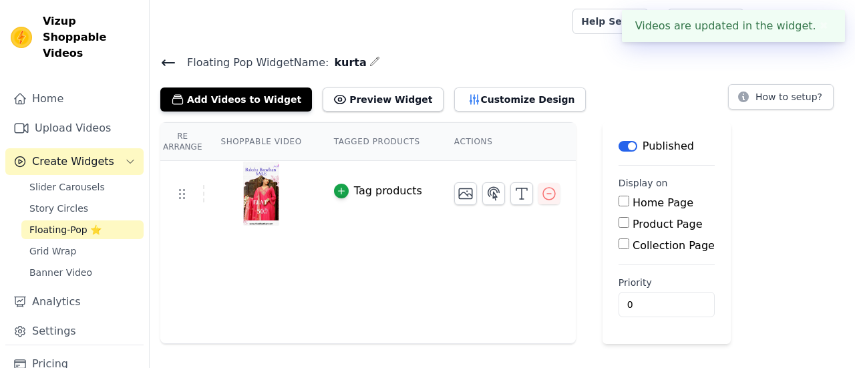
click at [619, 226] on input "Product Page" at bounding box center [624, 222] width 11 height 11
checkbox input "true"
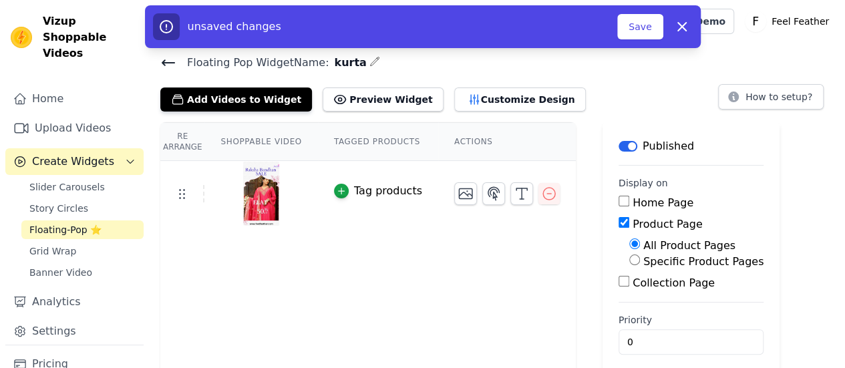
click at [619, 286] on input "Collection Page" at bounding box center [624, 281] width 11 height 11
checkbox input "true"
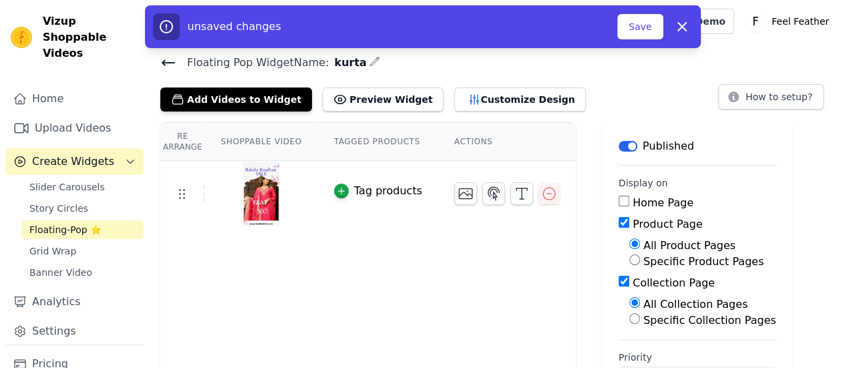
click at [629, 319] on input "Specific Collection Pages" at bounding box center [634, 318] width 11 height 11
radio input "true"
click at [619, 281] on input "Collection Page" at bounding box center [624, 281] width 11 height 11
checkbox input "false"
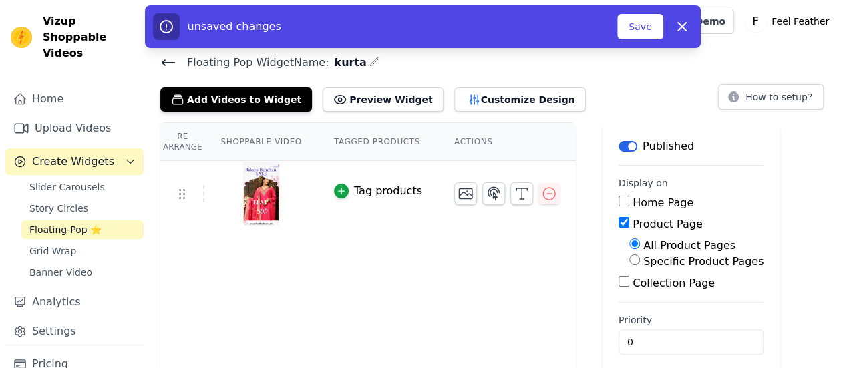
click at [629, 263] on input "Specific Product Pages" at bounding box center [634, 259] width 11 height 11
radio input "true"
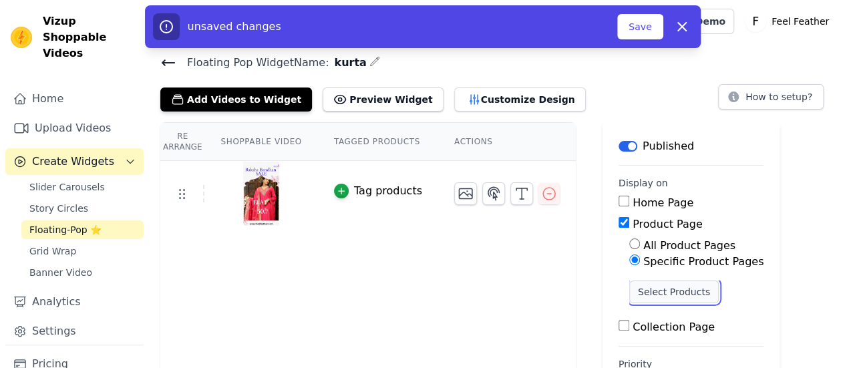
click at [648, 294] on button "Select Products" at bounding box center [674, 292] width 90 height 23
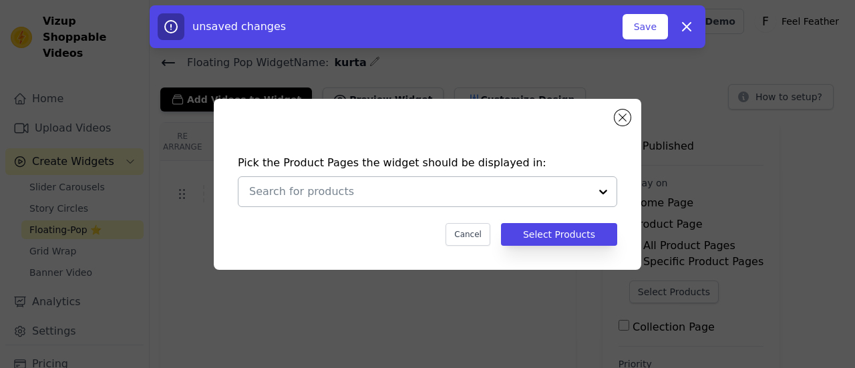
click at [604, 197] on div at bounding box center [603, 191] width 27 height 29
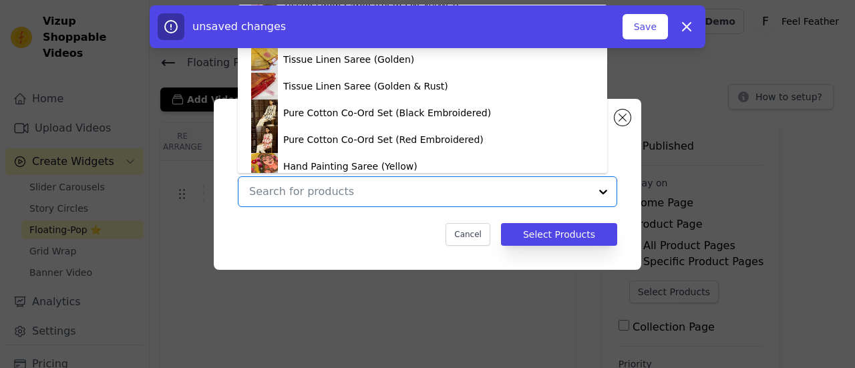
scroll to position [599, 0]
click at [358, 118] on div "Pure Cotton Co-Ord Set (Black Embroidered)" at bounding box center [387, 113] width 208 height 13
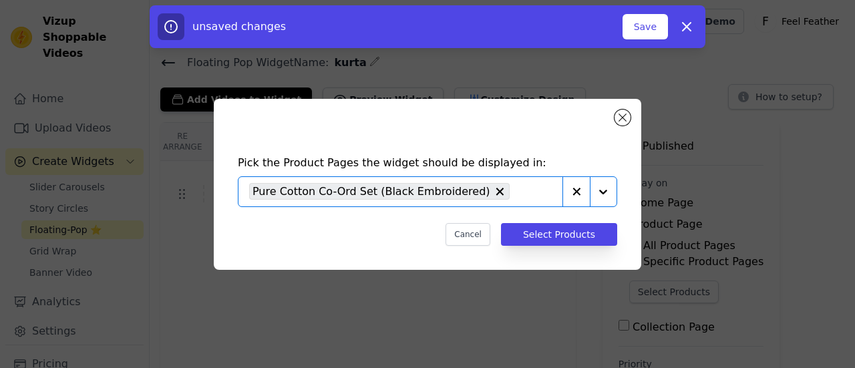
click at [576, 190] on icon "button" at bounding box center [576, 191] width 13 height 13
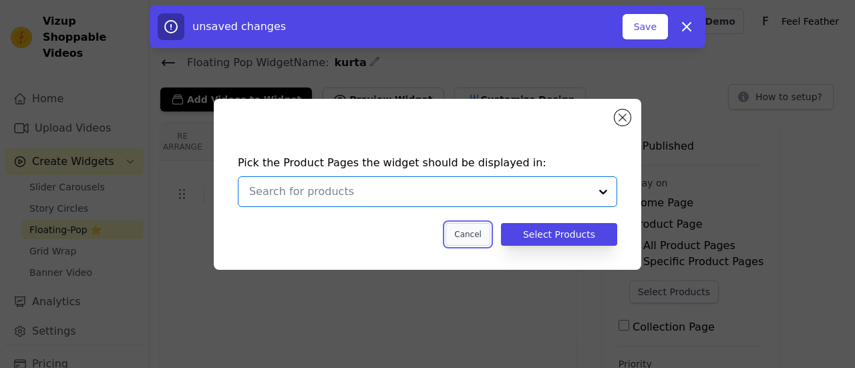
click at [480, 234] on button "Cancel" at bounding box center [468, 234] width 45 height 23
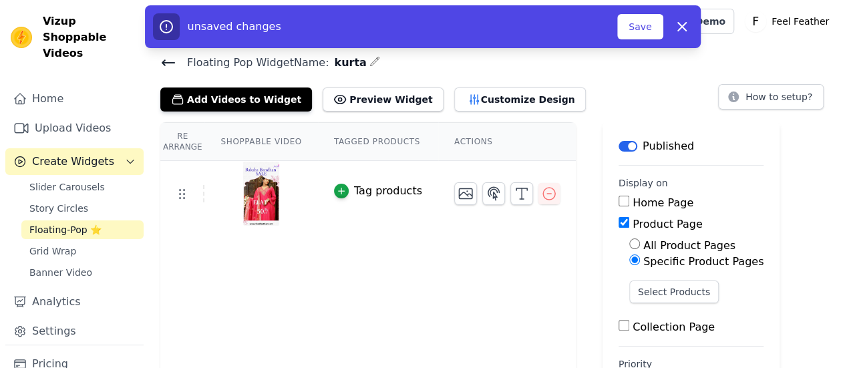
click at [629, 242] on input "All Product Pages" at bounding box center [634, 243] width 11 height 11
radio input "true"
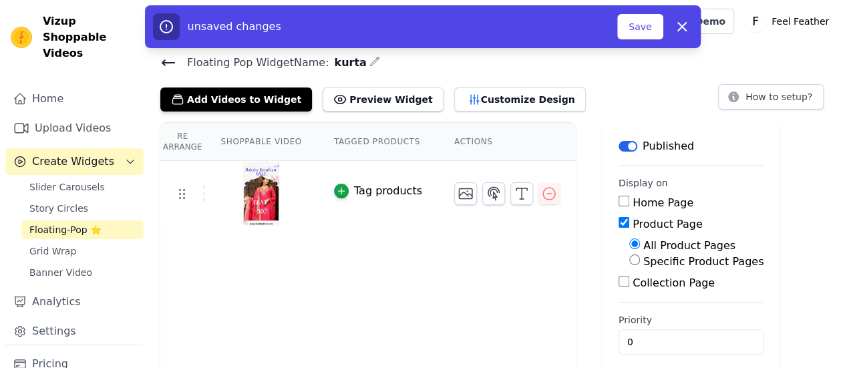
click at [619, 281] on input "Collection Page" at bounding box center [624, 281] width 11 height 11
checkbox input "true"
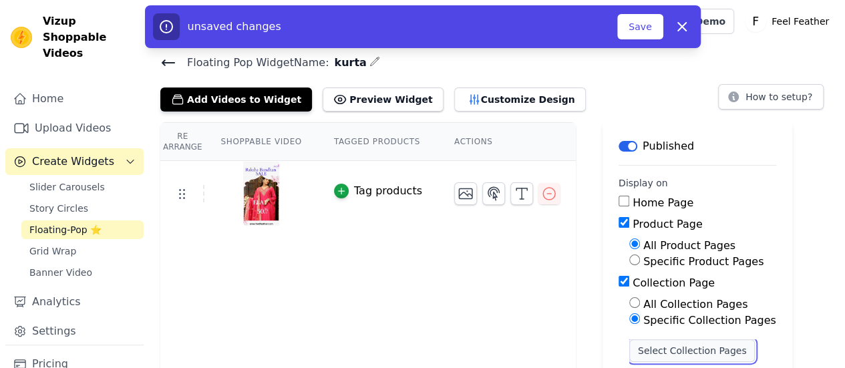
click at [637, 352] on button "Select Collection Pages" at bounding box center [692, 350] width 126 height 23
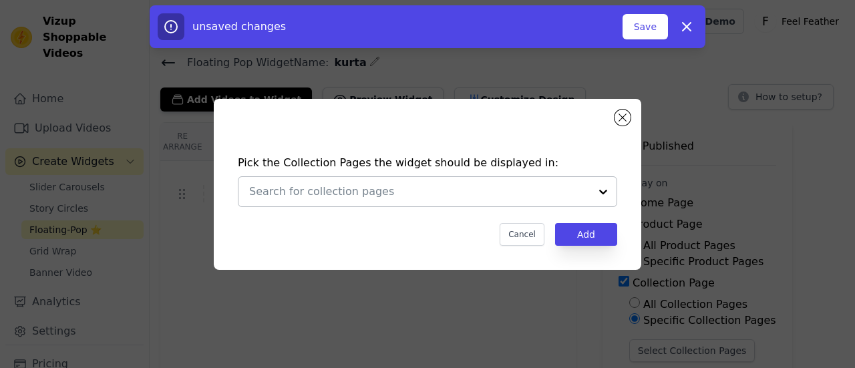
click at [601, 194] on div at bounding box center [603, 191] width 27 height 29
click at [607, 198] on div at bounding box center [603, 191] width 27 height 29
click at [603, 194] on div at bounding box center [603, 191] width 27 height 29
click at [607, 187] on div at bounding box center [603, 191] width 27 height 29
click at [604, 192] on div at bounding box center [603, 191] width 27 height 29
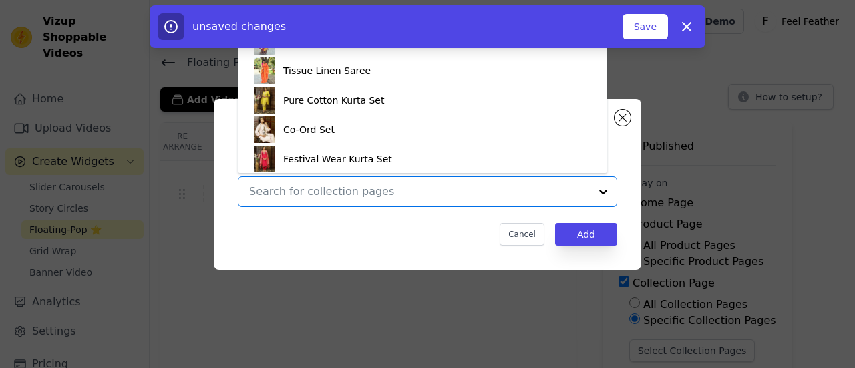
scroll to position [144, 0]
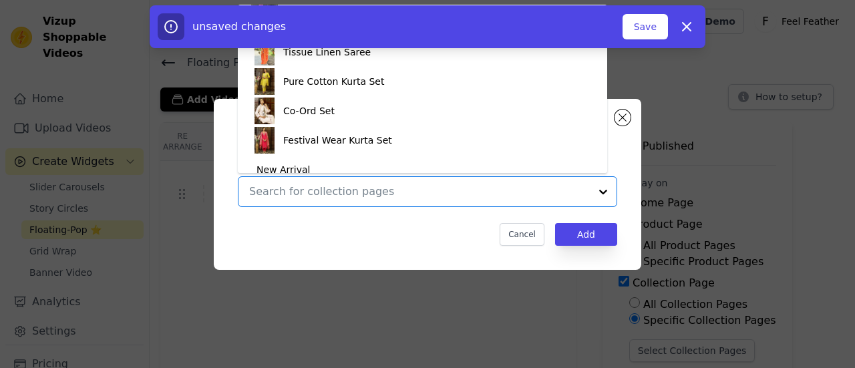
click at [319, 120] on div "Co-Ord Set" at bounding box center [308, 110] width 51 height 29
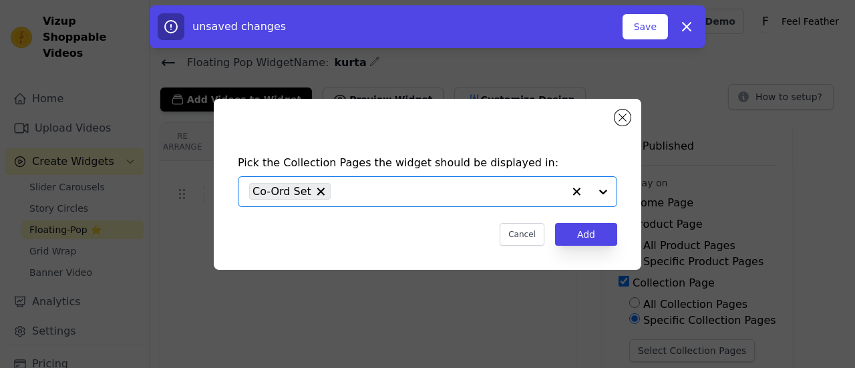
click at [512, 192] on input "text" at bounding box center [450, 192] width 226 height 16
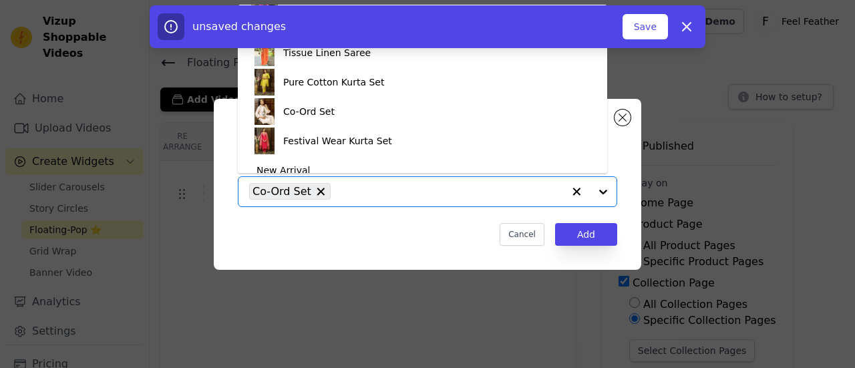
scroll to position [151, 0]
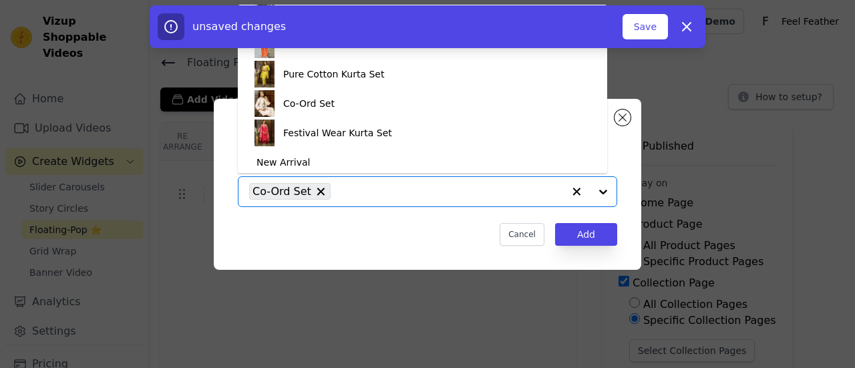
click at [342, 136] on div "Festival Wear Kurta Set" at bounding box center [337, 132] width 109 height 29
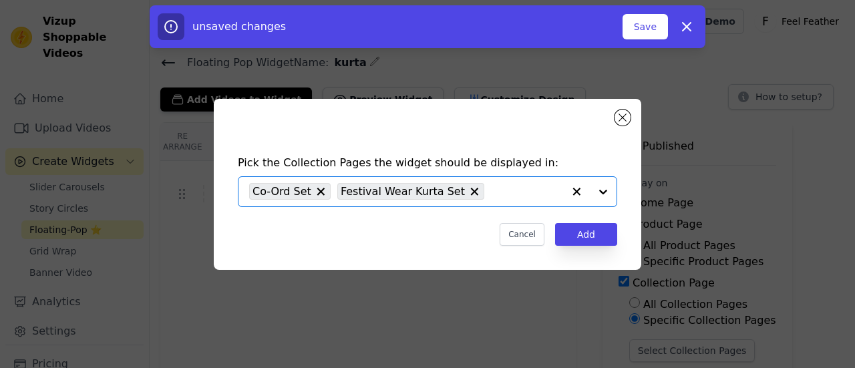
click at [516, 194] on input "text" at bounding box center [527, 192] width 72 height 16
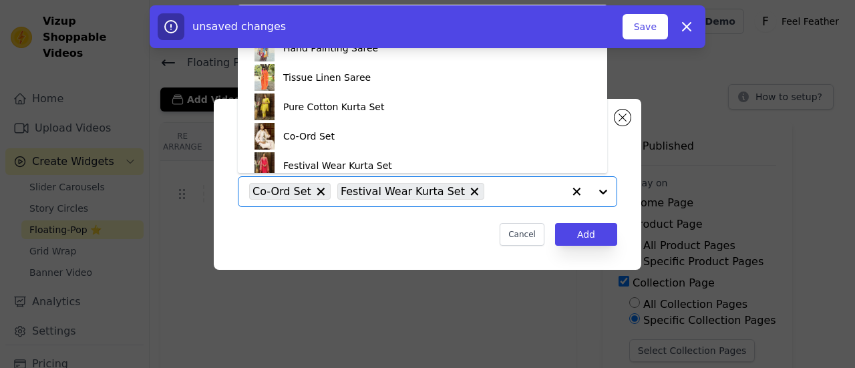
scroll to position [126, 0]
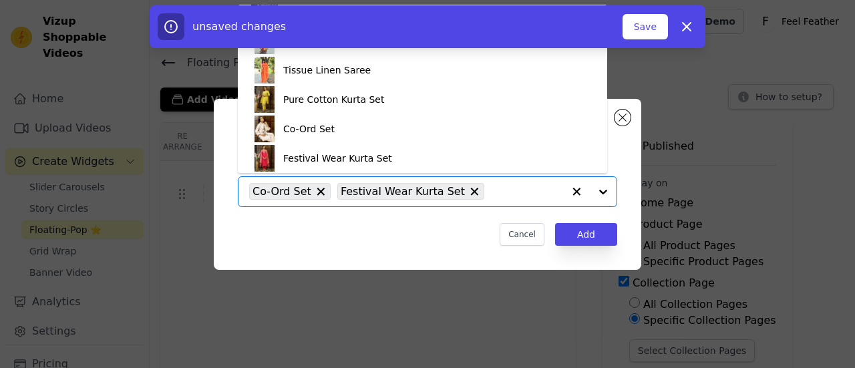
click at [353, 101] on div "Pure Cotton Kurta Set" at bounding box center [333, 99] width 101 height 29
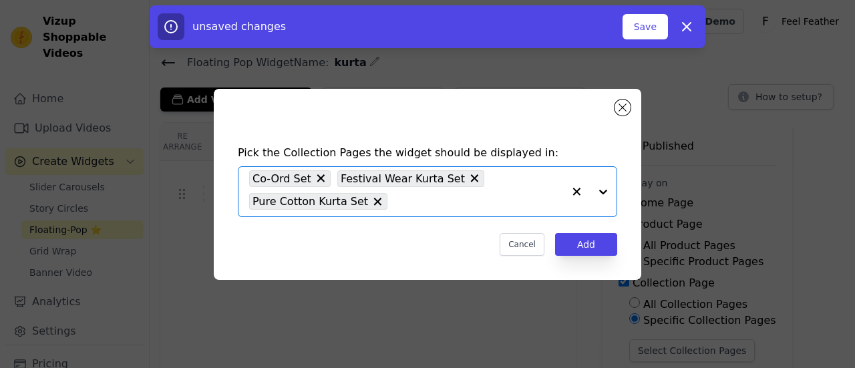
click at [533, 196] on input "text" at bounding box center [478, 202] width 169 height 16
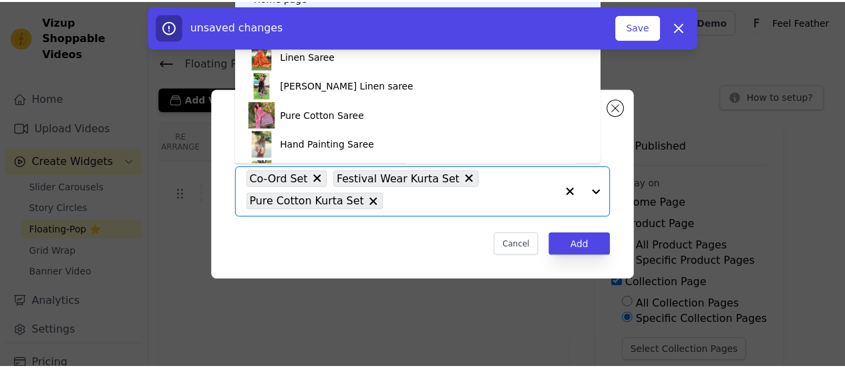
scroll to position [0, 0]
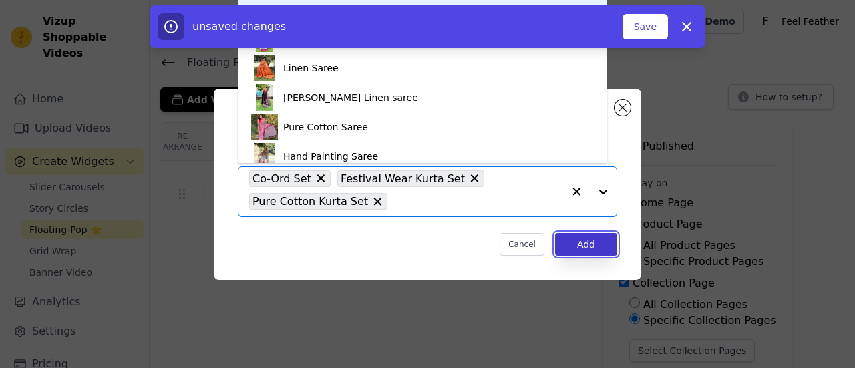
click at [590, 242] on button "Add" at bounding box center [586, 244] width 62 height 23
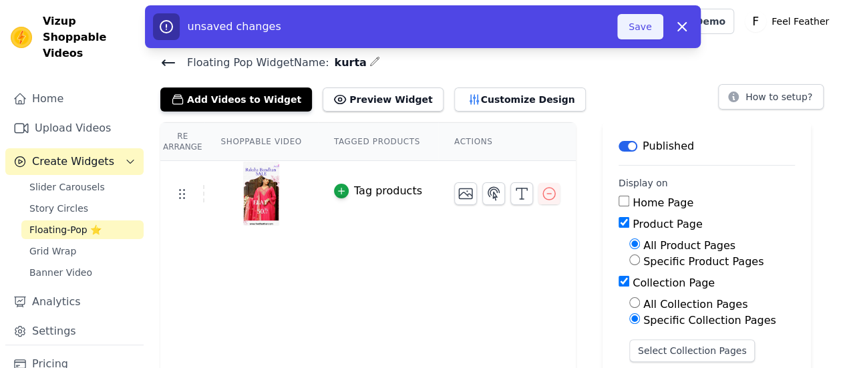
click at [643, 35] on button "Save" at bounding box center [639, 26] width 45 height 25
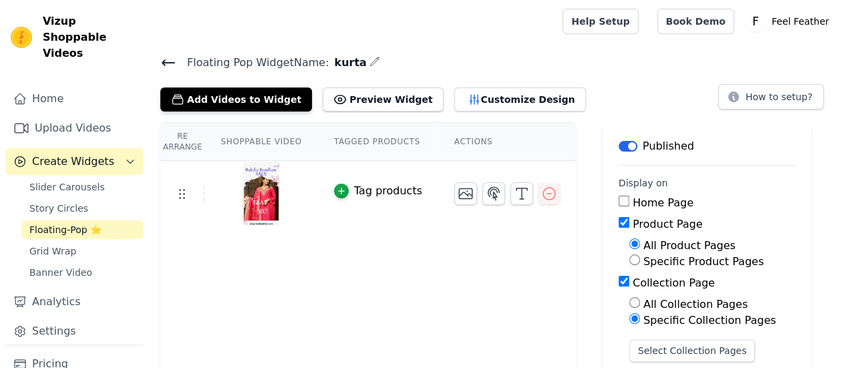
click at [619, 200] on input "Home Page" at bounding box center [624, 201] width 11 height 11
checkbox input "true"
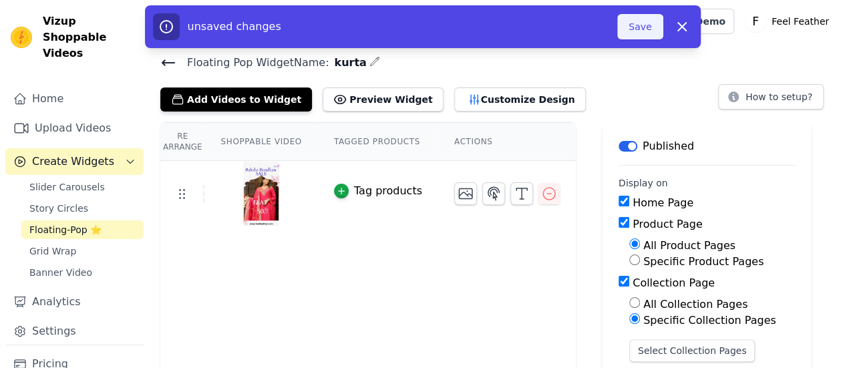
click at [645, 23] on button "Save" at bounding box center [639, 26] width 45 height 25
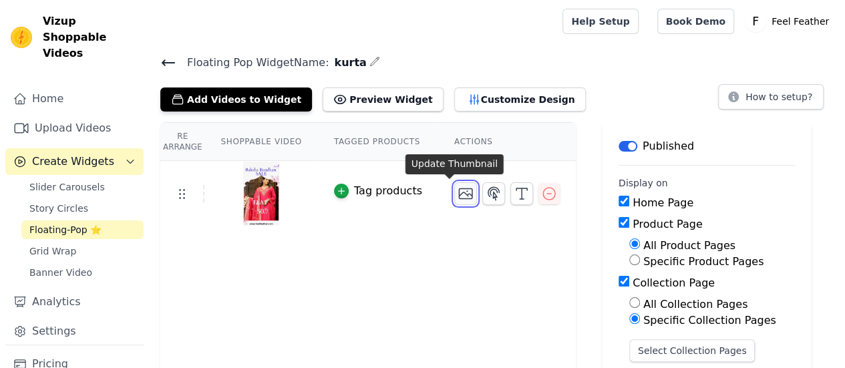
click at [458, 195] on icon "button" at bounding box center [466, 194] width 16 height 16
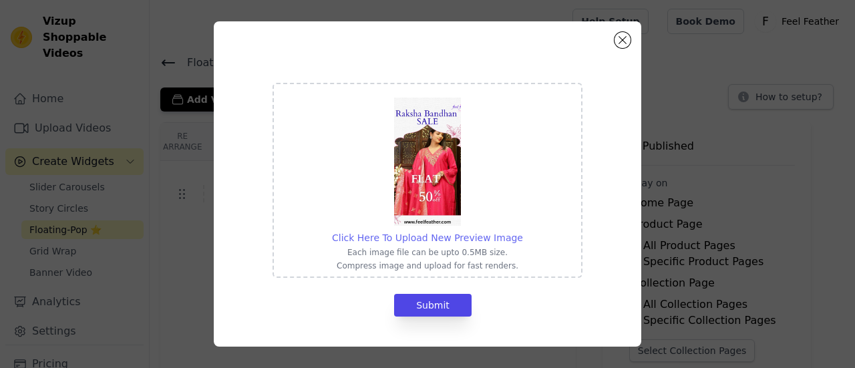
click at [428, 238] on span "Click Here To Upload New Preview Image" at bounding box center [427, 237] width 191 height 11
click at [522, 231] on input "Click Here To Upload New Preview Image Each image file can be upto 0.5MB size. …" at bounding box center [522, 230] width 1 height 1
type input "C:\fakepath\Flat 50% off (4).png"
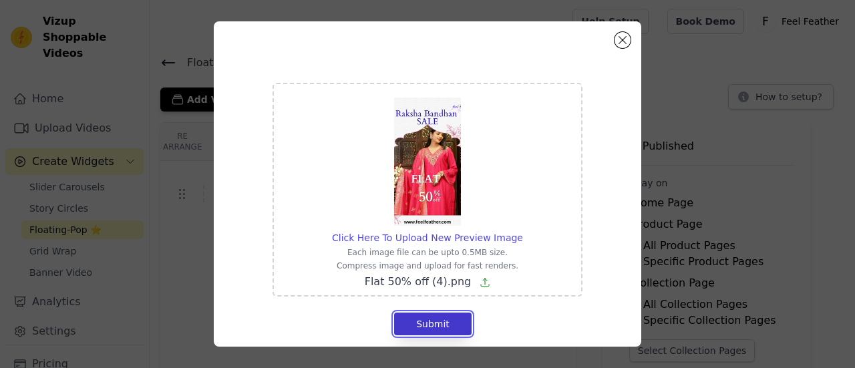
click at [433, 324] on button "Submit" at bounding box center [432, 324] width 77 height 23
click at [623, 40] on button "Close modal" at bounding box center [623, 40] width 16 height 16
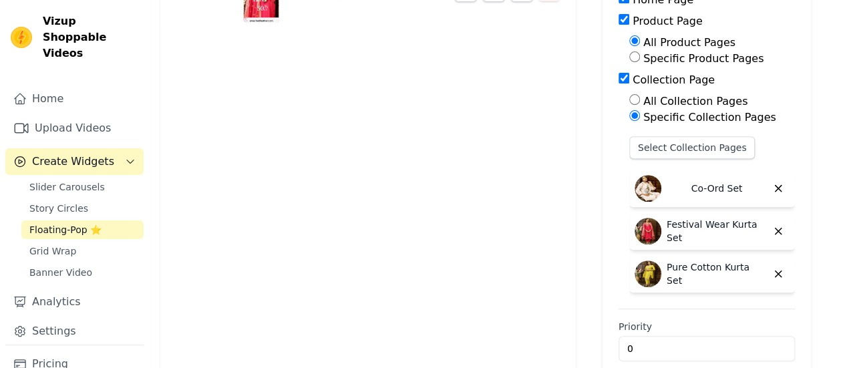
scroll to position [220, 0]
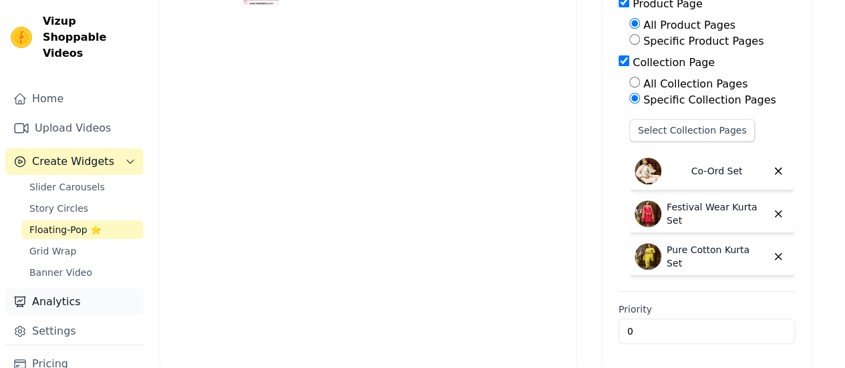
click at [61, 294] on link "Analytics" at bounding box center [74, 302] width 138 height 27
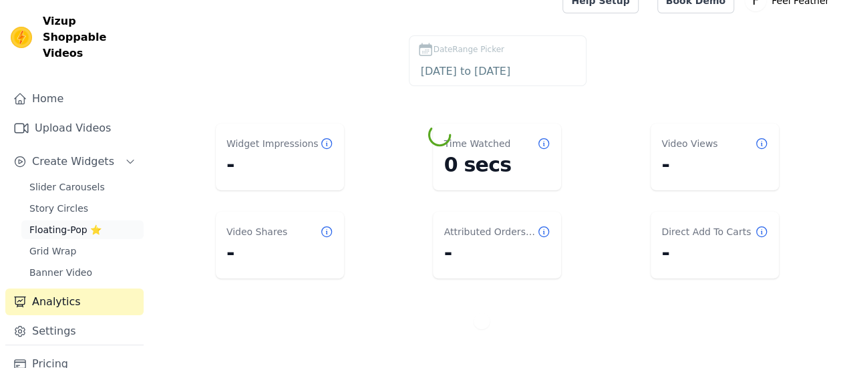
click at [100, 220] on link "Floating-Pop ⭐" at bounding box center [82, 229] width 122 height 19
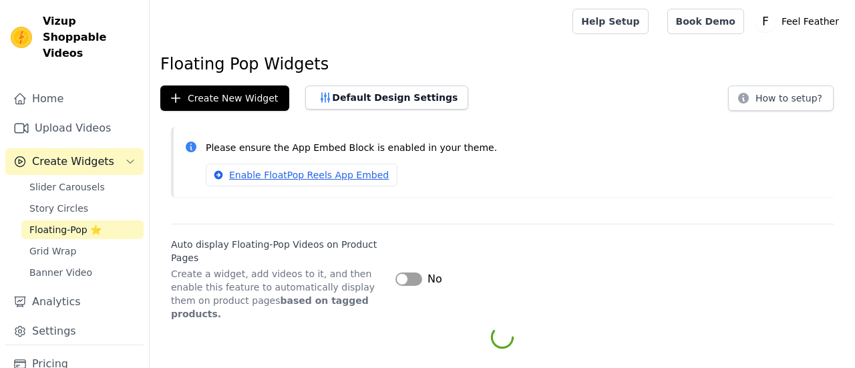
click at [417, 273] on button "Label" at bounding box center [408, 279] width 27 height 13
click at [413, 278] on button "Label" at bounding box center [408, 279] width 27 height 13
click at [99, 220] on link "Floating-Pop ⭐" at bounding box center [82, 229] width 122 height 19
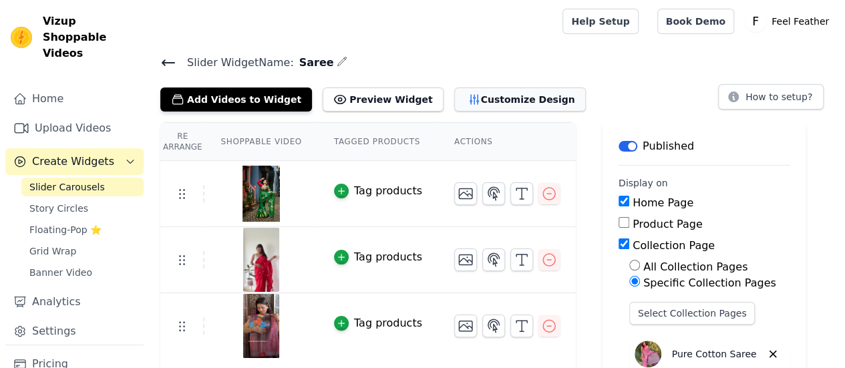
click at [473, 99] on button "Customize Design" at bounding box center [520, 100] width 132 height 24
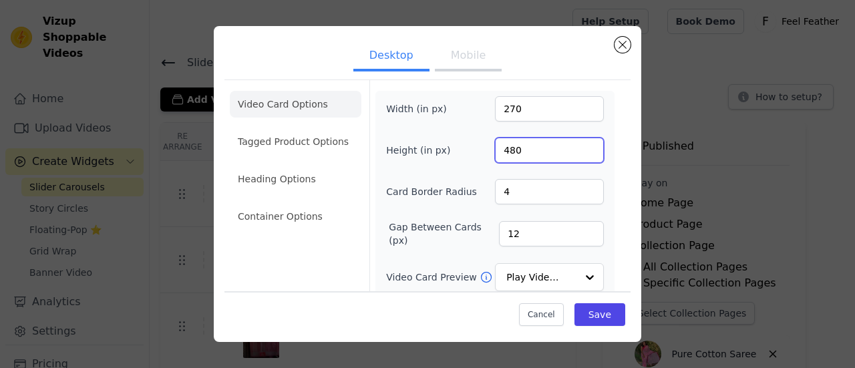
click at [553, 152] on input "480" at bounding box center [549, 150] width 109 height 25
click at [582, 154] on input "4" at bounding box center [549, 150] width 109 height 25
click at [579, 144] on input "100" at bounding box center [549, 150] width 109 height 25
click at [579, 144] on input "101" at bounding box center [549, 150] width 109 height 25
click at [579, 144] on input "102" at bounding box center [549, 150] width 109 height 25
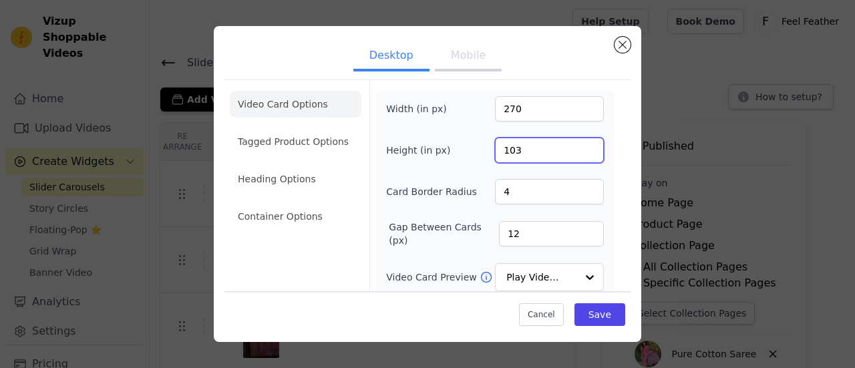
click at [579, 148] on input "103" at bounding box center [549, 150] width 109 height 25
drag, startPoint x: 579, startPoint y: 148, endPoint x: 522, endPoint y: 145, distance: 56.9
click at [522, 145] on input "103" at bounding box center [549, 150] width 109 height 25
drag, startPoint x: 522, startPoint y: 145, endPoint x: 484, endPoint y: 145, distance: 38.1
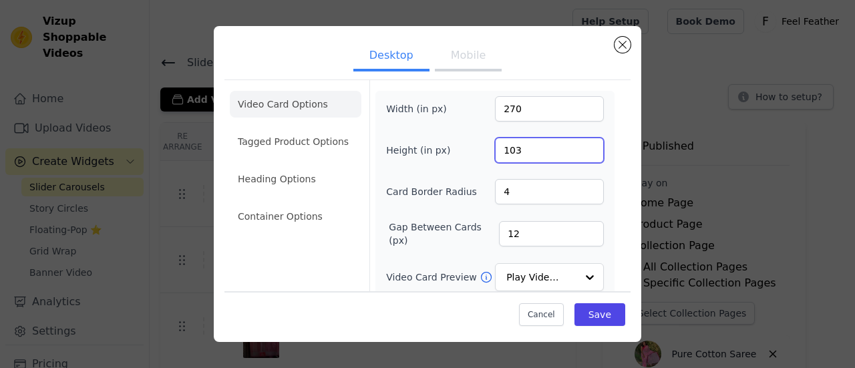
click at [484, 145] on div "Height (in px) 103" at bounding box center [495, 150] width 218 height 25
type input "350"
drag, startPoint x: 524, startPoint y: 108, endPoint x: 493, endPoint y: 107, distance: 30.7
click at [495, 107] on input "270" at bounding box center [549, 108] width 109 height 25
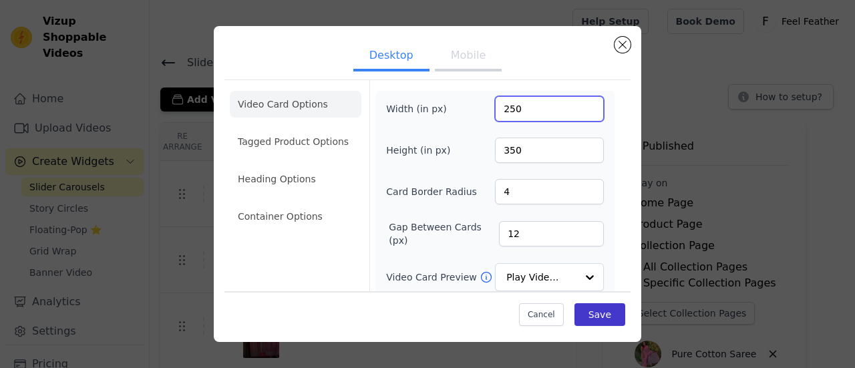
type input "250"
click at [597, 312] on button "Save" at bounding box center [599, 314] width 51 height 23
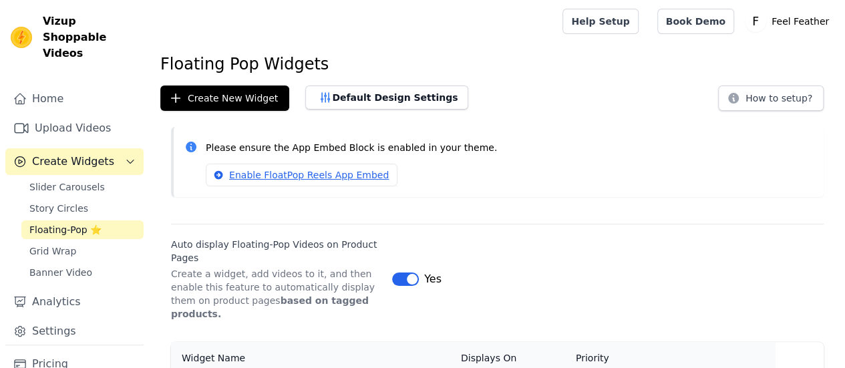
scroll to position [58, 0]
